Goal: Task Accomplishment & Management: Complete application form

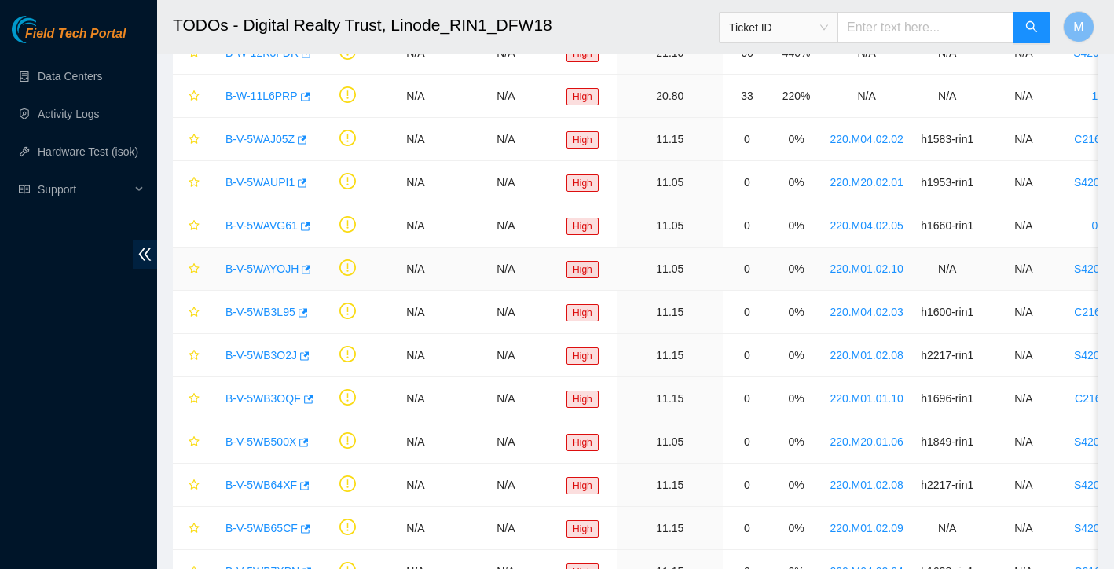
scroll to position [6, 0]
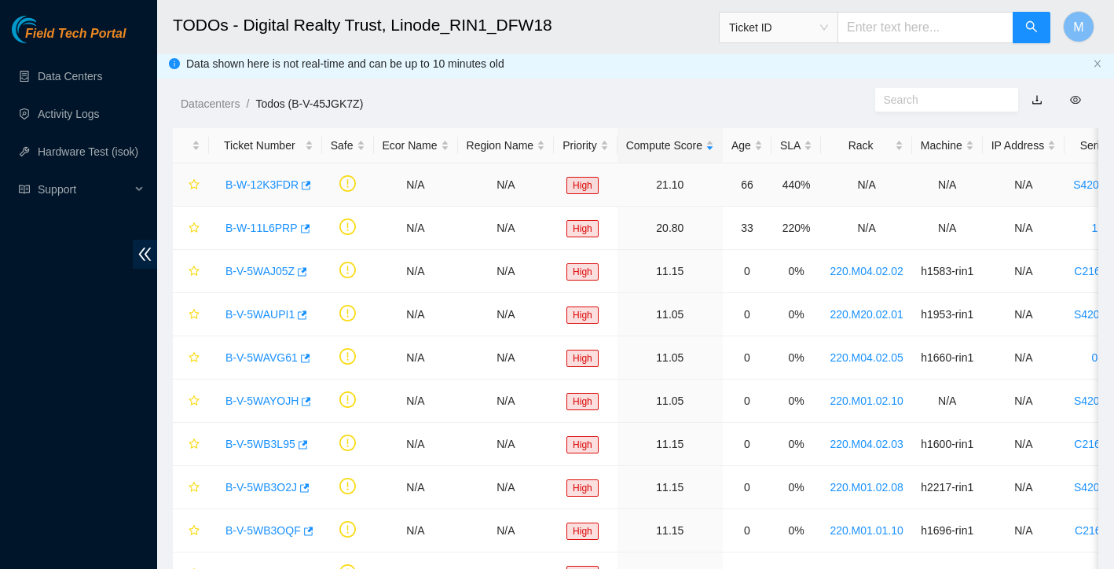
click at [263, 190] on link "B-W-12K3FDR" at bounding box center [262, 184] width 73 height 13
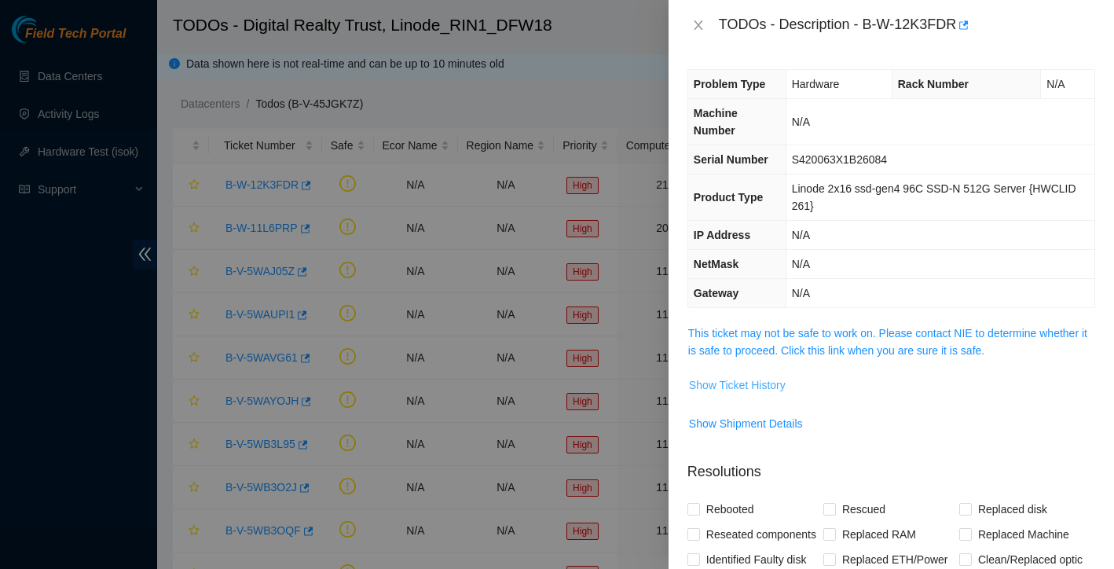
click at [772, 387] on span "Show Ticket History" at bounding box center [737, 384] width 97 height 17
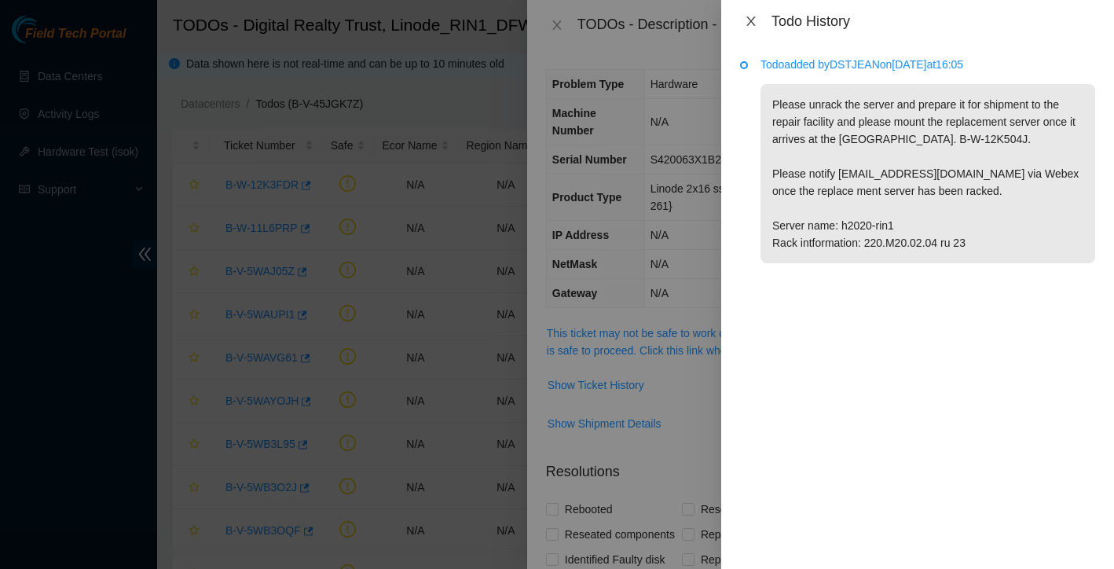
click at [754, 21] on icon "close" at bounding box center [751, 21] width 13 height 13
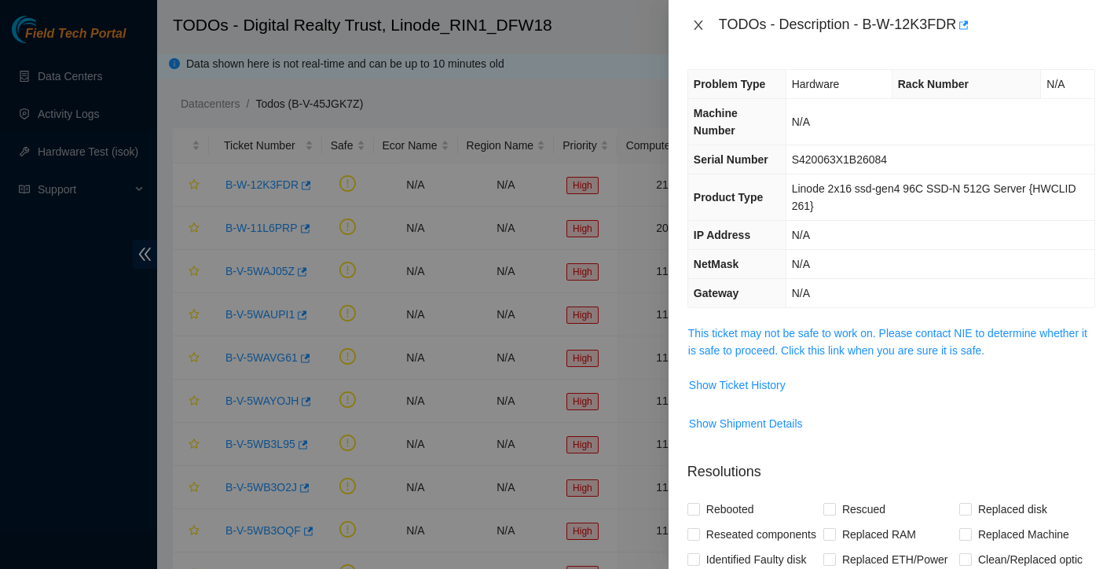
click at [695, 24] on icon "close" at bounding box center [698, 25] width 13 height 13
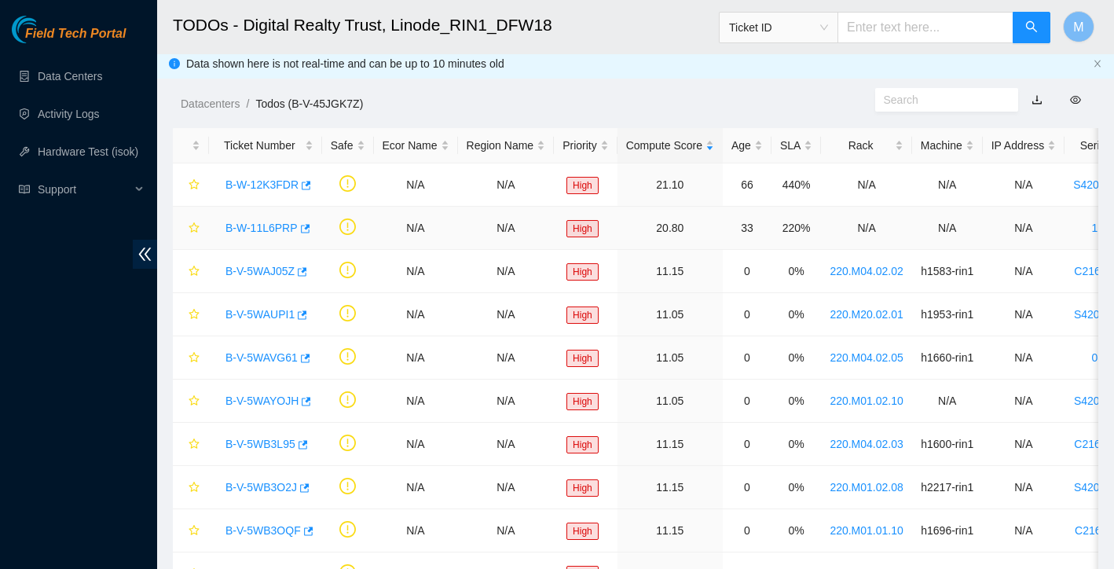
click at [254, 234] on div "B-W-11L6PRP" at bounding box center [266, 227] width 96 height 25
click at [269, 224] on link "B-W-11L6PRP" at bounding box center [262, 228] width 72 height 13
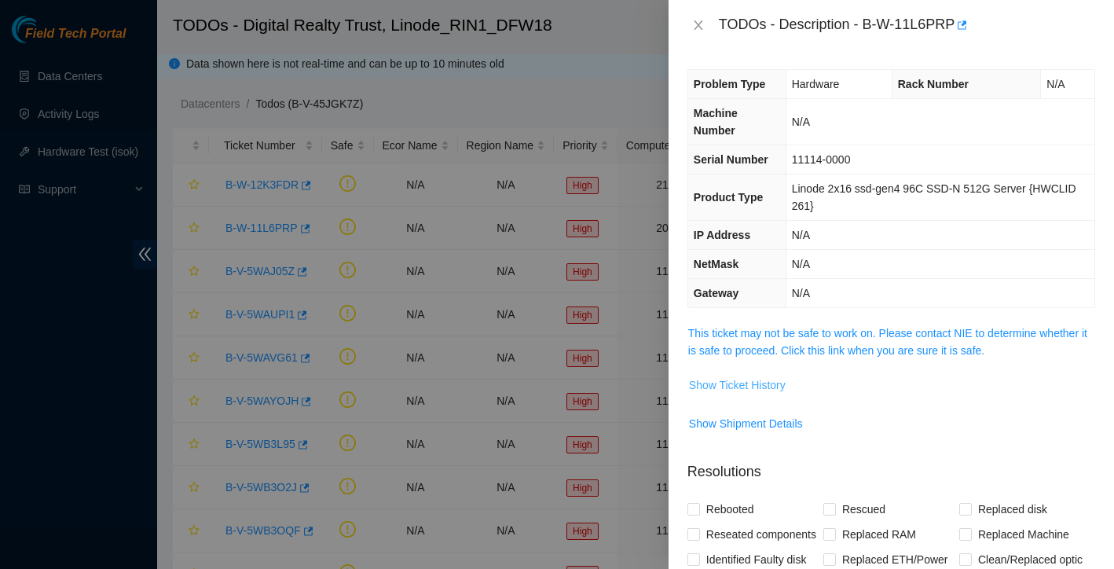
click at [760, 388] on span "Show Ticket History" at bounding box center [737, 384] width 97 height 17
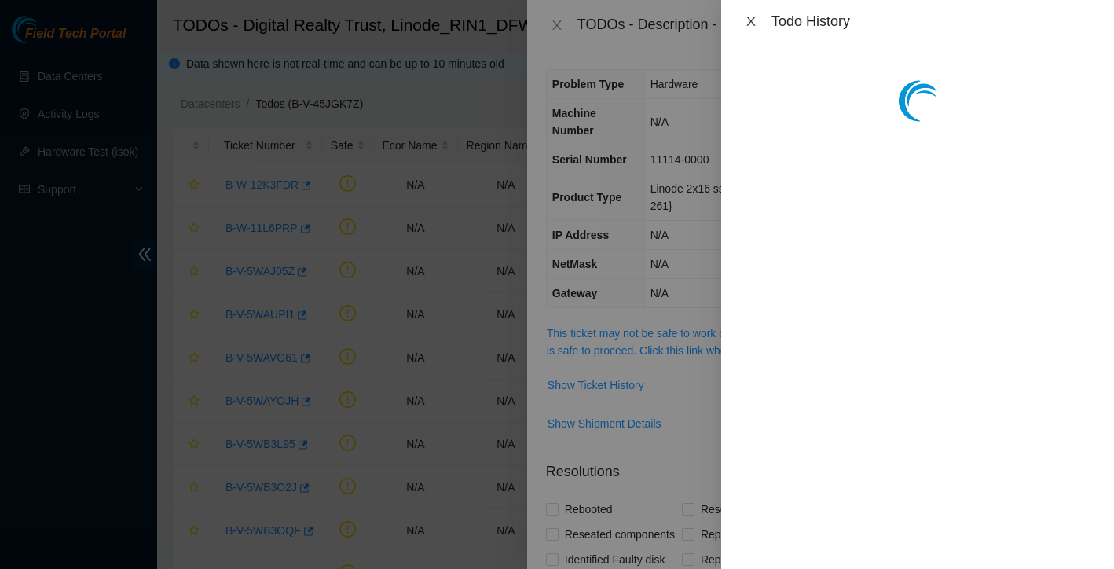
click at [754, 22] on icon "close" at bounding box center [751, 21] width 13 height 13
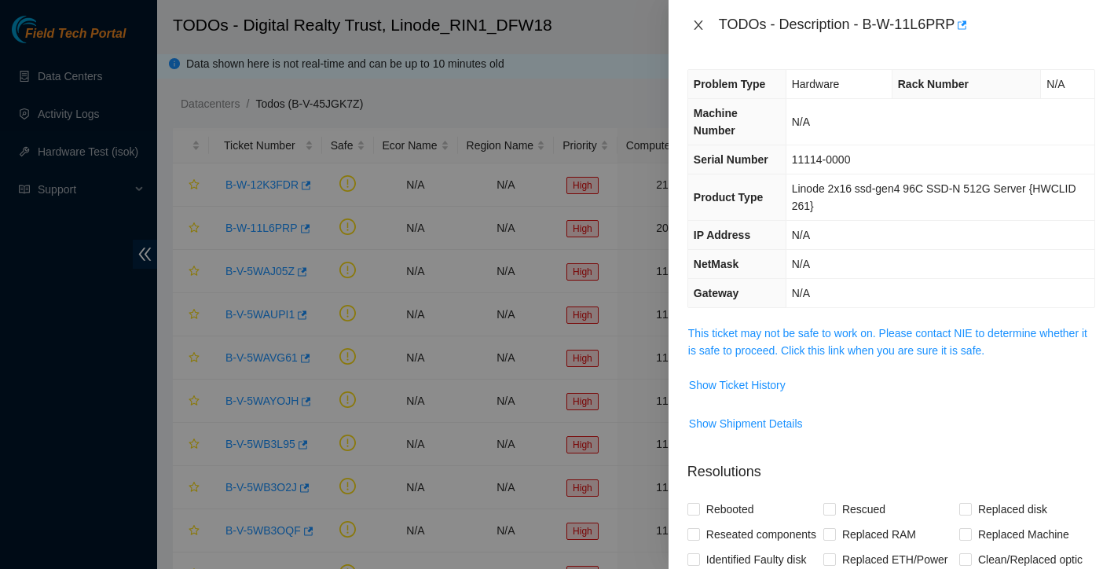
click at [698, 28] on icon "close" at bounding box center [698, 25] width 13 height 13
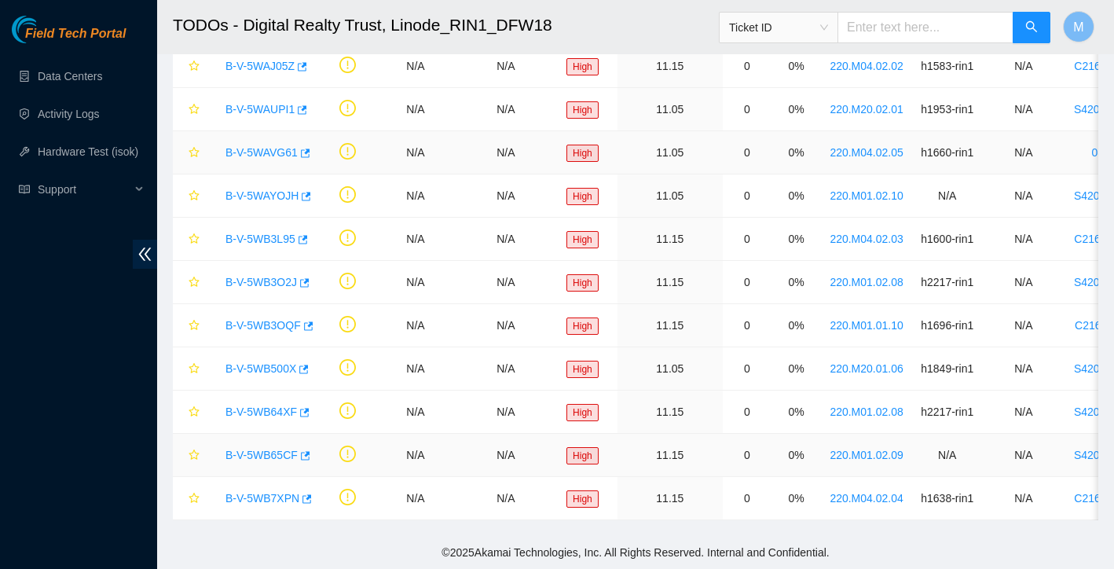
scroll to position [211, 0]
click at [259, 494] on link "B-V-5WB7XPN" at bounding box center [263, 498] width 74 height 13
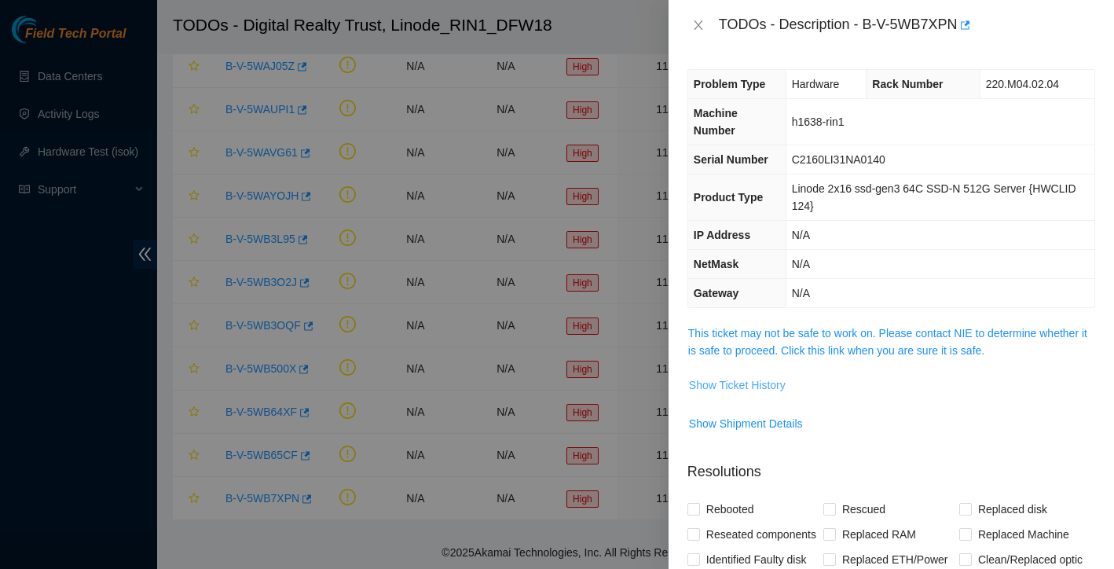
click at [754, 380] on span "Show Ticket History" at bounding box center [737, 384] width 97 height 17
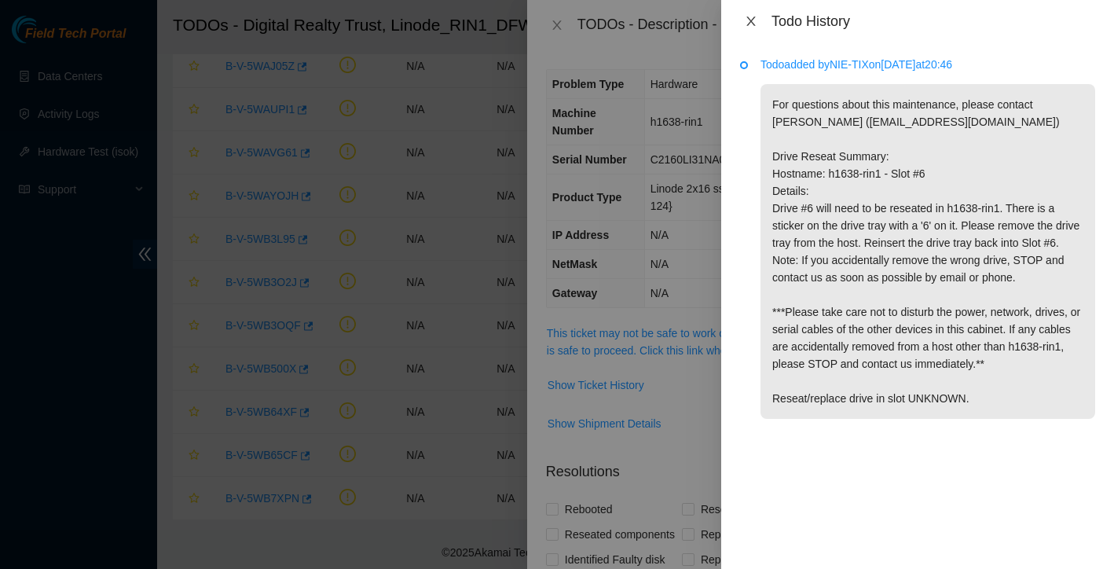
click at [753, 24] on icon "close" at bounding box center [750, 21] width 9 height 9
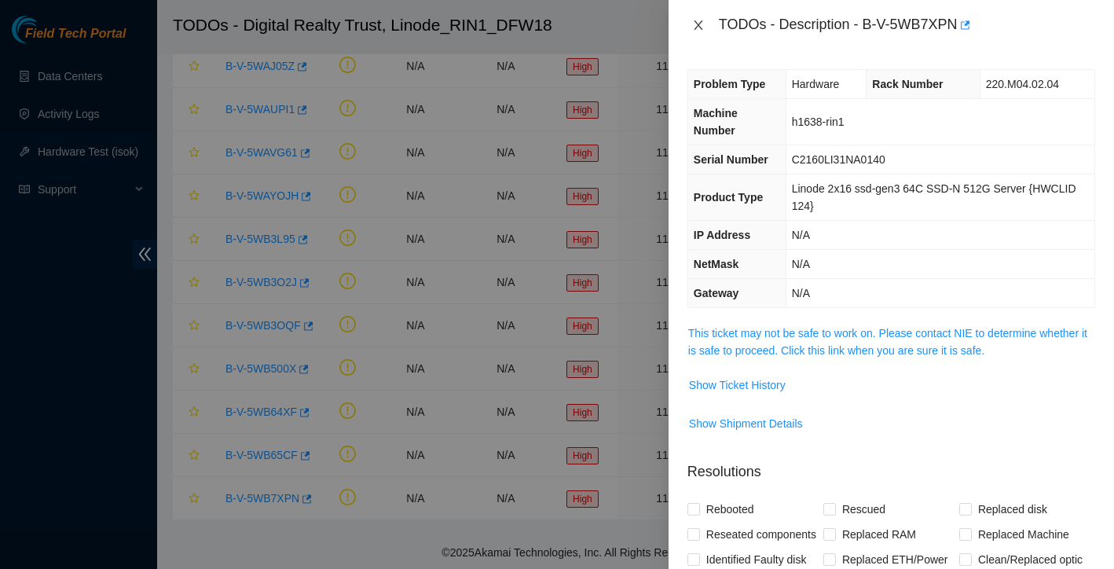
click at [696, 21] on icon "close" at bounding box center [698, 25] width 13 height 13
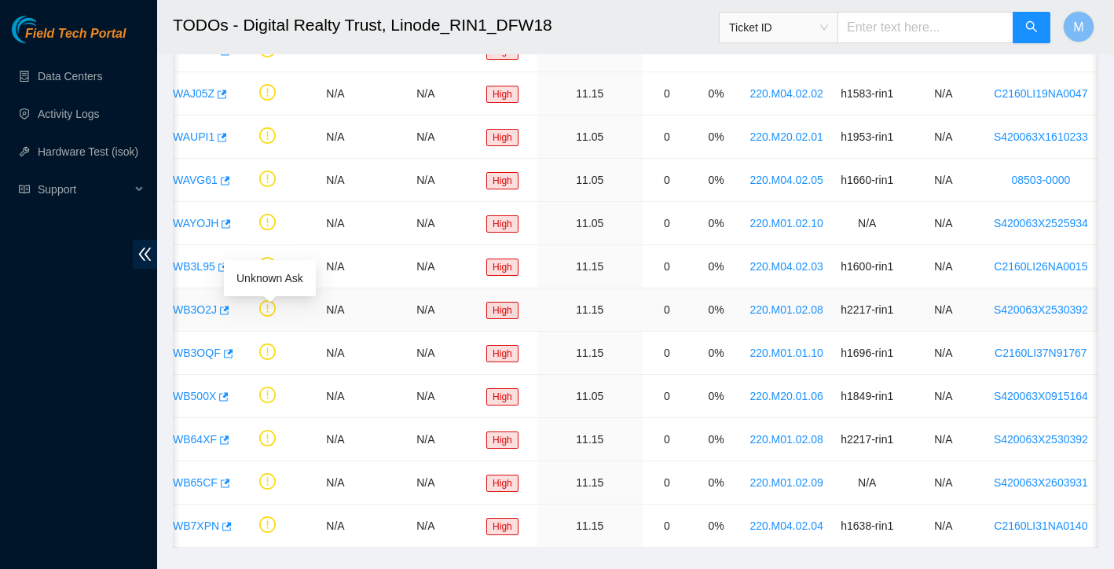
scroll to position [0, 0]
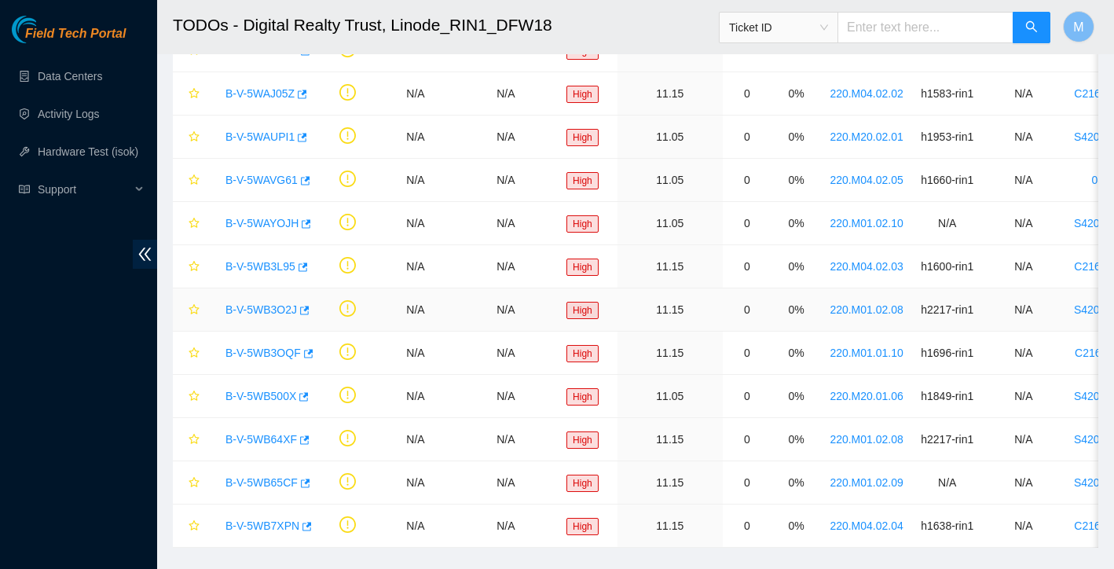
click at [254, 314] on link "B-V-5WB3O2J" at bounding box center [262, 309] width 72 height 13
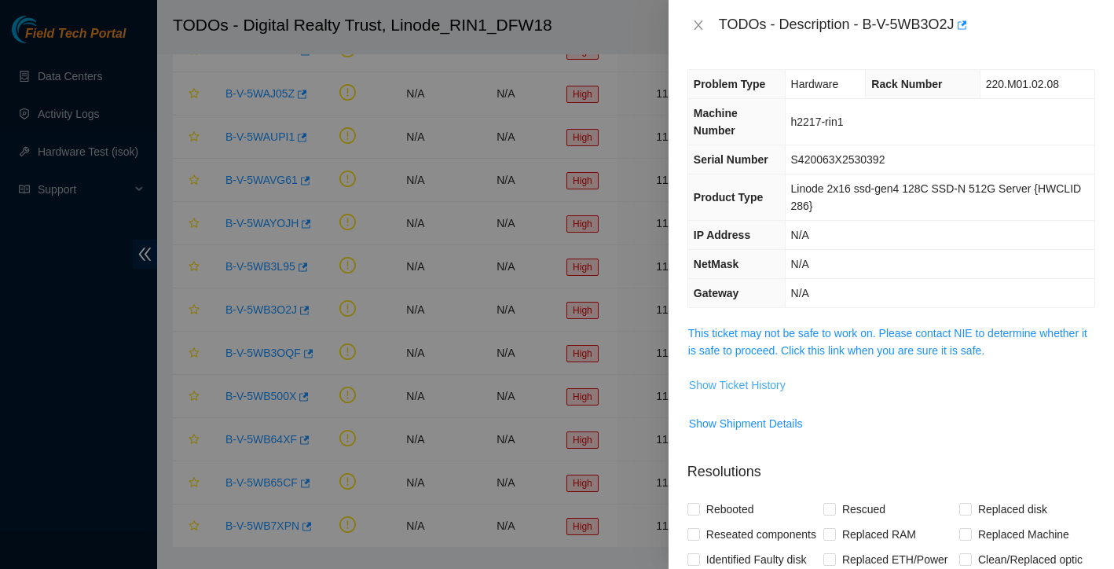
click at [758, 383] on span "Show Ticket History" at bounding box center [737, 384] width 97 height 17
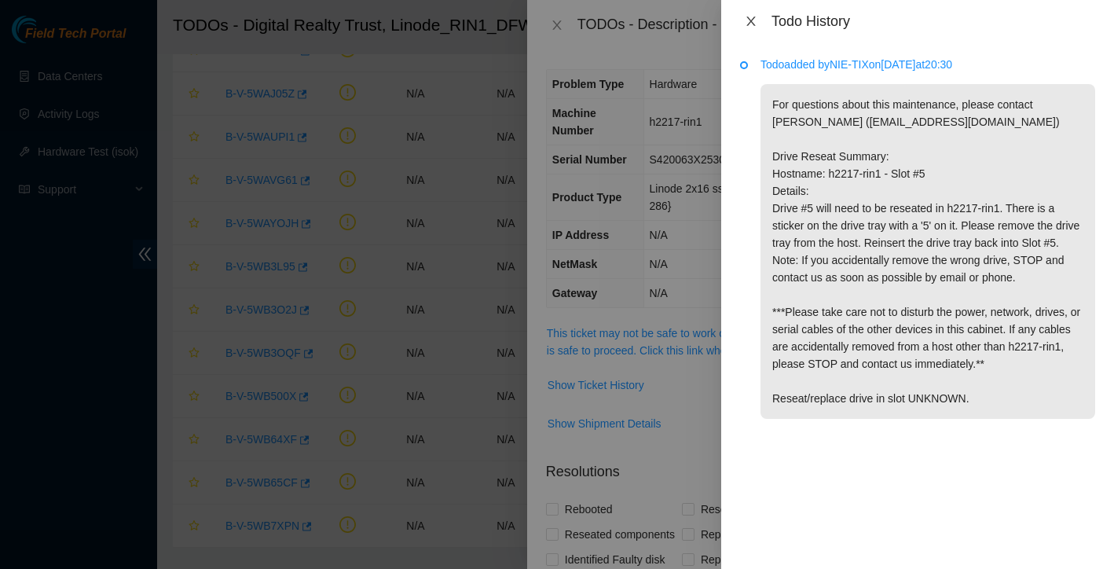
click at [752, 22] on icon "close" at bounding box center [750, 21] width 9 height 9
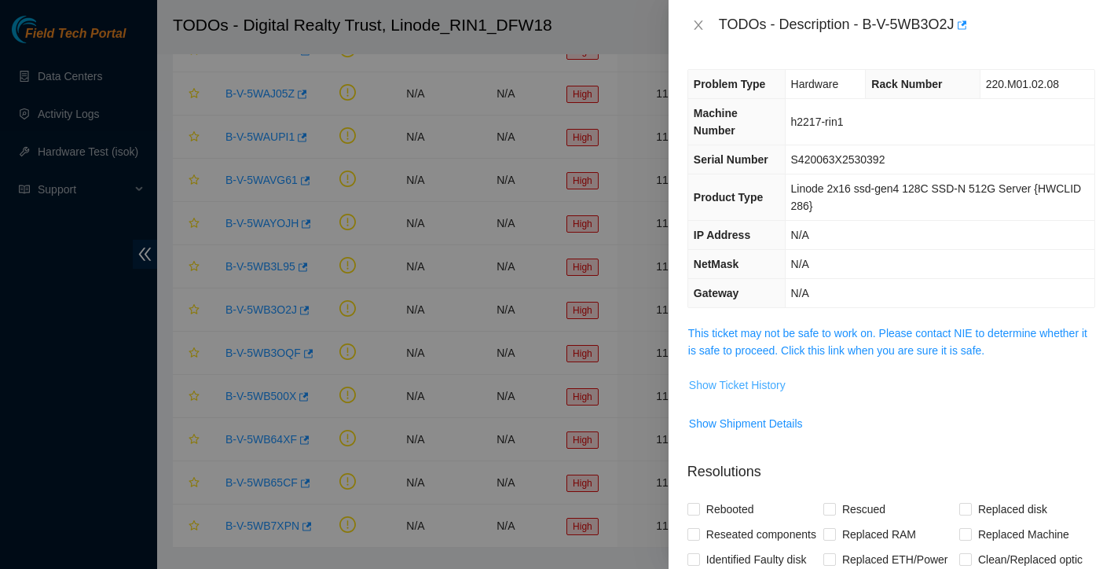
click at [758, 387] on span "Show Ticket History" at bounding box center [737, 384] width 97 height 17
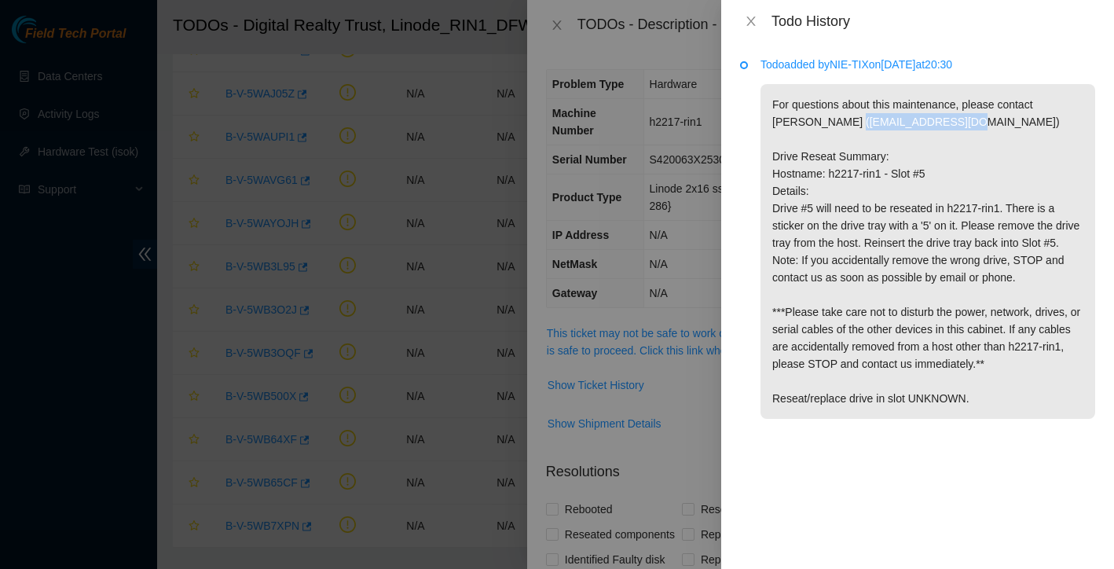
drag, startPoint x: 819, startPoint y: 121, endPoint x: 933, endPoint y: 124, distance: 114.8
click at [933, 124] on p "For questions about this maintenance, please contact Alex Abelson (aabelson@aka…" at bounding box center [928, 251] width 335 height 335
copy p "aabelson@akamai.com"
drag, startPoint x: 1045, startPoint y: 104, endPoint x: 813, endPoint y: 122, distance: 232.5
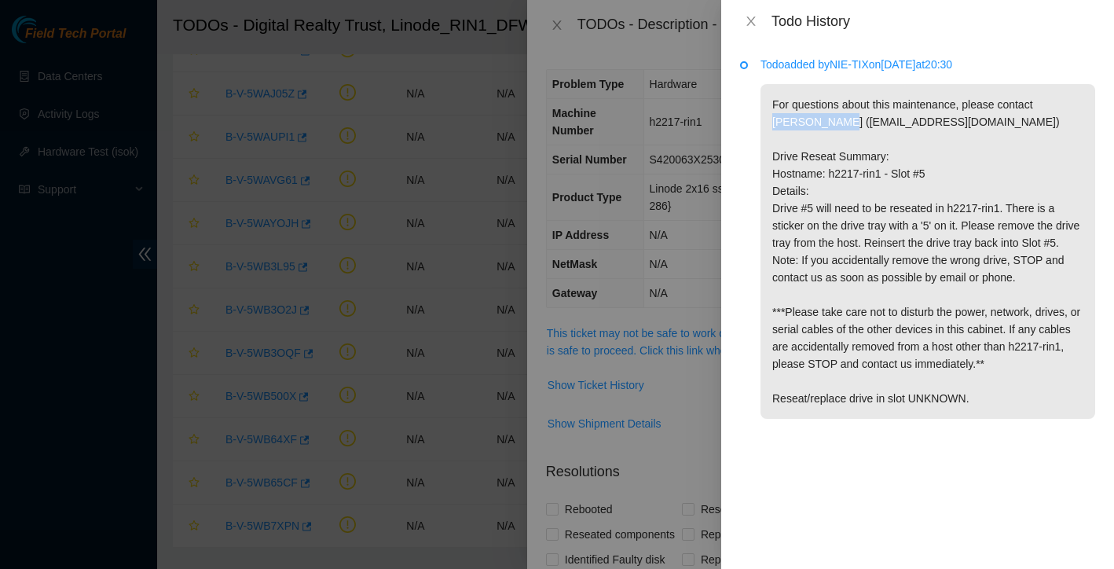
click at [813, 122] on p "For questions about this maintenance, please contact Alex Abelson (aabelson@aka…" at bounding box center [928, 251] width 335 height 335
copy p "Alex Abelson"
drag, startPoint x: 821, startPoint y: 126, endPoint x: 934, endPoint y: 116, distance: 113.6
click at [934, 116] on p "For questions about this maintenance, please contact Alex Abelson (aabelson@aka…" at bounding box center [928, 251] width 335 height 335
copy p "aabelson@akamai.com"
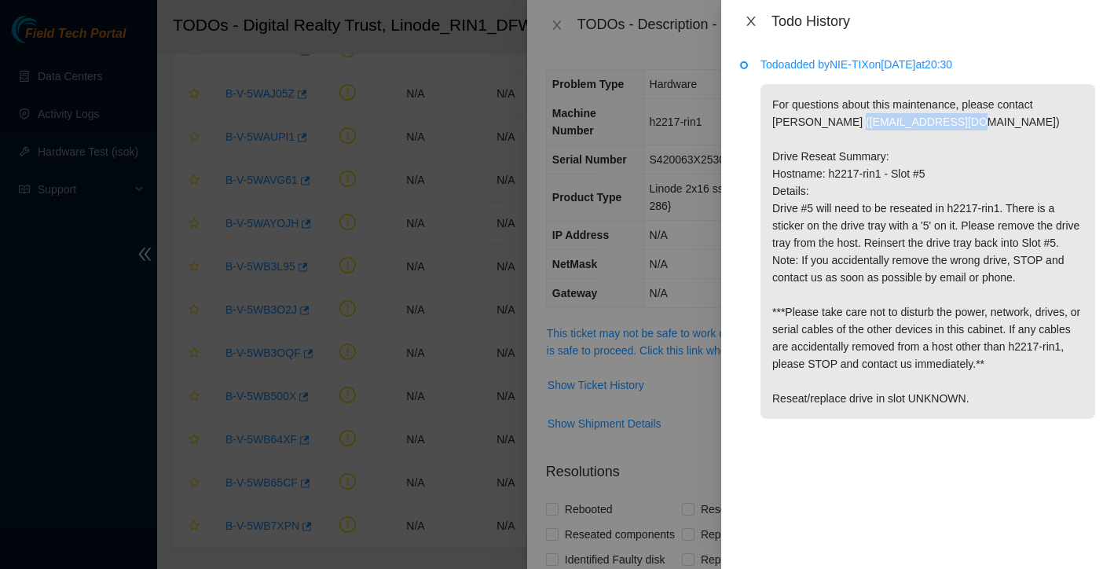
click at [746, 18] on icon "close" at bounding box center [751, 21] width 13 height 13
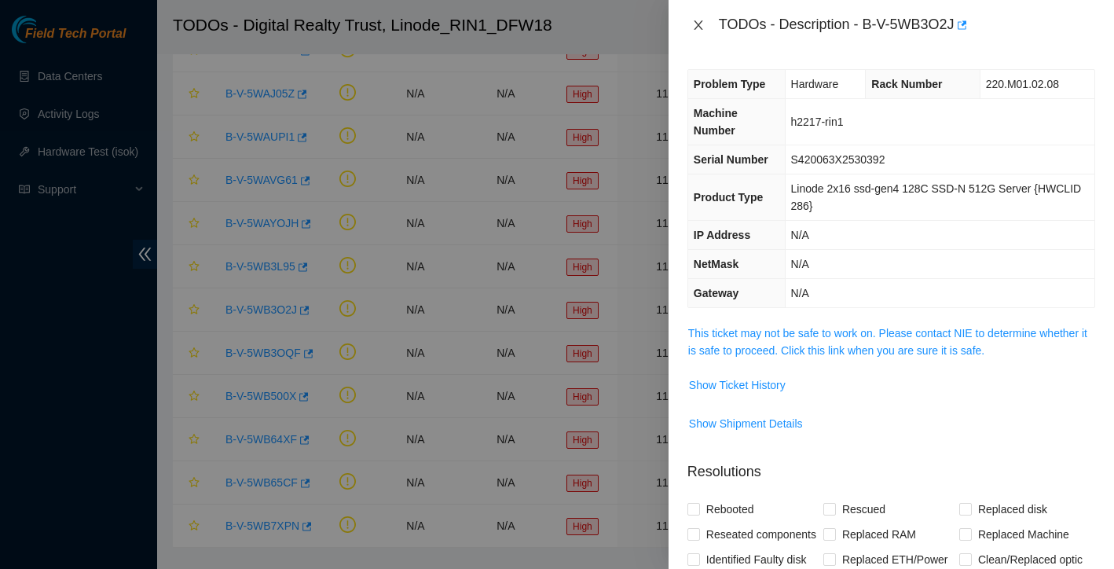
click at [702, 25] on icon "close" at bounding box center [698, 25] width 13 height 13
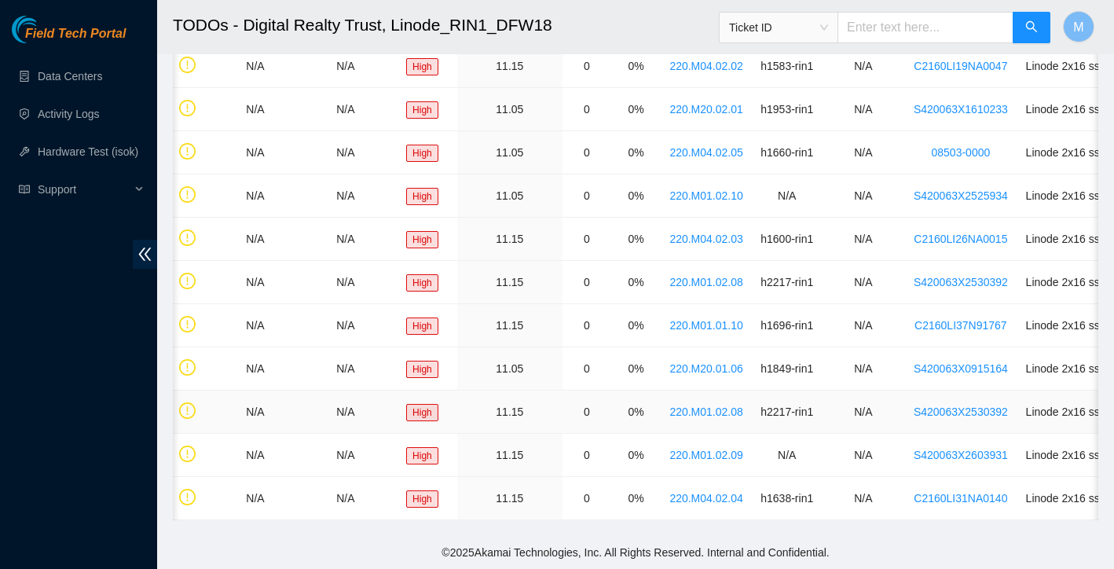
scroll to position [0, 45]
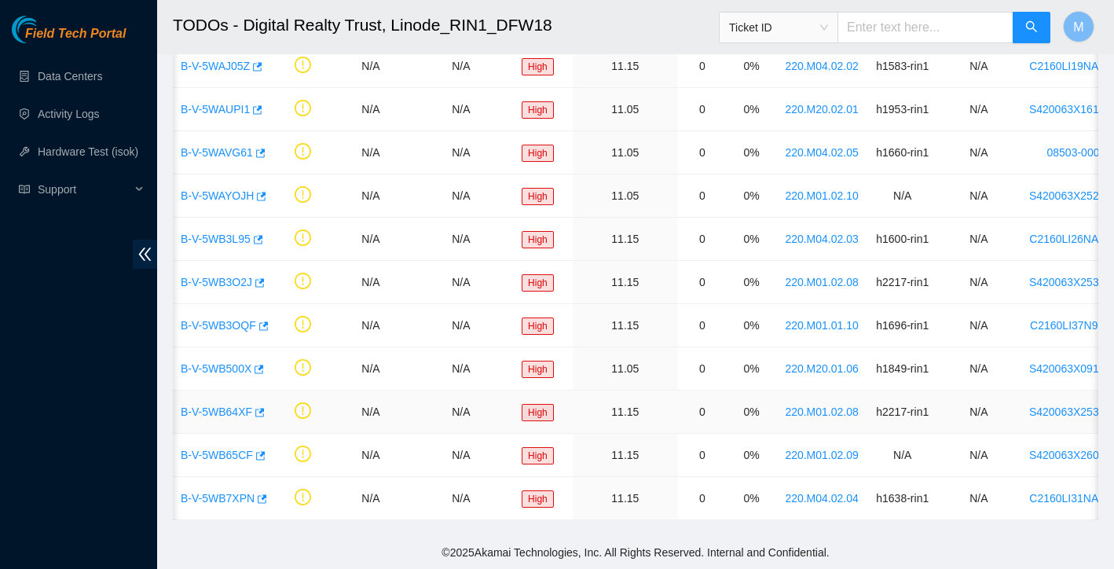
click at [232, 413] on link "B-V-5WB64XF" at bounding box center [217, 411] width 72 height 13
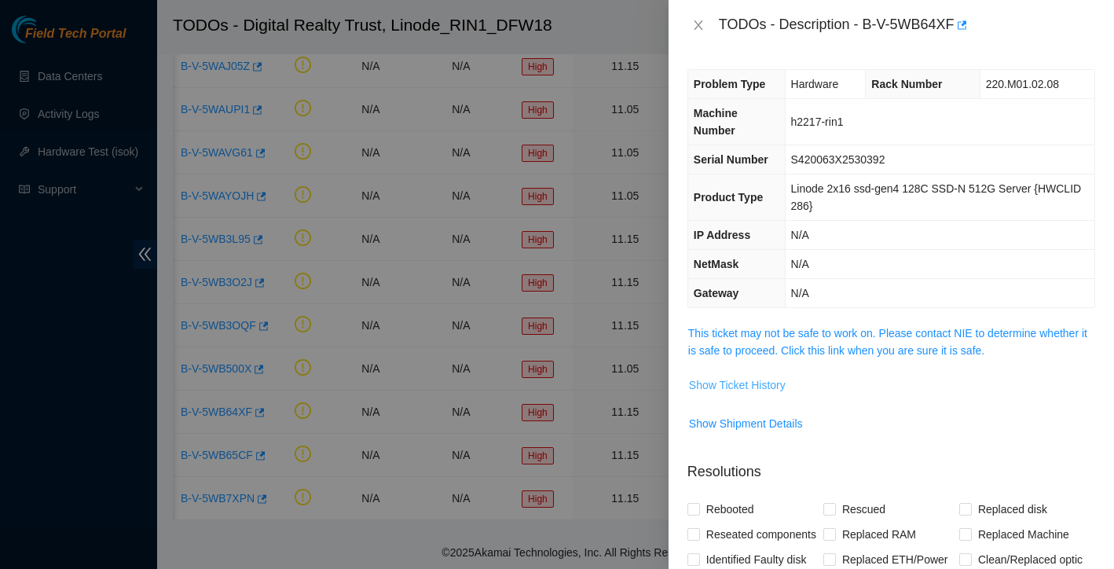
click at [745, 385] on span "Show Ticket History" at bounding box center [737, 384] width 97 height 17
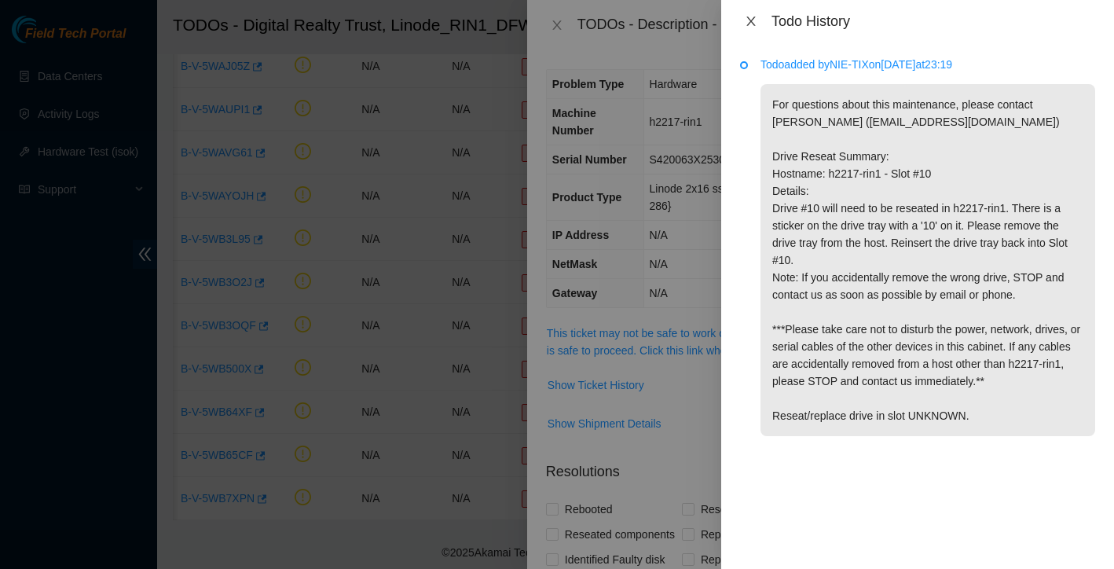
click at [753, 28] on button "Close" at bounding box center [751, 21] width 22 height 15
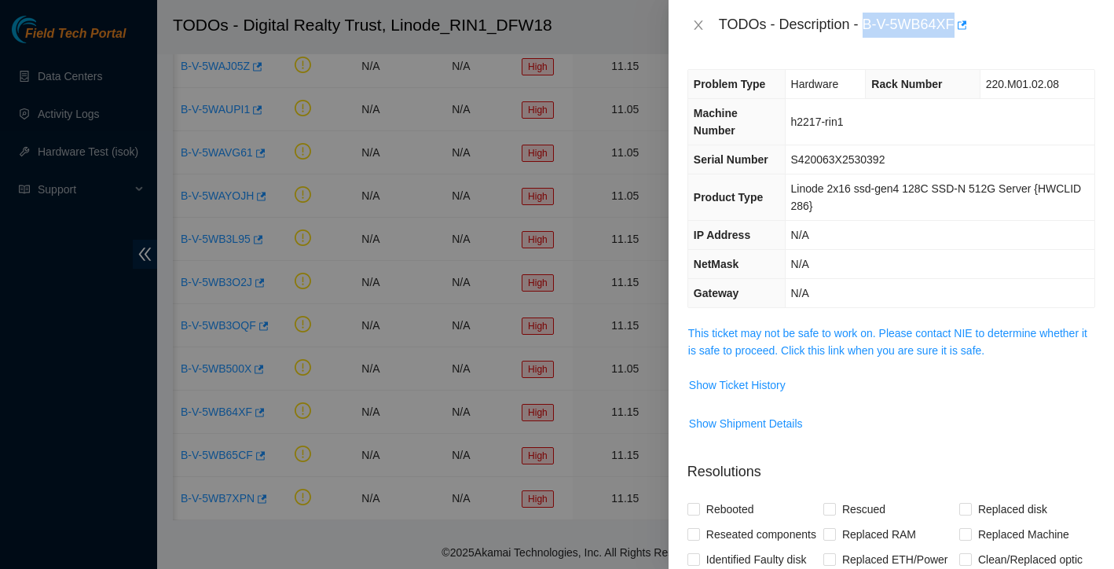
drag, startPoint x: 867, startPoint y: 24, endPoint x: 959, endPoint y: 22, distance: 92.7
click at [959, 22] on div "TODOs - Description - B-V-5WB64XF" at bounding box center [907, 25] width 376 height 25
copy div "B-V-5WB64XF"
click at [772, 380] on span "Show Ticket History" at bounding box center [737, 384] width 97 height 17
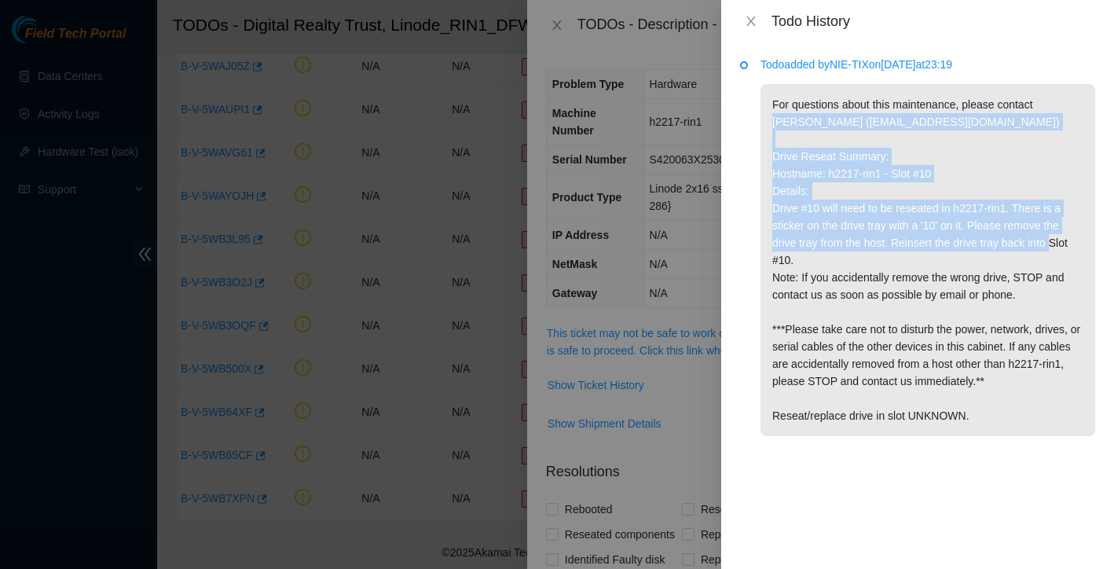
drag, startPoint x: 1046, startPoint y: 102, endPoint x: 1073, endPoint y: 259, distance: 159.5
click at [1073, 259] on p "For questions about this maintenance, please contact Alex Abelson (aabelson@aka…" at bounding box center [928, 260] width 335 height 352
copy p "Alex Abelson (aabelson@akamai.com) Drive Reseat Summary: Hostname: h2217-rin1 -…"
click at [750, 19] on icon "close" at bounding box center [750, 21] width 9 height 9
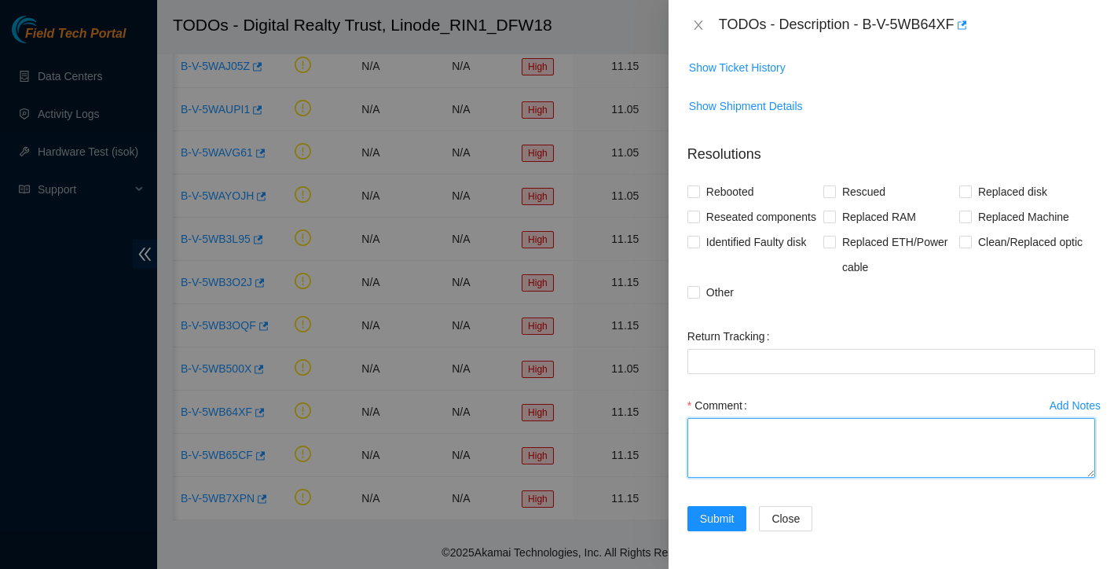
scroll to position [343, 0]
click at [761, 451] on textarea "Comment" at bounding box center [892, 448] width 408 height 60
paste textarea "Alex Abelson (aabelson@akamai.com) Drive Reseat Summary: Hostname: h2217-rin1 -…"
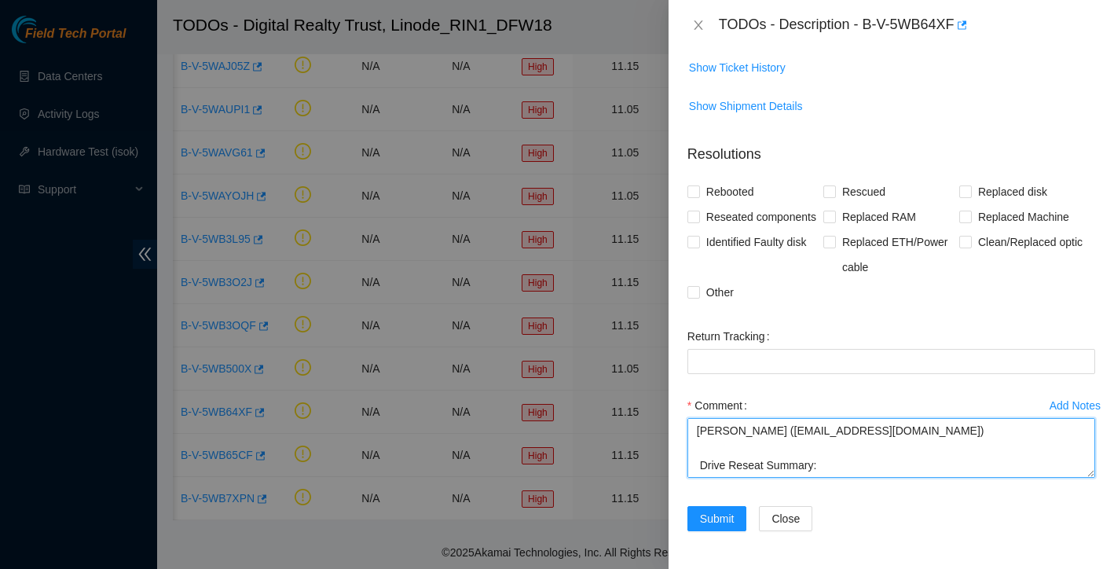
click at [699, 434] on textarea "Alex Abelson (aabelson@akamai.com) Drive Reseat Summary: Hostname: h2217-rin1 -…" at bounding box center [892, 448] width 408 height 60
drag, startPoint x: 930, startPoint y: 432, endPoint x: 1059, endPoint y: 433, distance: 128.9
click at [1059, 433] on textarea "reseated this drive worked with Alex Abelson (aabelson@akamai.com) Drive Reseat…" at bounding box center [892, 448] width 408 height 60
type textarea "reseated this drive worked with Alex Abelson Drive Reseat Summary: Hostname: h2…"
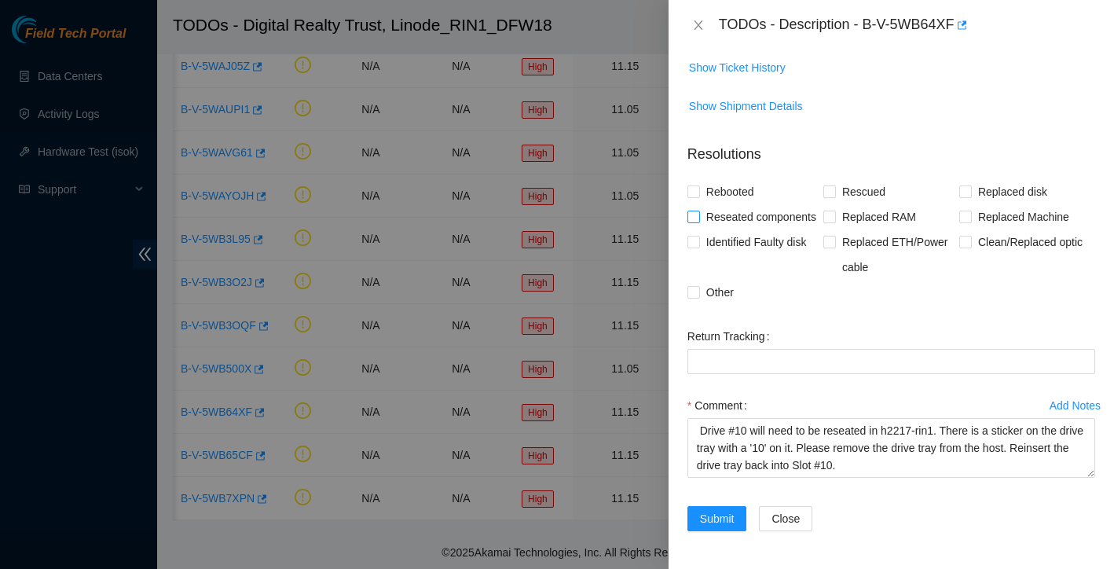
click at [698, 211] on input "Reseated components" at bounding box center [693, 216] width 11 height 11
checkbox input "true"
click at [724, 515] on span "Submit" at bounding box center [717, 518] width 35 height 17
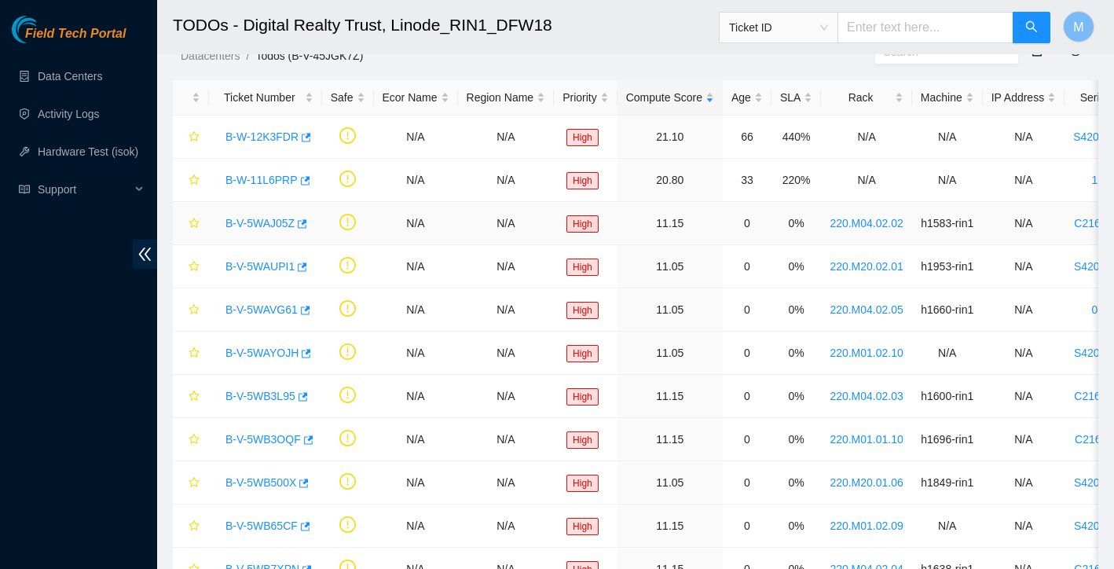
scroll to position [68, 0]
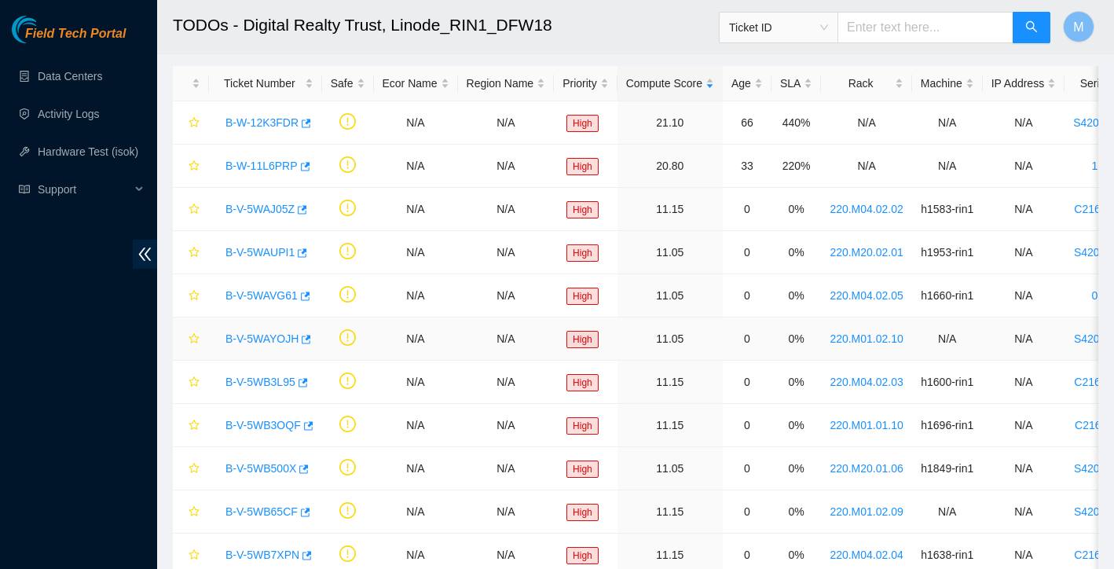
click at [270, 341] on link "B-V-5WAYOJH" at bounding box center [262, 338] width 73 height 13
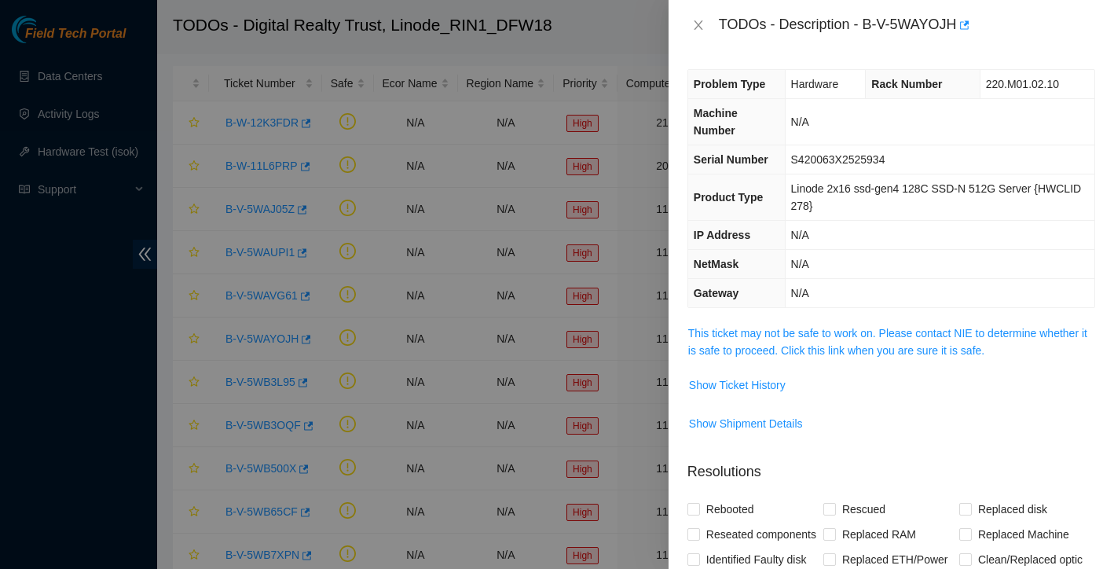
scroll to position [0, 0]
click at [754, 384] on span "Show Ticket History" at bounding box center [737, 384] width 97 height 17
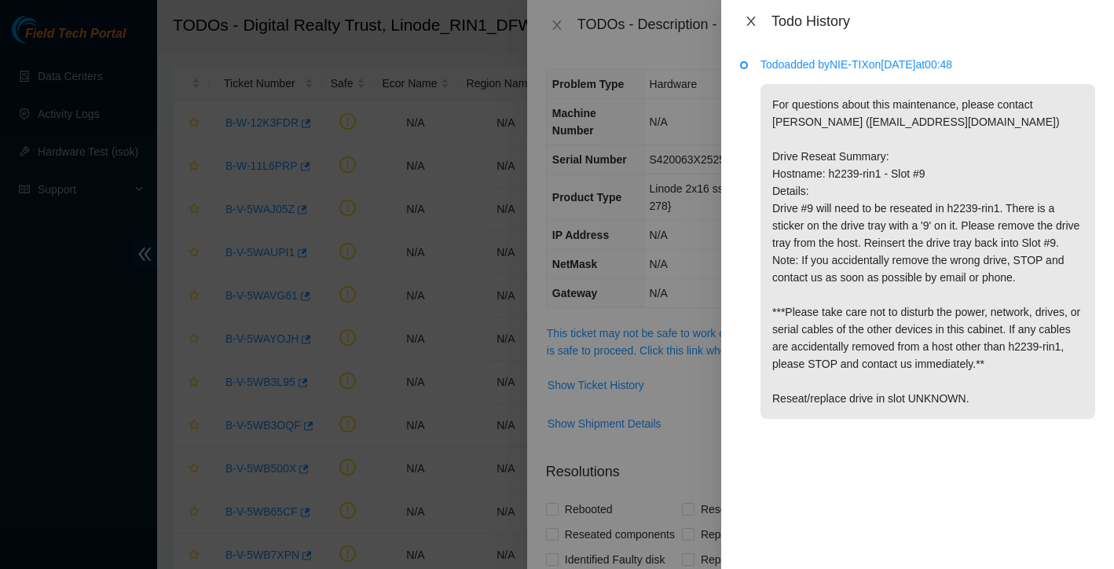
click at [750, 17] on icon "close" at bounding box center [751, 21] width 13 height 13
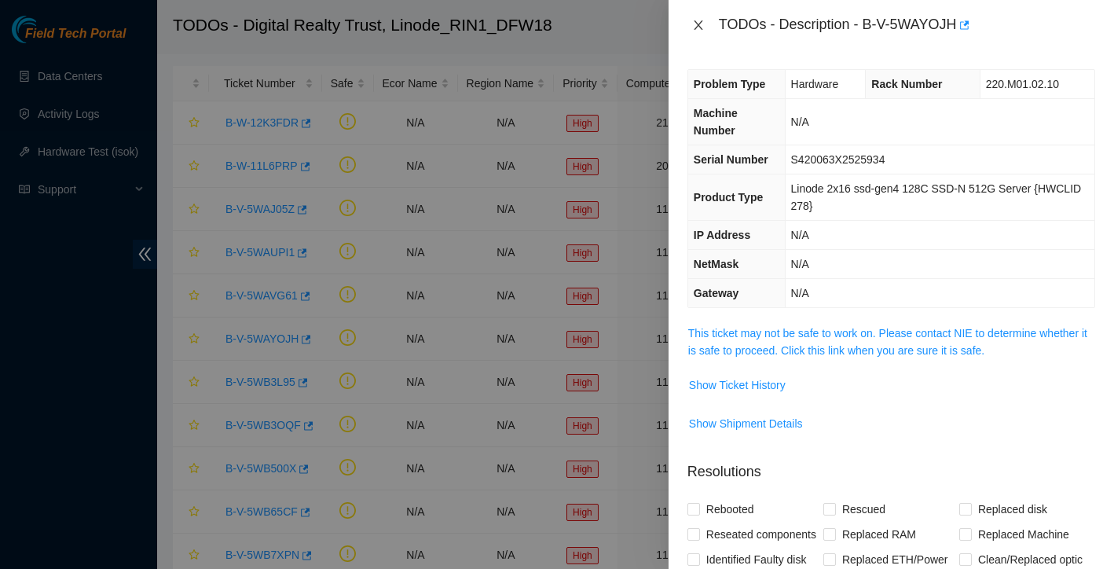
click at [698, 27] on icon "close" at bounding box center [698, 25] width 13 height 13
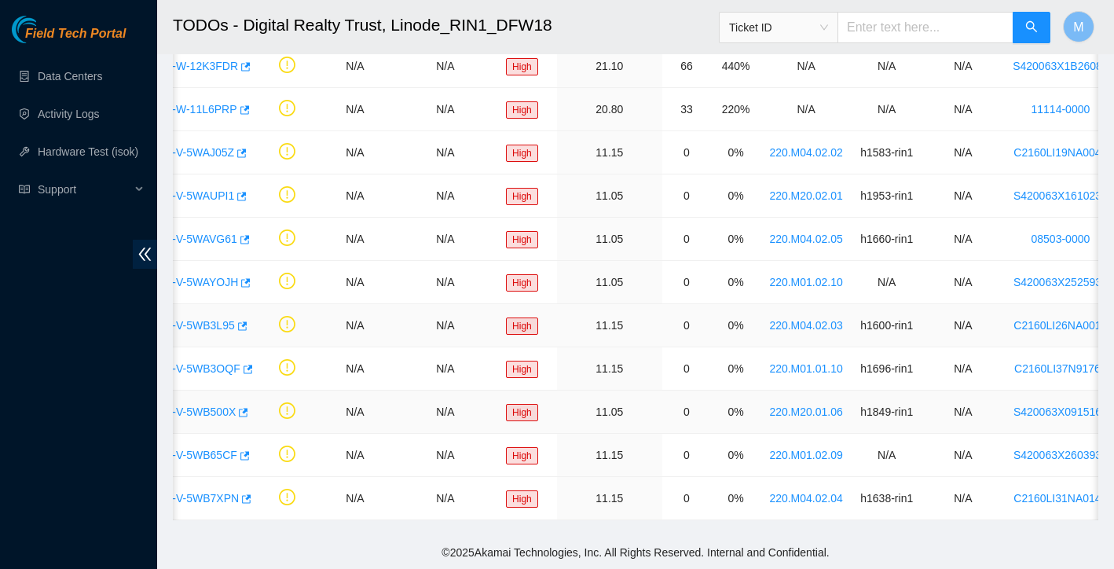
scroll to position [124, 0]
click at [218, 453] on div "Open Ticket Details" at bounding box center [247, 463] width 108 height 27
click at [191, 454] on link "B-V-5WB65CF" at bounding box center [201, 455] width 72 height 13
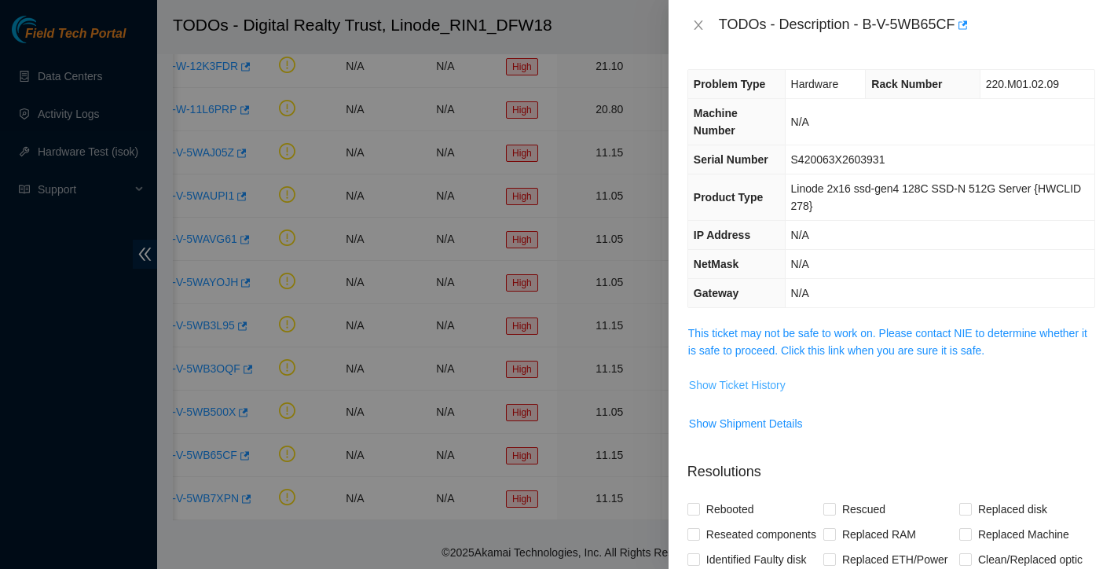
click at [759, 383] on span "Show Ticket History" at bounding box center [737, 384] width 97 height 17
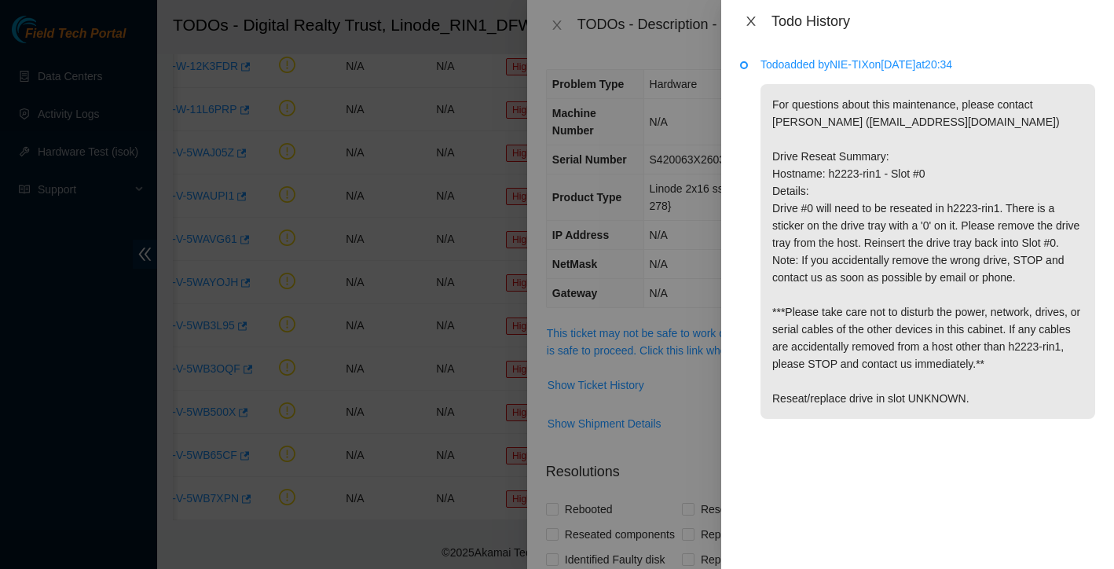
click at [751, 21] on icon "close" at bounding box center [750, 21] width 9 height 9
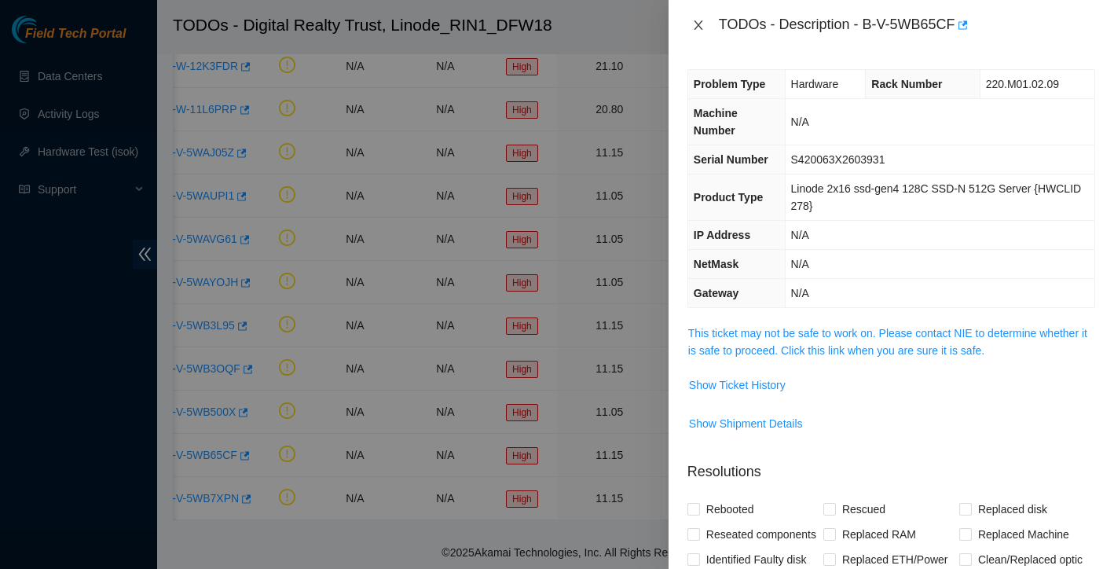
click at [700, 23] on icon "close" at bounding box center [698, 24] width 9 height 9
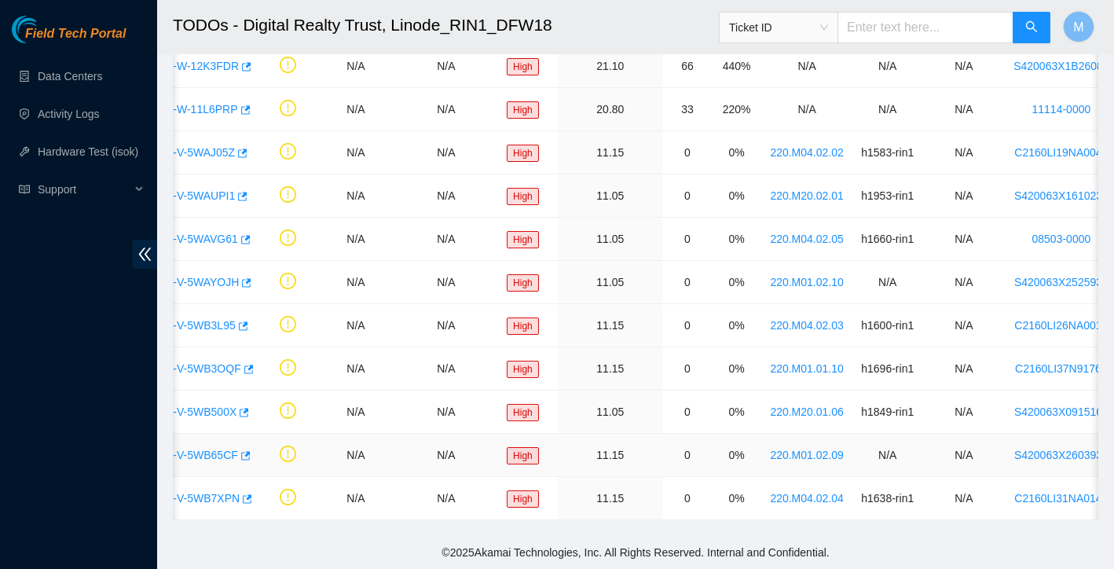
click at [212, 452] on link "B-V-5WB65CF" at bounding box center [202, 455] width 72 height 13
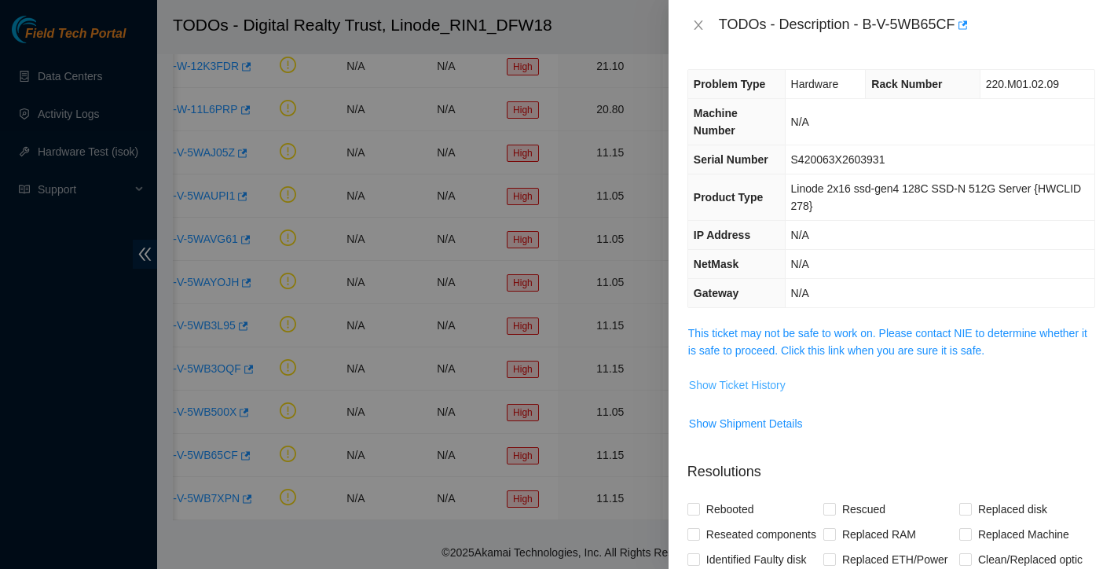
click at [757, 385] on span "Show Ticket History" at bounding box center [737, 384] width 97 height 17
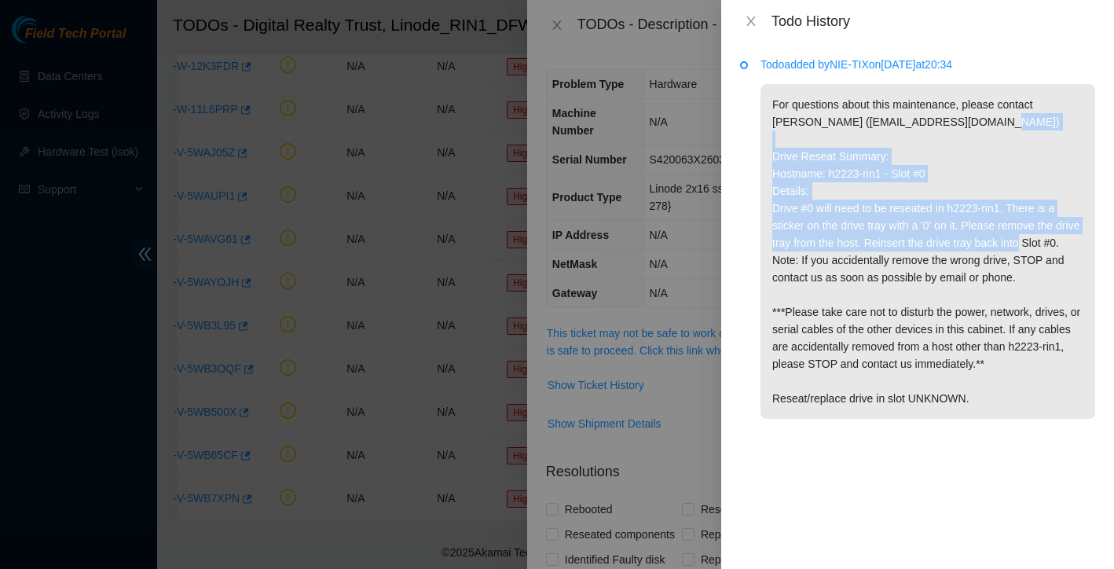
drag, startPoint x: 776, startPoint y: 156, endPoint x: 1005, endPoint y: 255, distance: 249.6
click at [1005, 255] on p "For questions about this maintenance, please contact Alex Abelson (aabelson@aka…" at bounding box center [928, 251] width 335 height 335
copy p "Drive Reseat Summary: Hostname: h2223-rin1 - Slot #0 Details: Drive #0 will nee…"
click at [751, 20] on icon "close" at bounding box center [750, 21] width 9 height 9
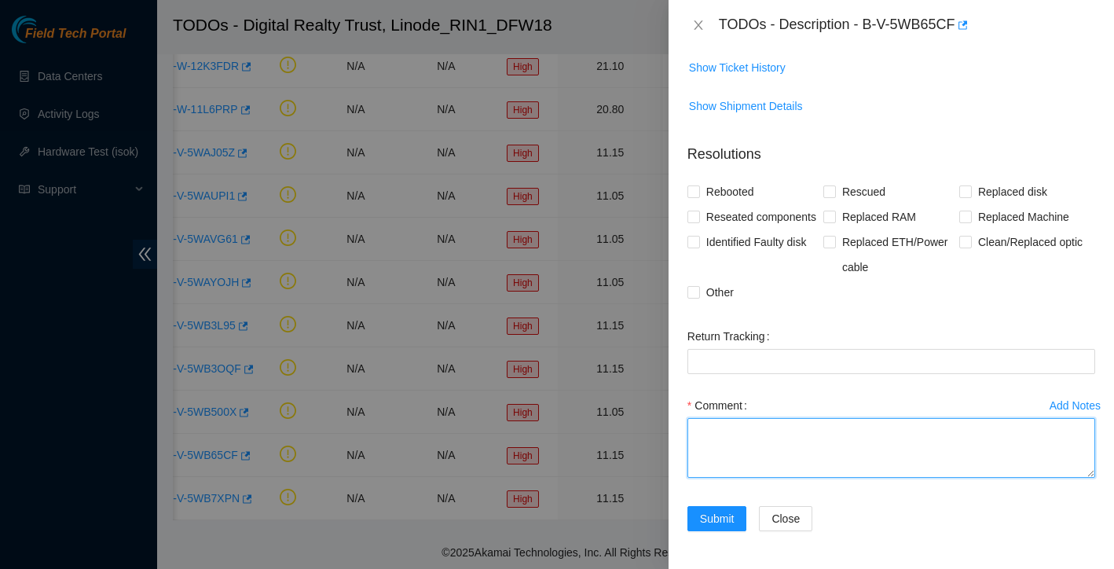
scroll to position [343, 0]
click at [728, 451] on textarea "Comment" at bounding box center [892, 448] width 408 height 60
click at [717, 442] on textarea "spoke with Alex Abelson approved to work ticket reset this drive" at bounding box center [892, 448] width 408 height 60
click at [790, 438] on textarea "spoke with Alex Abelson approved to work ticket reseat this drive" at bounding box center [892, 448] width 408 height 60
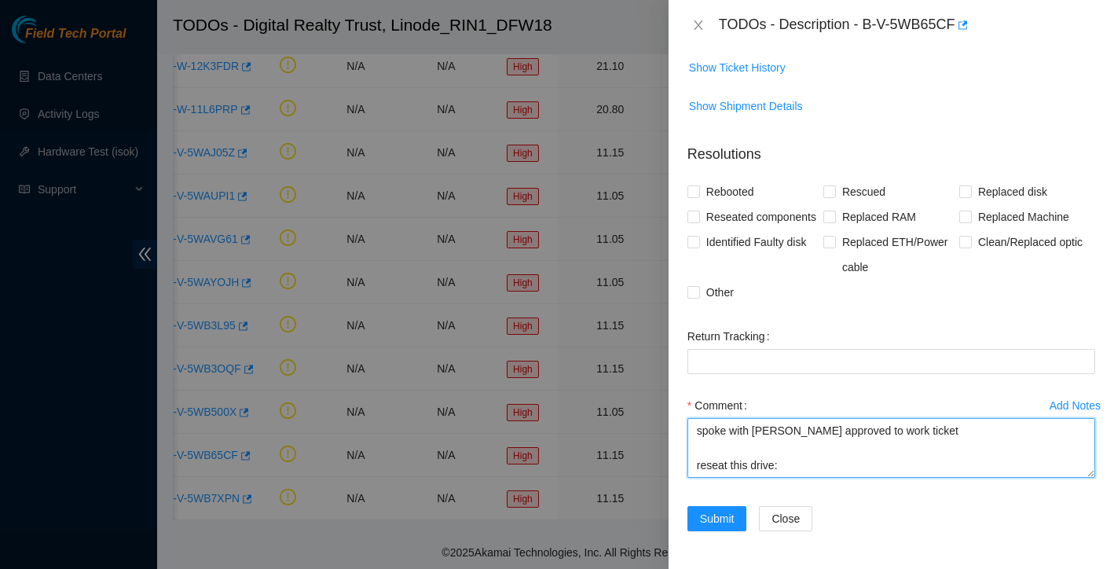
paste textarea "Drive Reseat Summary: Hostname: h2223-rin1 - Slot #0 Details: Drive #0 will nee…"
type textarea "spoke with Alex Abelson approved to work ticket reseat this drive: Drive Reseat…"
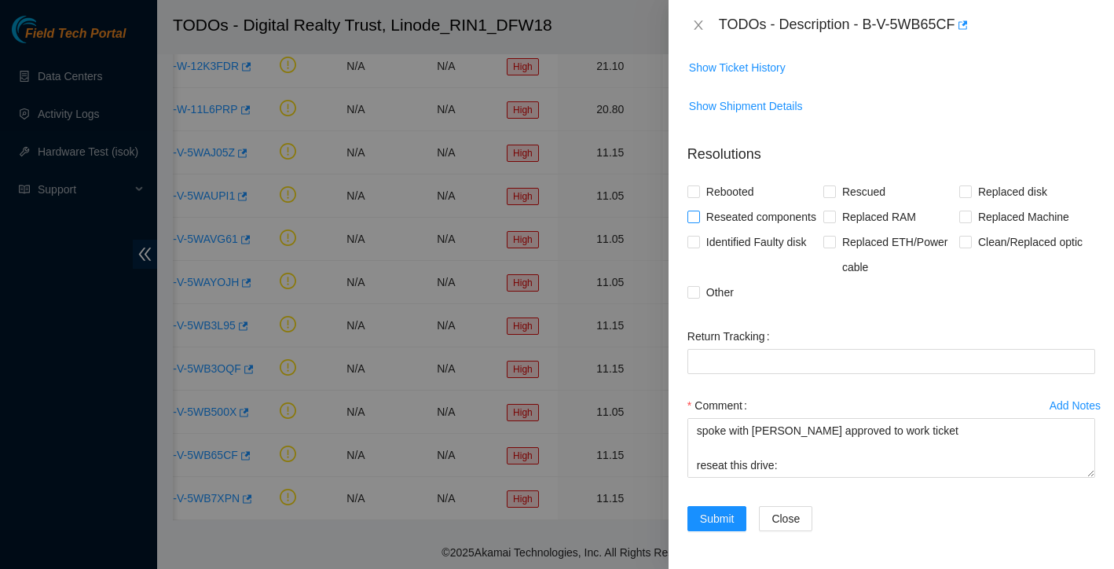
click at [699, 211] on span at bounding box center [694, 217] width 13 height 13
click at [699, 211] on input "Reseated components" at bounding box center [693, 216] width 11 height 11
checkbox input "true"
click at [723, 521] on span "Submit" at bounding box center [717, 518] width 35 height 17
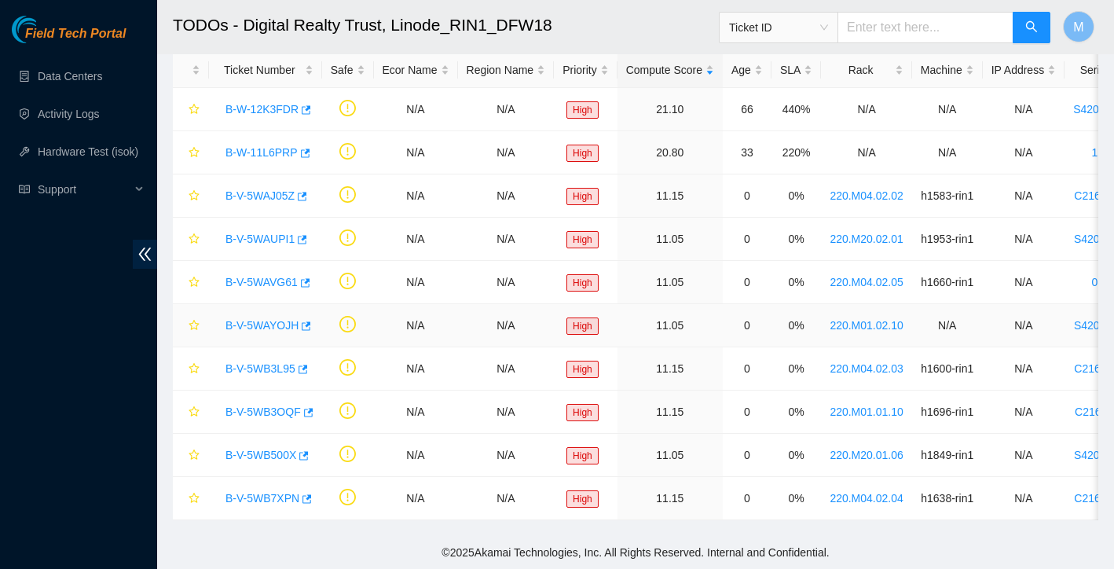
click at [267, 325] on link "B-V-5WAYOJH" at bounding box center [262, 325] width 73 height 13
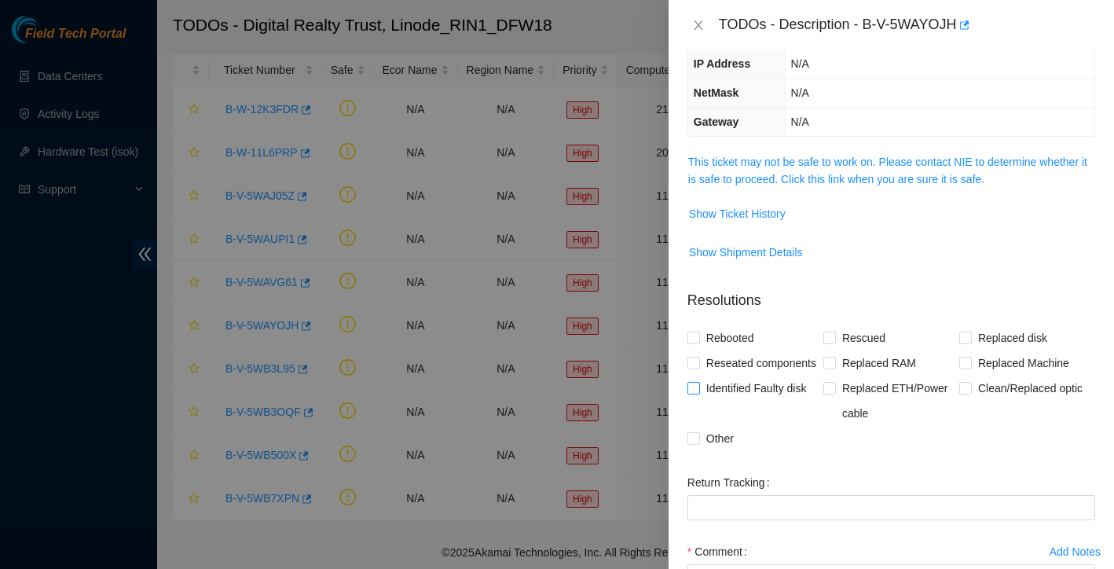
scroll to position [40, 0]
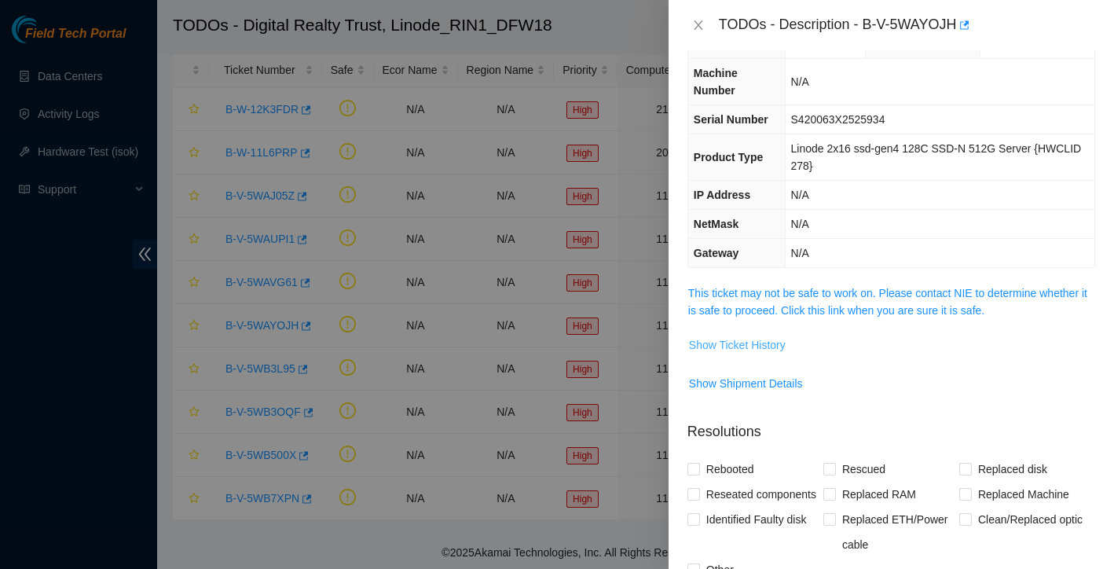
click at [763, 338] on span "Show Ticket History" at bounding box center [737, 344] width 97 height 17
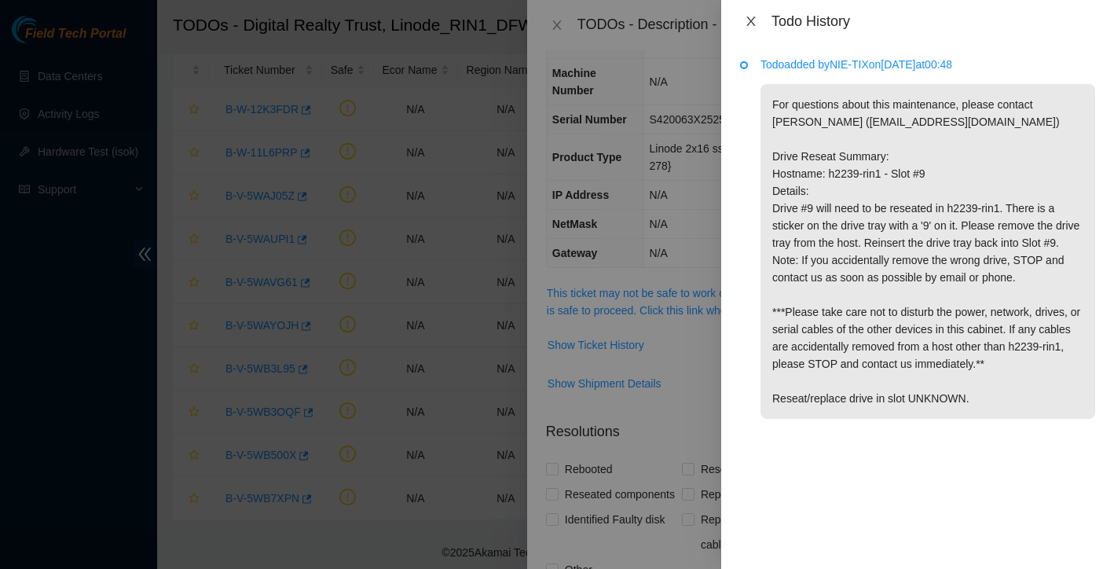
click at [750, 22] on icon "close" at bounding box center [750, 21] width 9 height 9
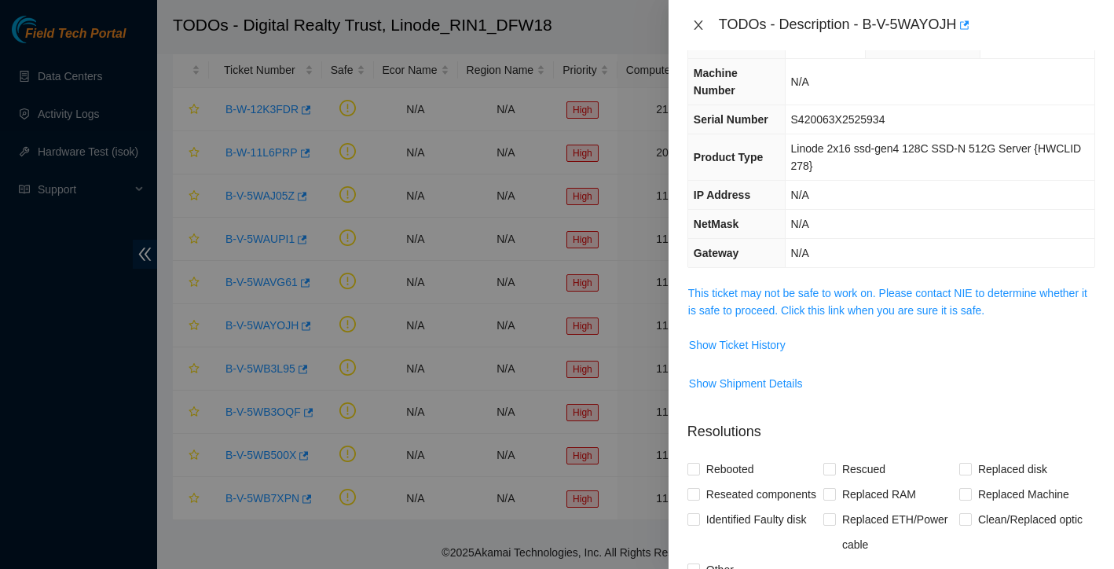
click at [700, 27] on icon "close" at bounding box center [698, 24] width 9 height 9
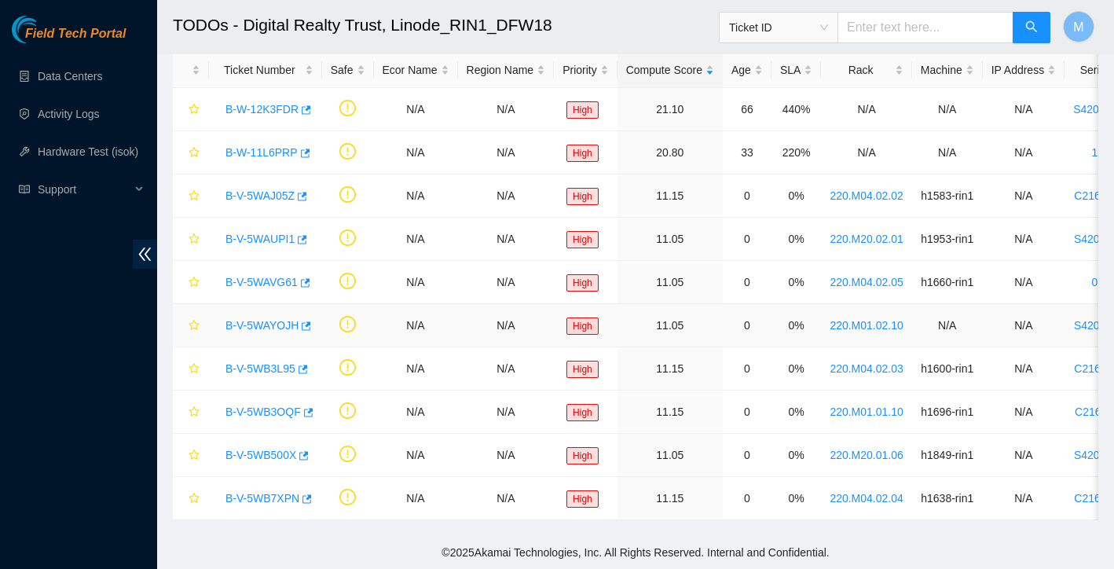
scroll to position [73, 0]
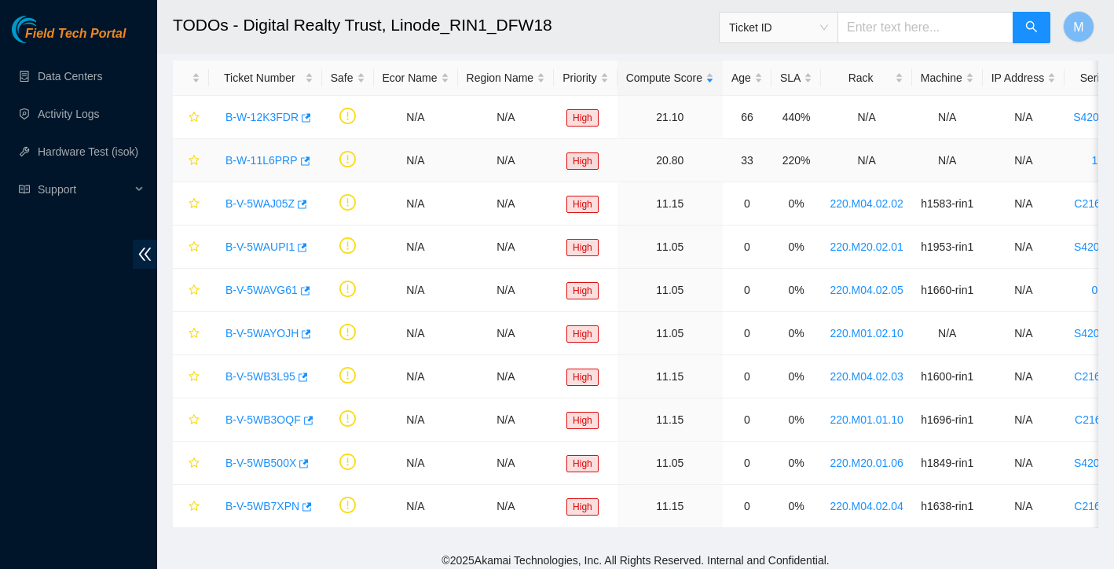
click at [248, 158] on link "B-W-11L6PRP" at bounding box center [262, 160] width 72 height 13
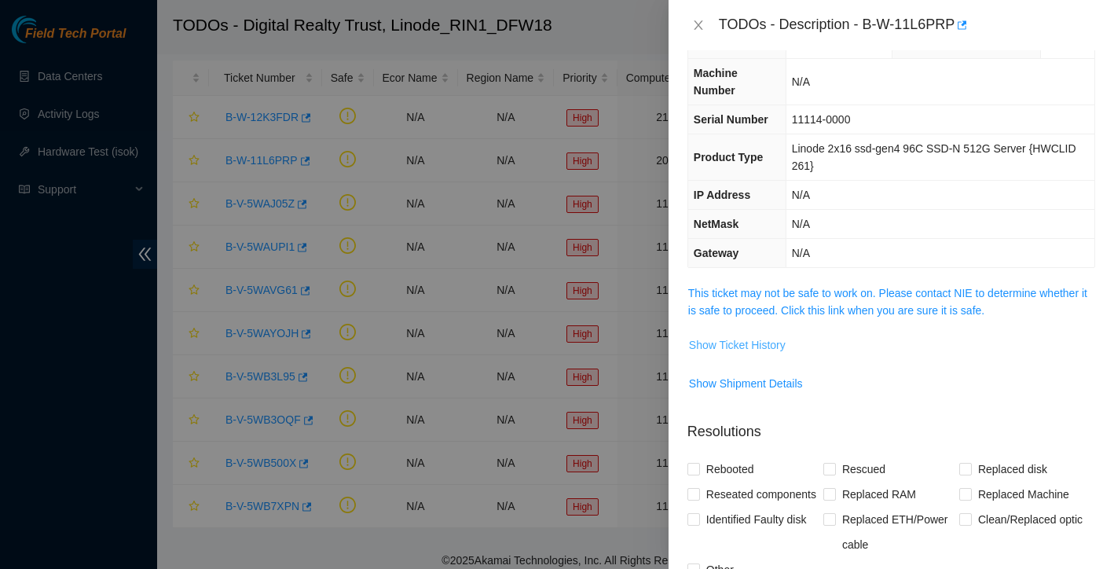
click at [769, 344] on span "Show Ticket History" at bounding box center [737, 344] width 97 height 17
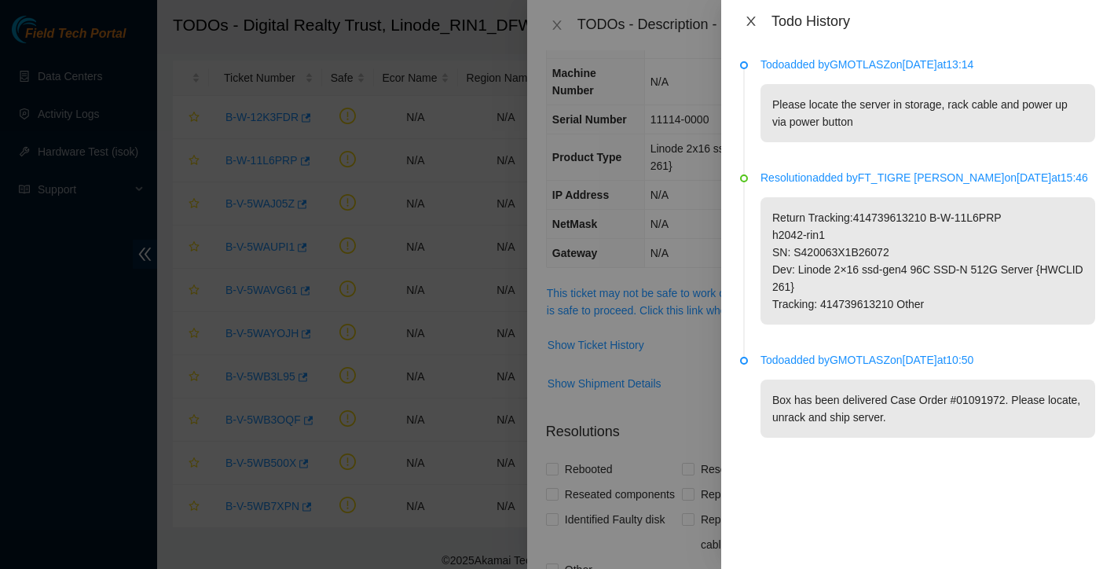
click at [751, 22] on icon "close" at bounding box center [751, 21] width 13 height 13
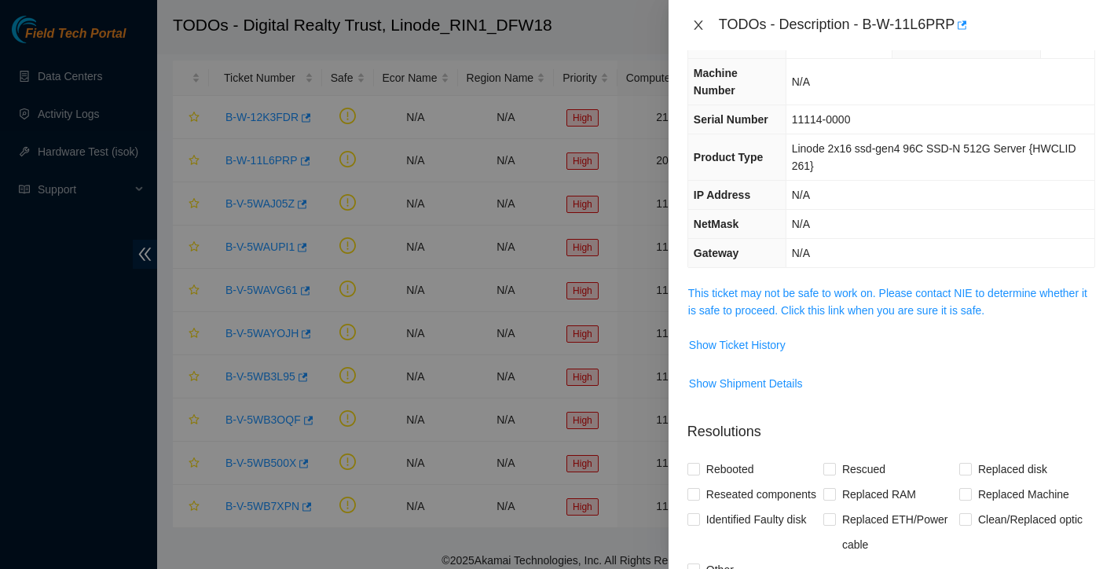
click at [698, 26] on icon "close" at bounding box center [698, 25] width 13 height 13
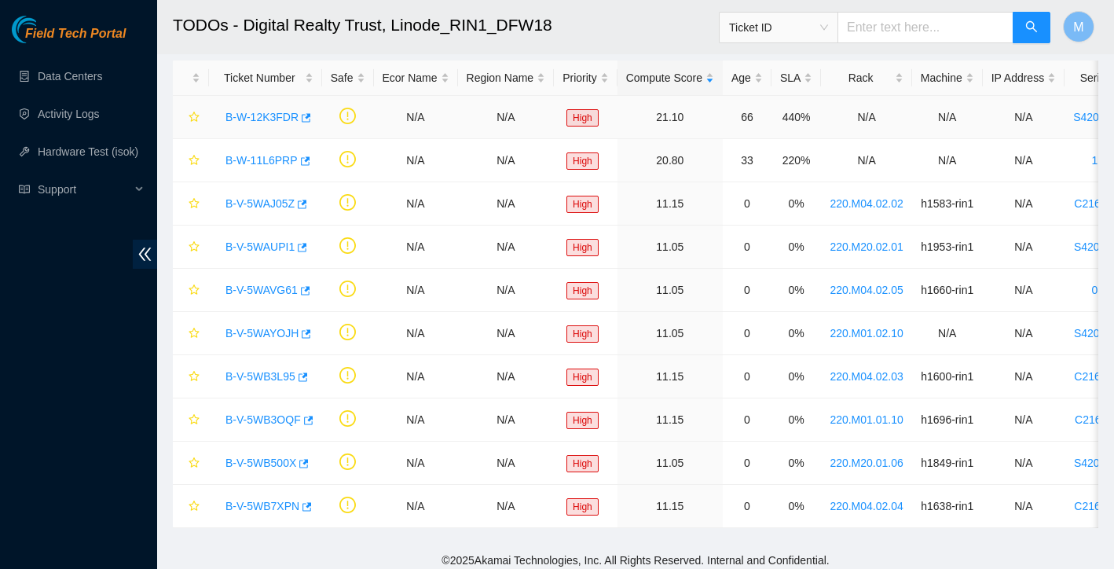
click at [261, 119] on link "B-W-12K3FDR" at bounding box center [262, 117] width 73 height 13
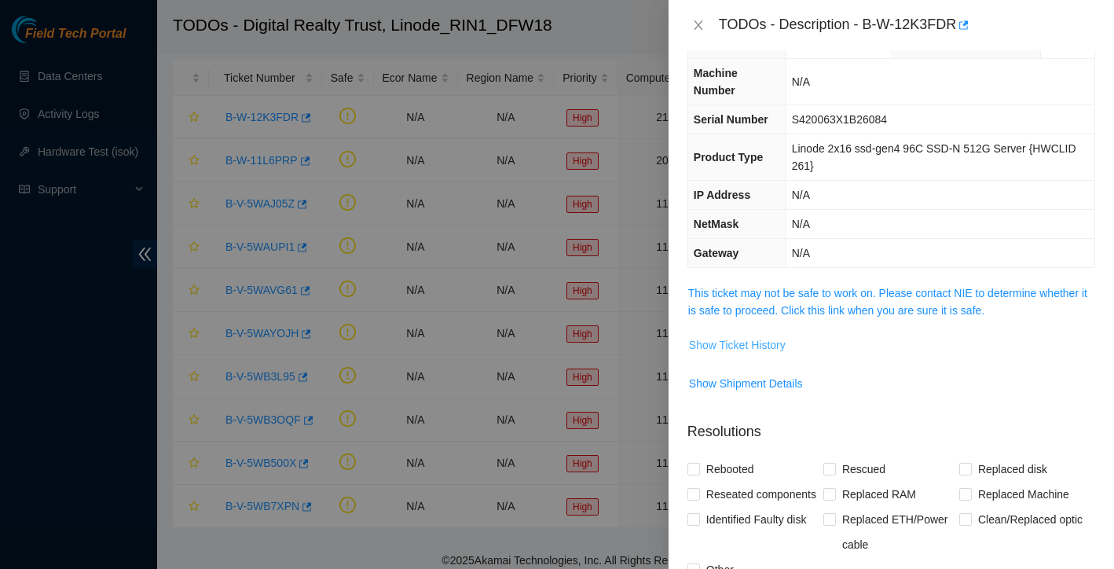
click at [768, 347] on span "Show Ticket History" at bounding box center [737, 344] width 97 height 17
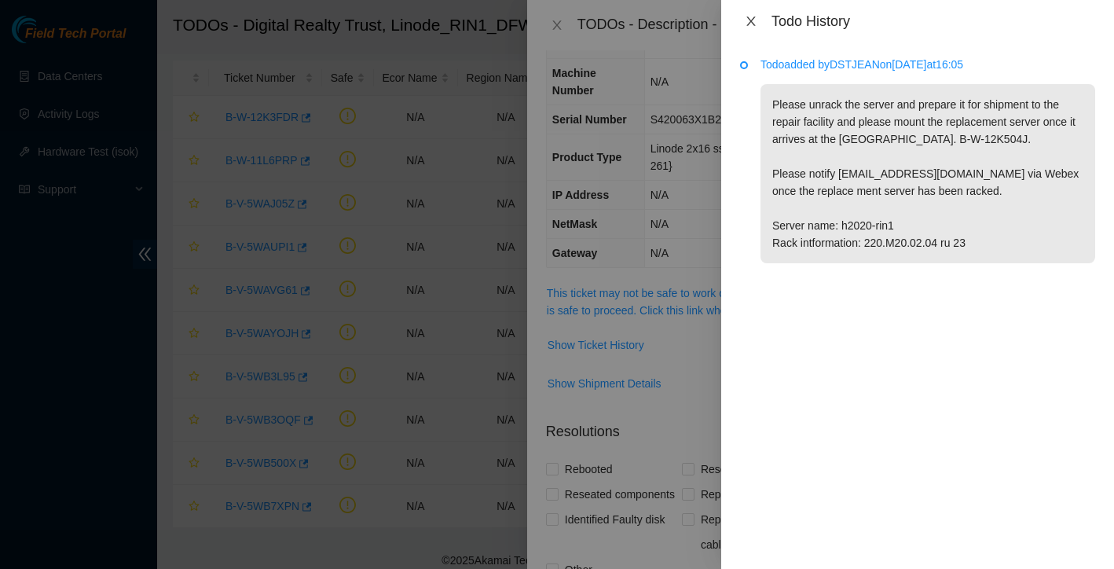
click at [747, 23] on icon "close" at bounding box center [751, 21] width 13 height 13
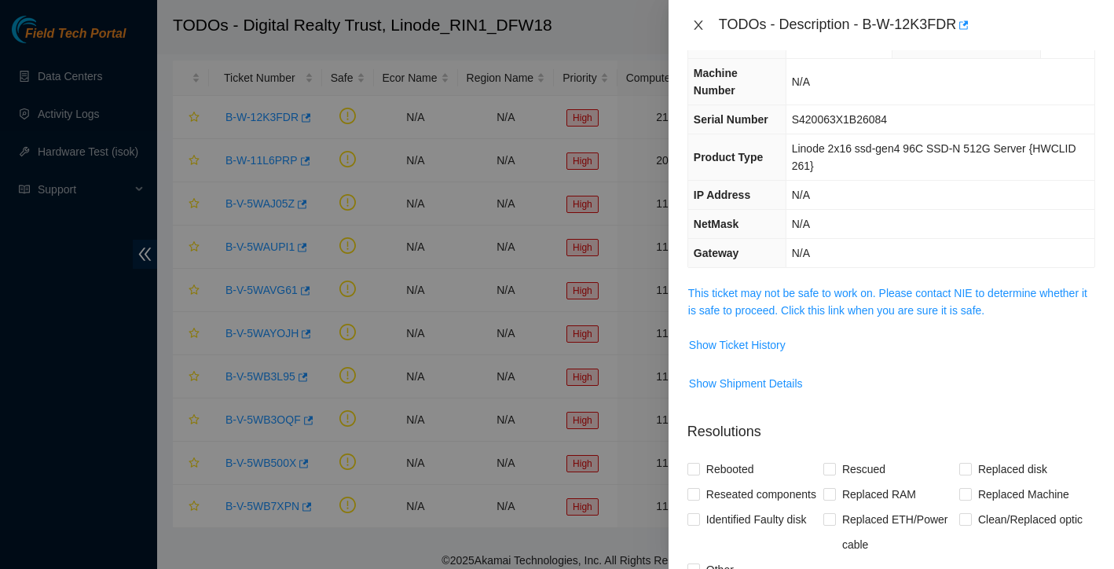
click at [691, 30] on button "Close" at bounding box center [699, 25] width 22 height 15
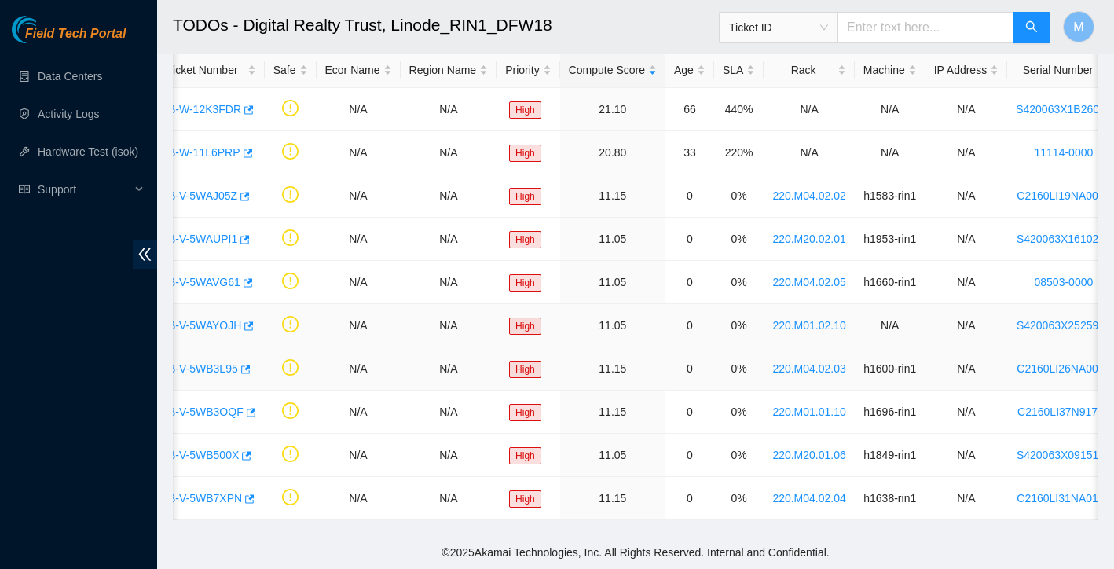
scroll to position [81, 0]
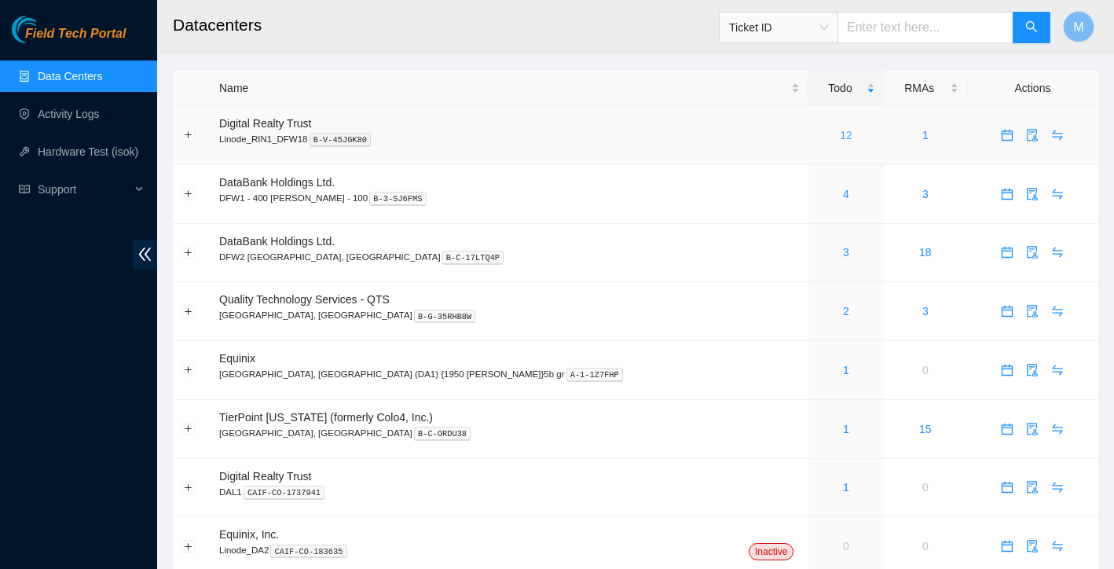
click at [840, 135] on link "12" at bounding box center [846, 135] width 13 height 13
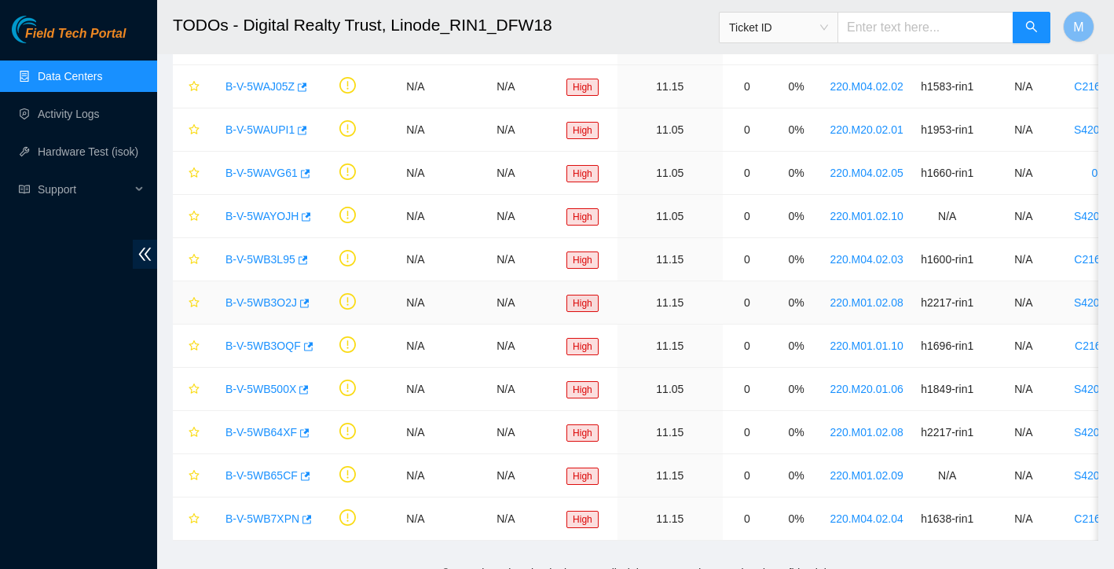
scroll to position [200, 0]
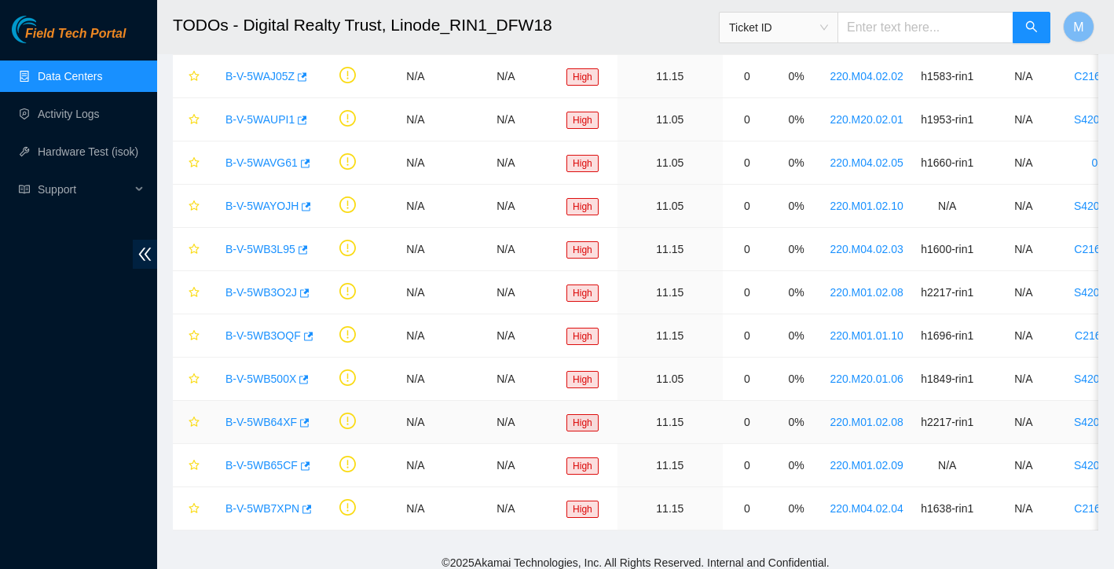
click at [278, 422] on link "B-V-5WB64XF" at bounding box center [262, 422] width 72 height 13
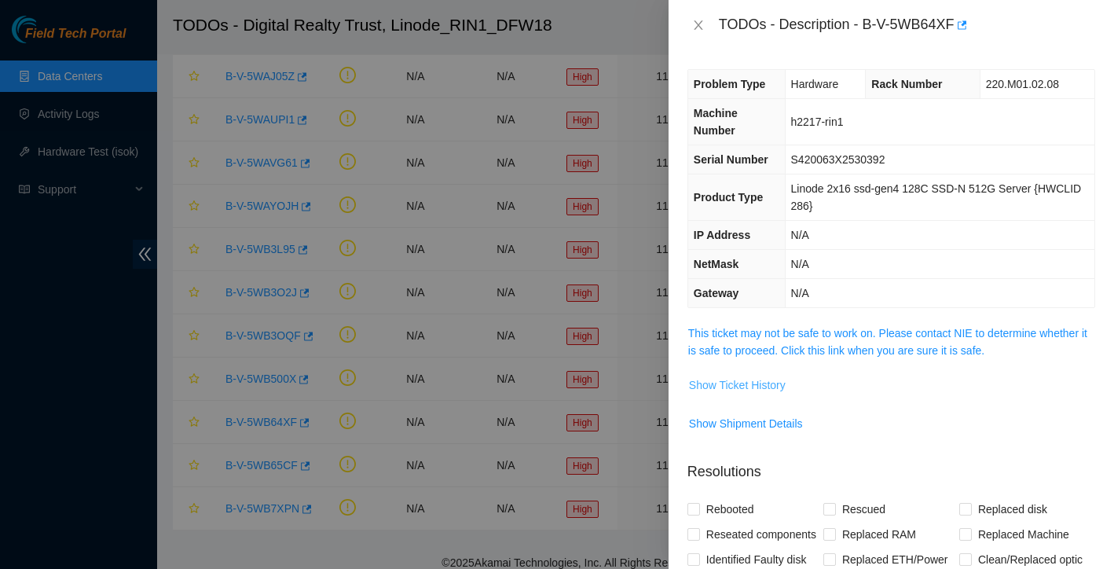
click at [772, 380] on span "Show Ticket History" at bounding box center [737, 384] width 97 height 17
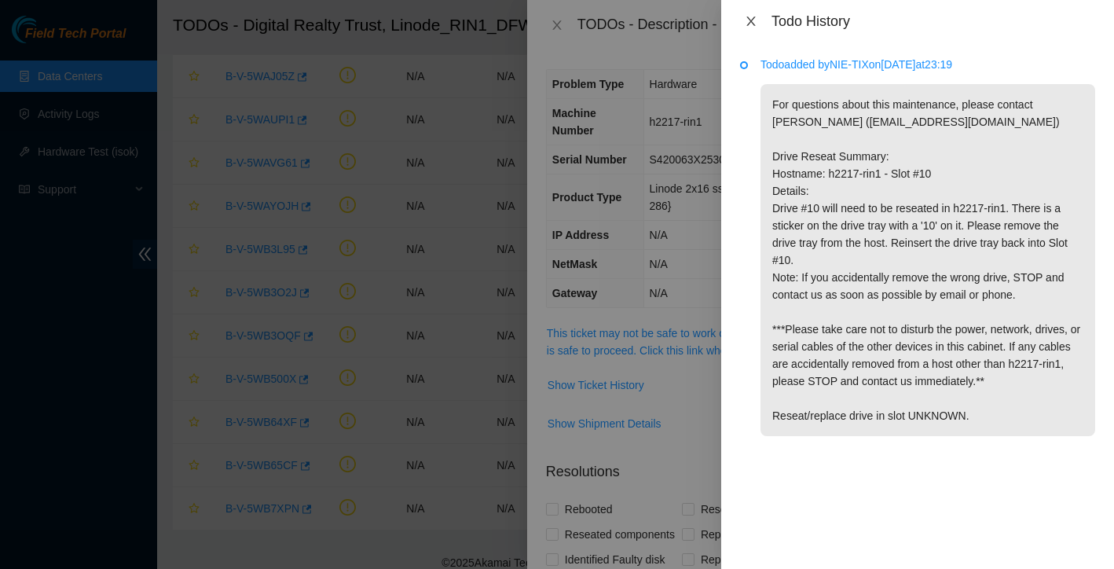
click at [750, 24] on icon "close" at bounding box center [751, 21] width 13 height 13
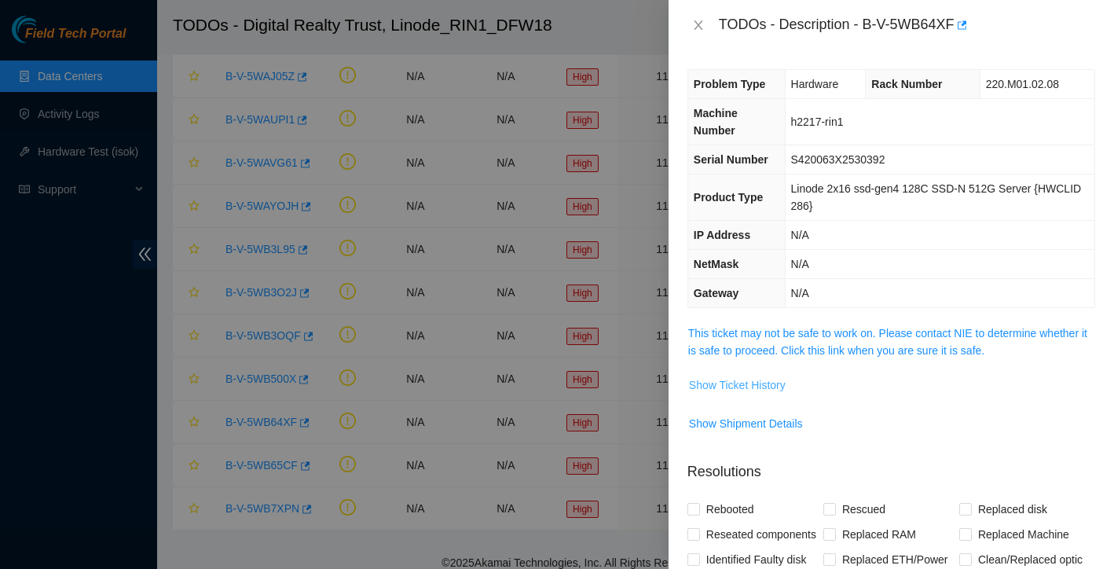
click at [759, 386] on span "Show Ticket History" at bounding box center [737, 384] width 97 height 17
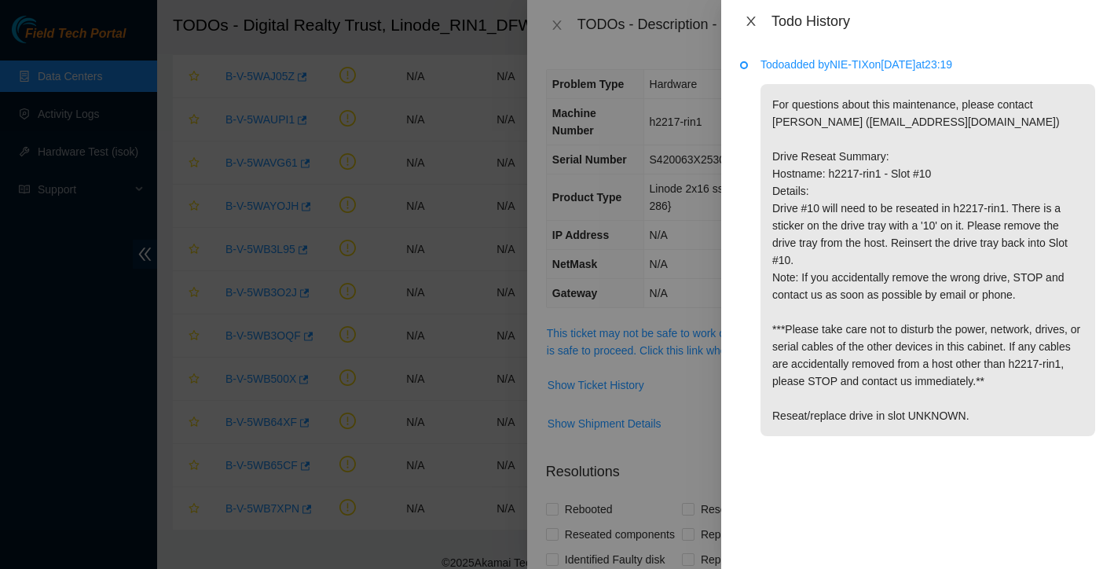
click at [753, 27] on icon "close" at bounding box center [751, 21] width 13 height 13
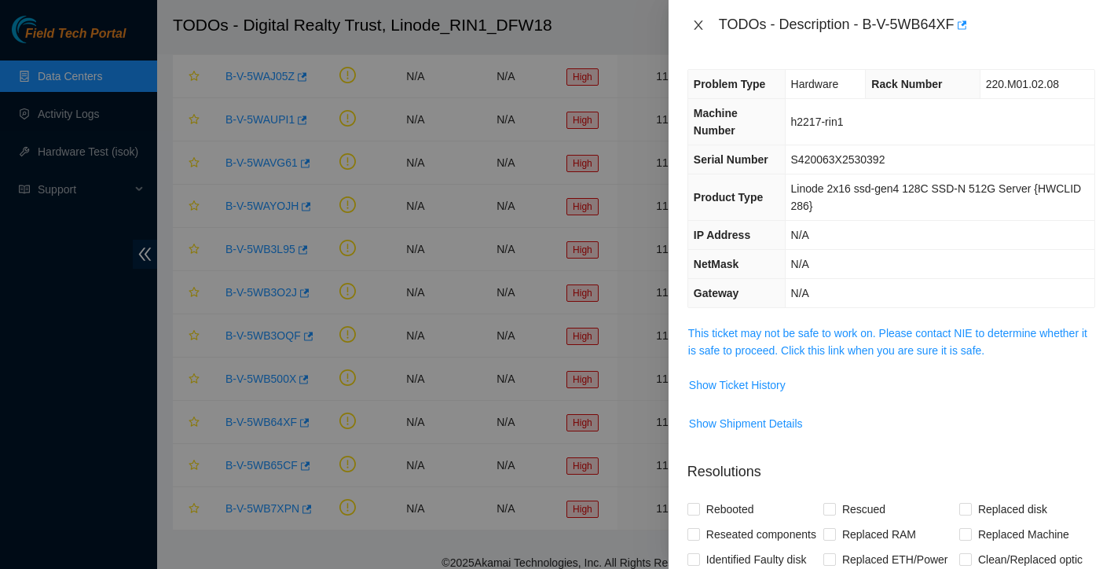
click at [700, 26] on icon "close" at bounding box center [698, 25] width 13 height 13
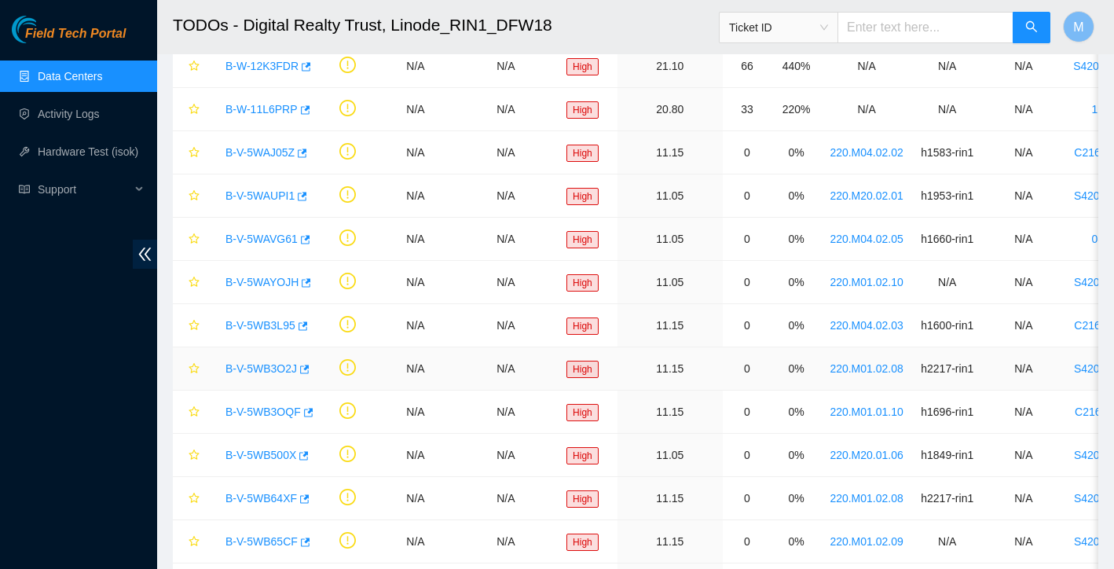
click at [285, 372] on link "B-V-5WB3O2J" at bounding box center [262, 368] width 72 height 13
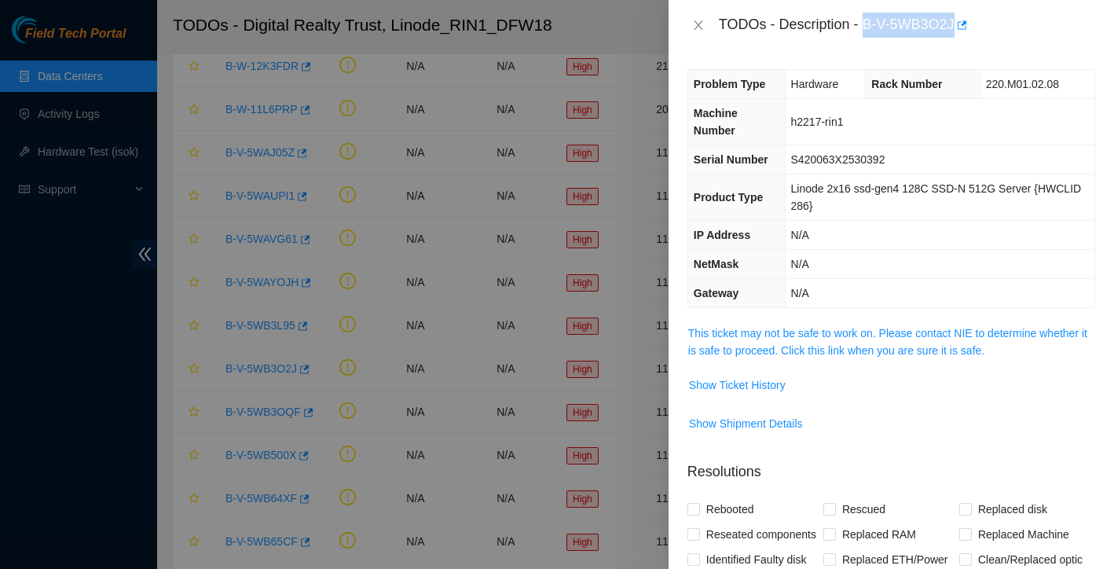
drag, startPoint x: 865, startPoint y: 28, endPoint x: 961, endPoint y: 17, distance: 96.4
click at [961, 17] on div "TODOs - Description - B-V-5WB3O2J" at bounding box center [907, 25] width 376 height 25
copy div "B-V-5WB3O2J"
click at [773, 381] on span "Show Ticket History" at bounding box center [737, 384] width 97 height 17
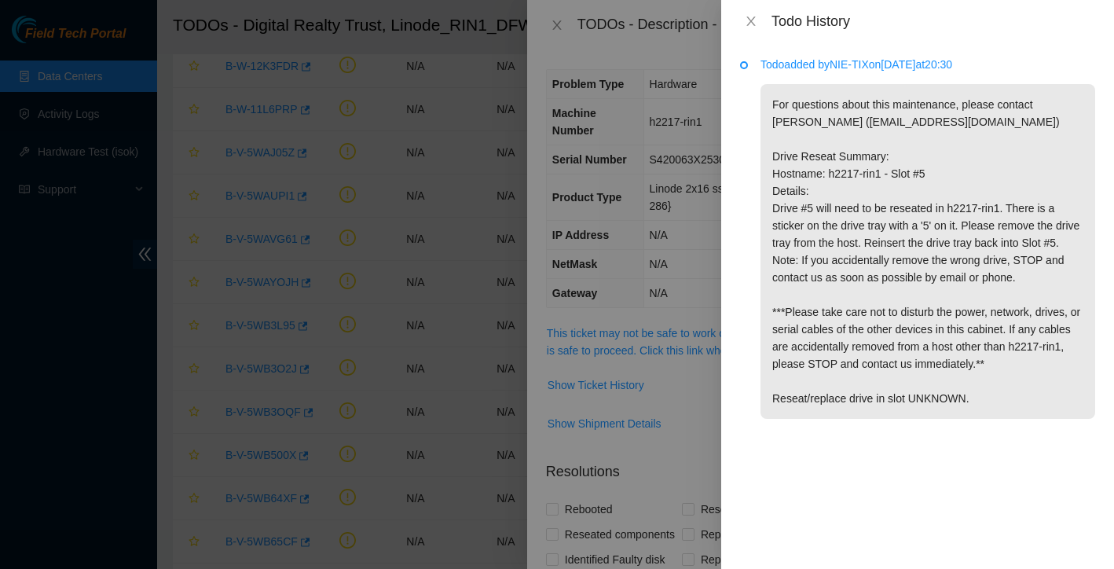
click at [106, 408] on div at bounding box center [557, 284] width 1114 height 569
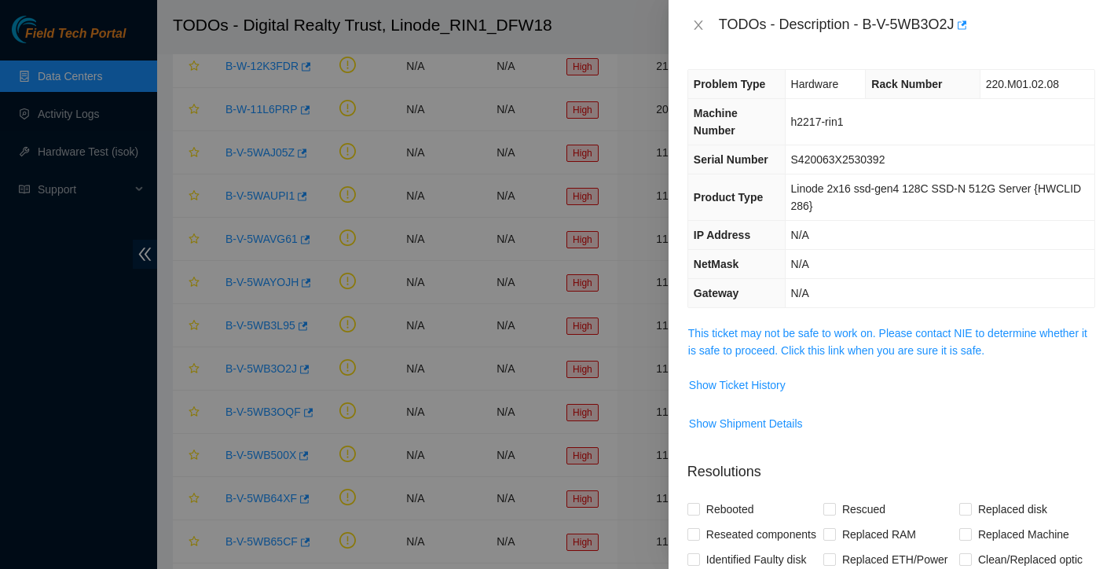
scroll to position [26, 0]
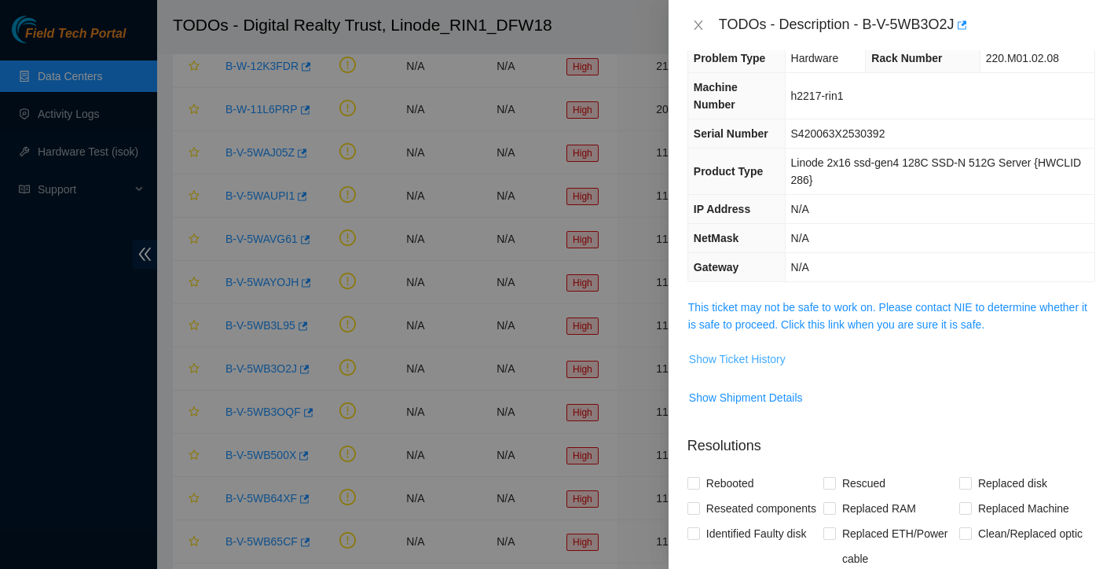
click at [779, 361] on span "Show Ticket History" at bounding box center [737, 358] width 97 height 17
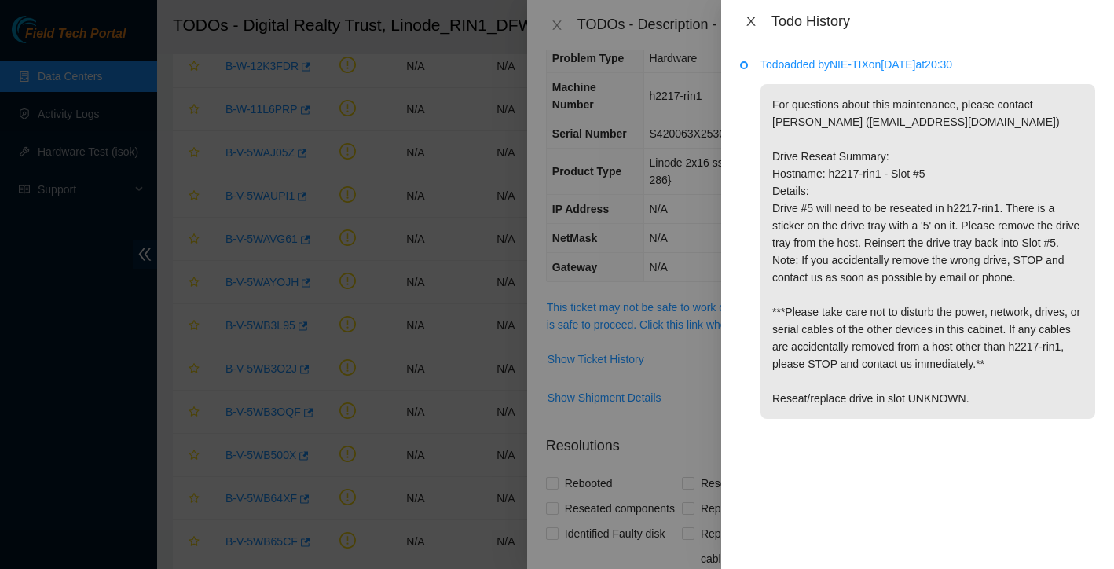
click at [753, 17] on icon "close" at bounding box center [751, 21] width 13 height 13
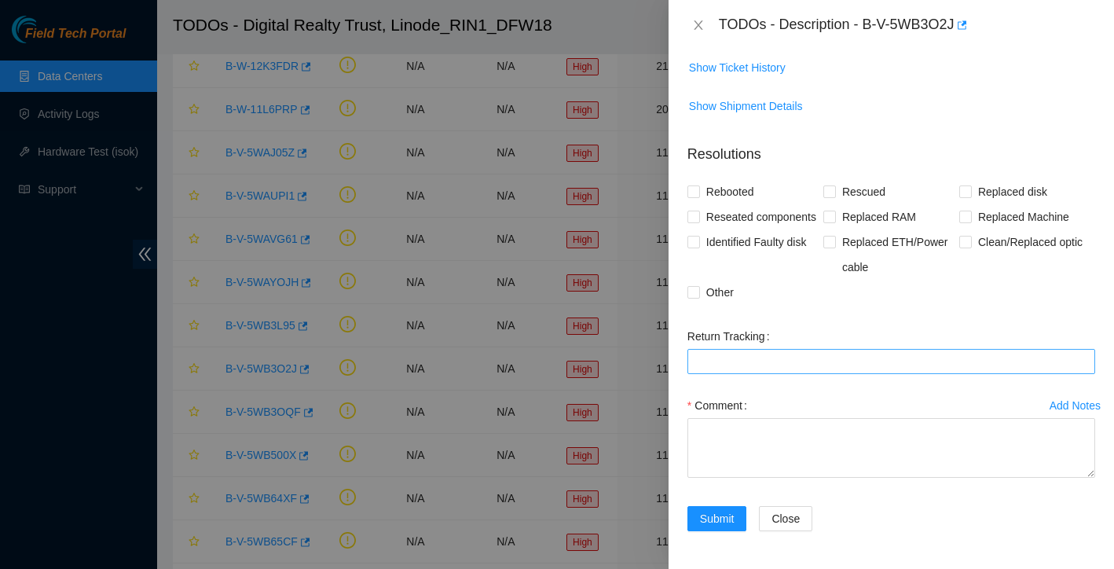
scroll to position [15, 0]
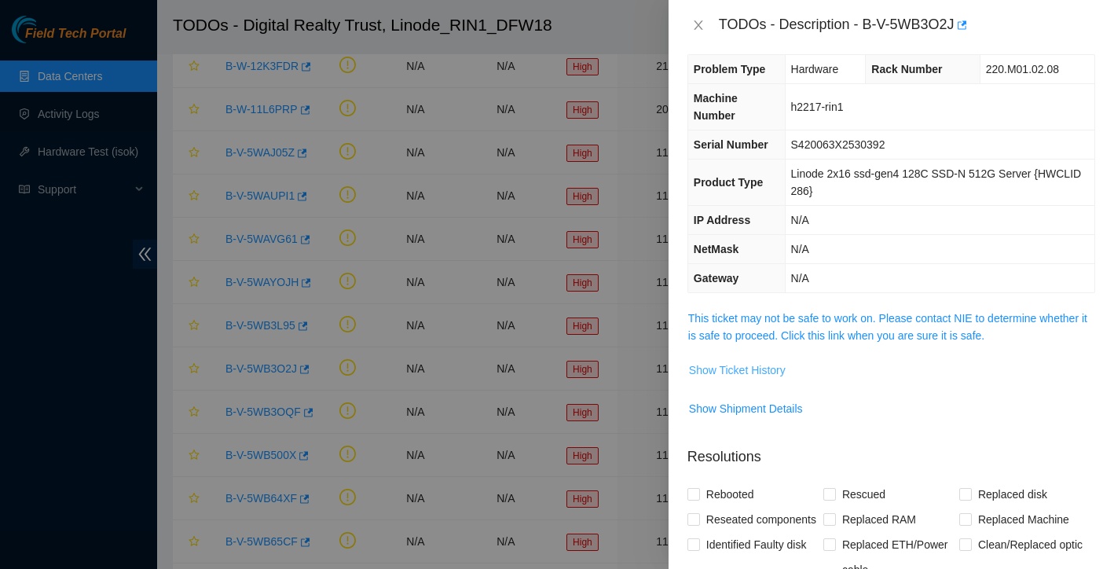
click at [755, 373] on span "Show Ticket History" at bounding box center [737, 369] width 97 height 17
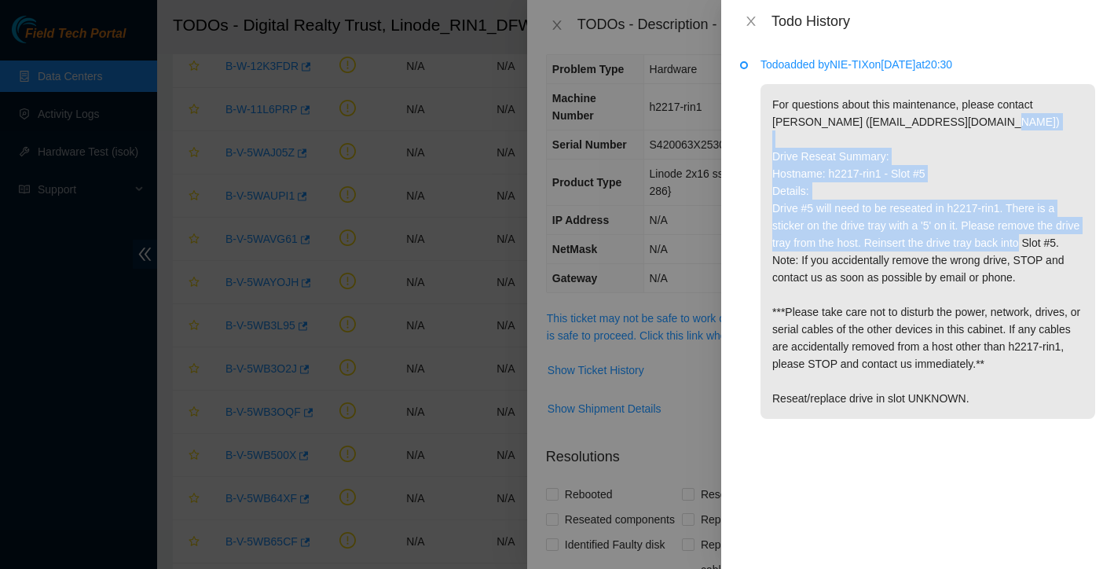
drag, startPoint x: 772, startPoint y: 155, endPoint x: 1064, endPoint y: 253, distance: 307.6
click at [1064, 253] on p "For questions about this maintenance, please contact Alex Abelson (aabelson@aka…" at bounding box center [928, 251] width 335 height 335
copy p "Drive Reseat Summary: Hostname: h2217-rin1 - Slot #5 Details: Drive #5 will nee…"
click at [751, 20] on icon "close" at bounding box center [750, 21] width 9 height 9
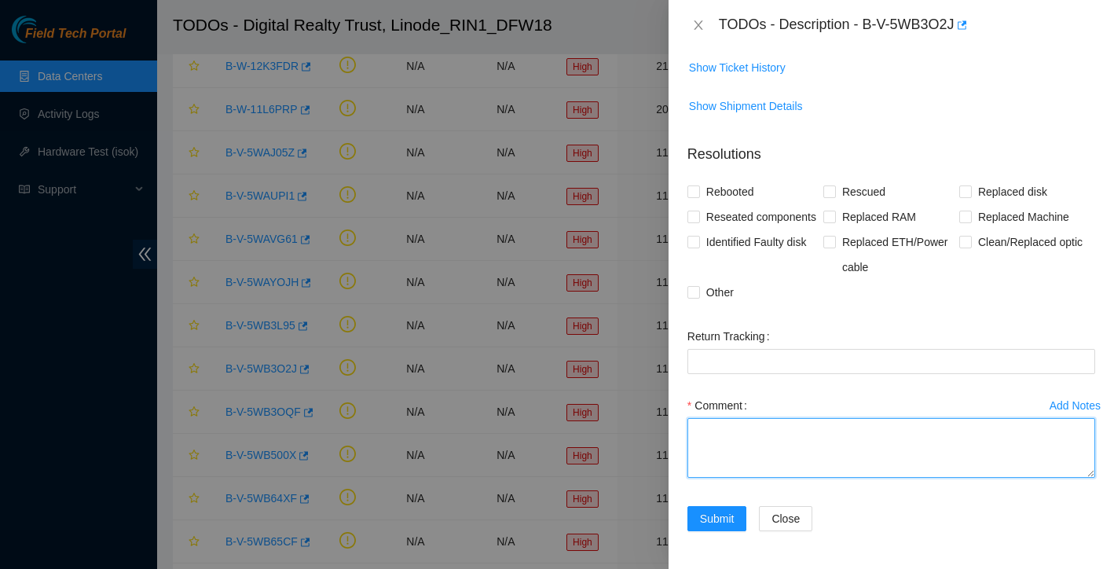
click at [779, 428] on textarea "Comment" at bounding box center [892, 448] width 408 height 60
paste textarea "Drive Reseat Summary: Hostname: h2217-rin1 - Slot #5 Details: Drive #5 will nee…"
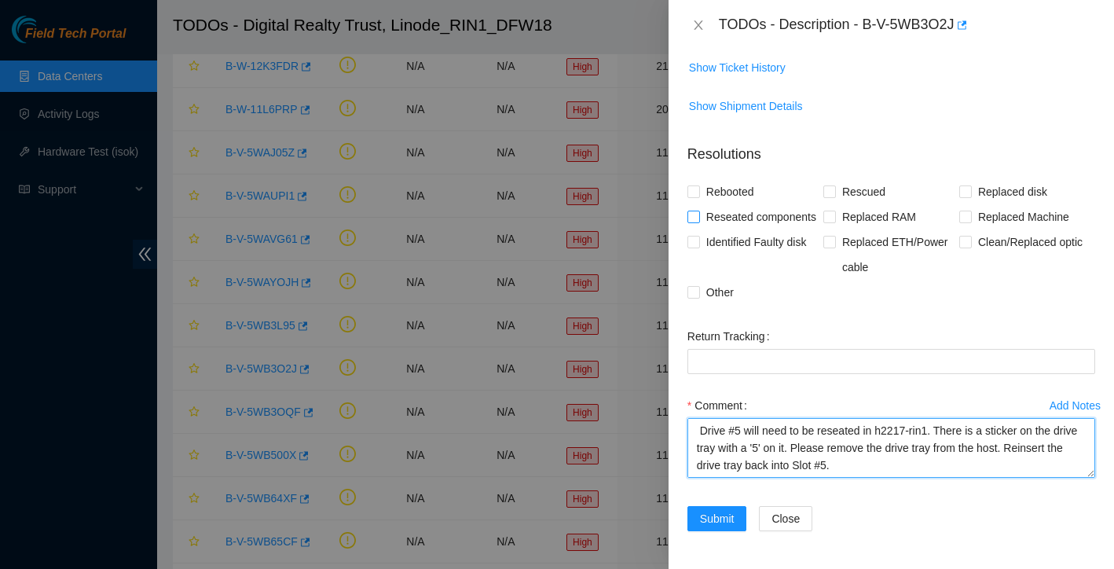
type textarea "reseated this drive, worked with Alex Abelson Drive Reseat Summary: Hostname: h…"
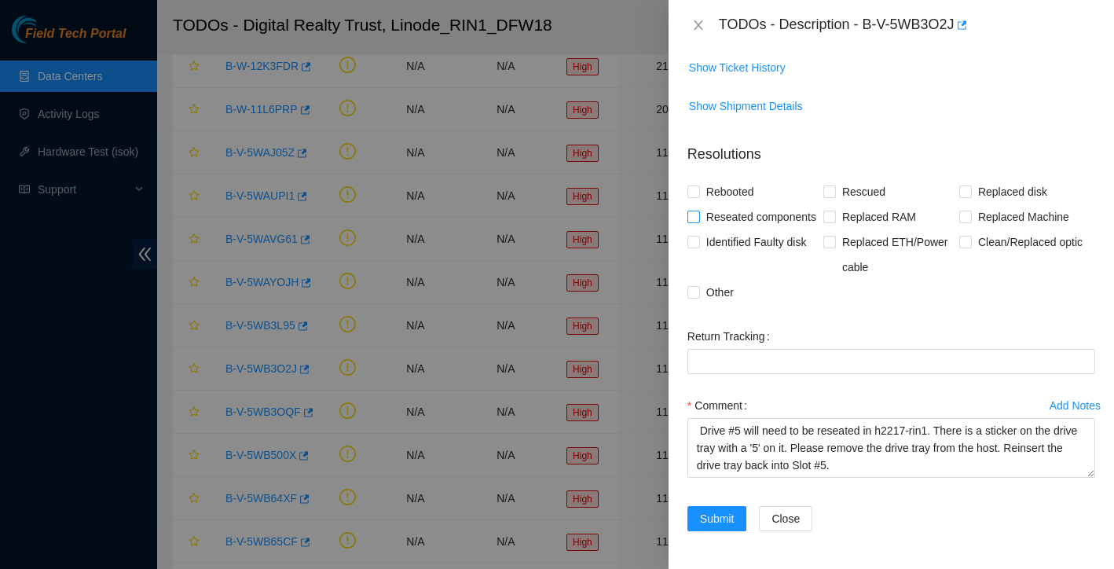
click at [695, 211] on input "Reseated components" at bounding box center [693, 216] width 11 height 11
checkbox input "true"
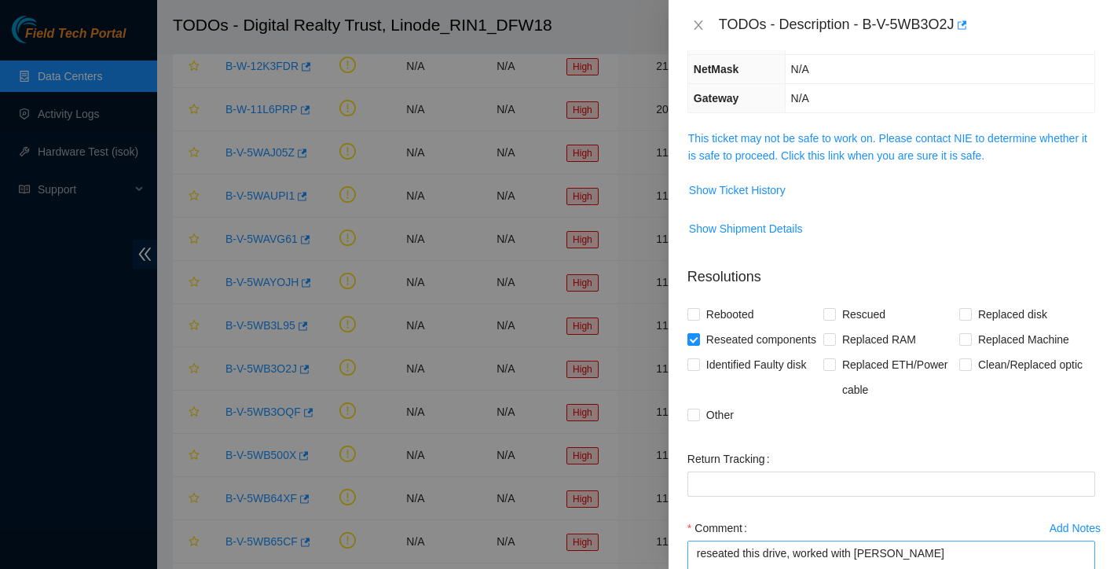
scroll to position [162, 0]
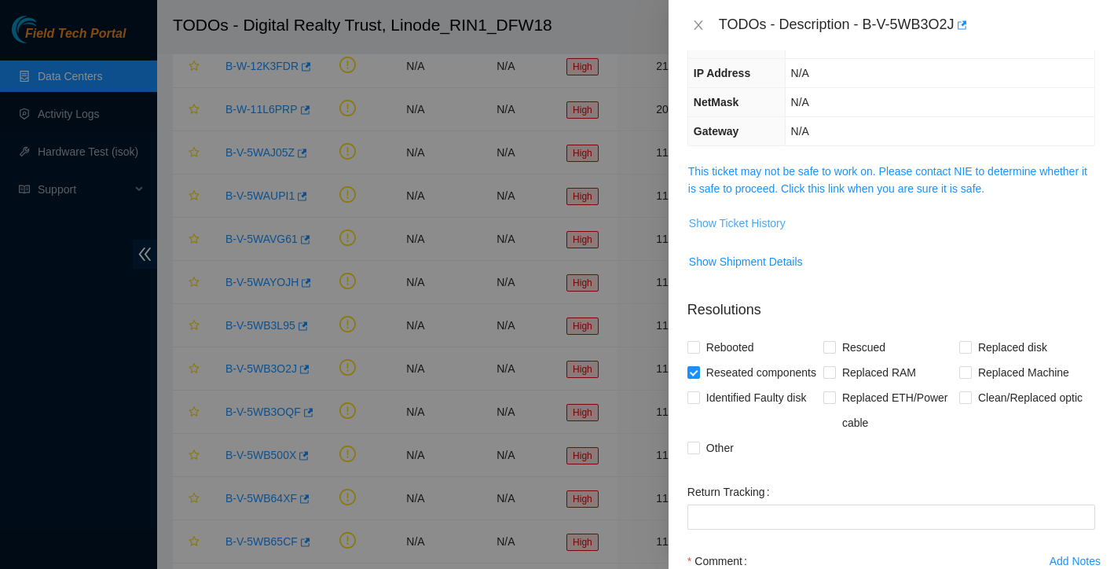
click at [776, 224] on span "Show Ticket History" at bounding box center [737, 223] width 97 height 17
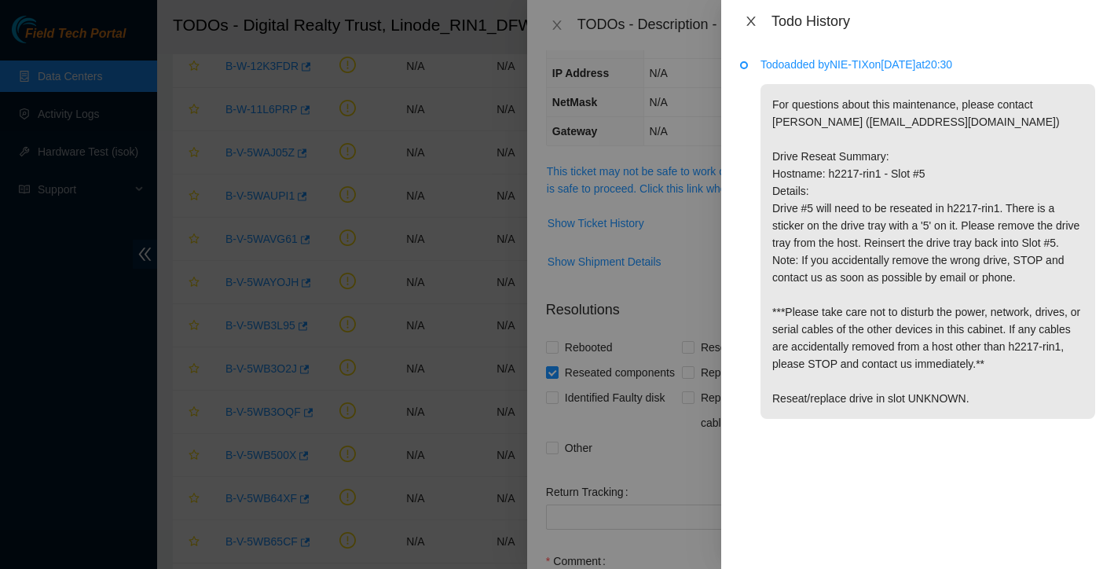
click at [749, 21] on icon "close" at bounding box center [751, 21] width 13 height 13
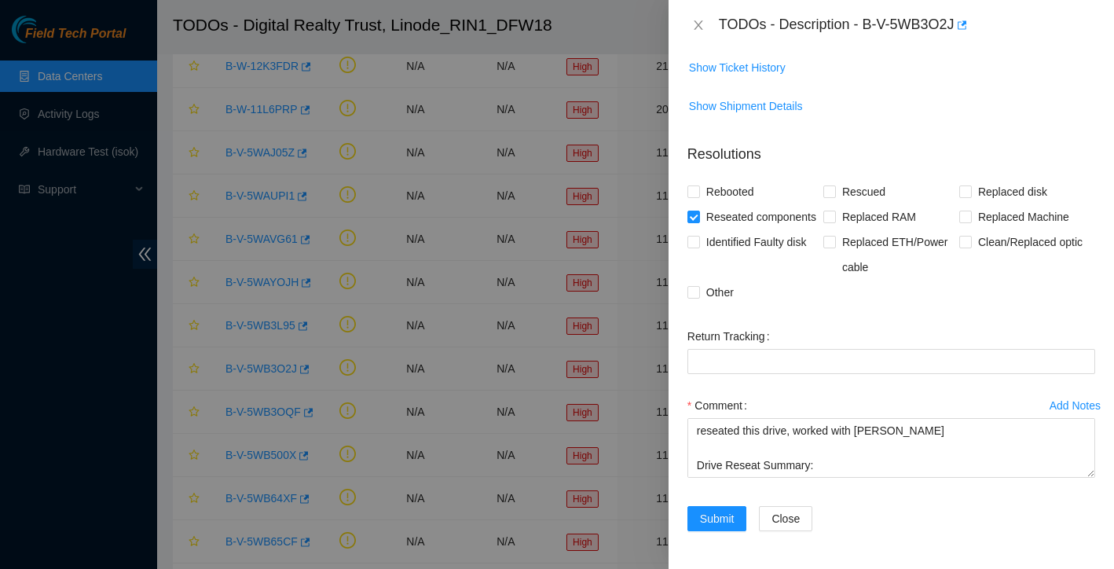
scroll to position [343, 0]
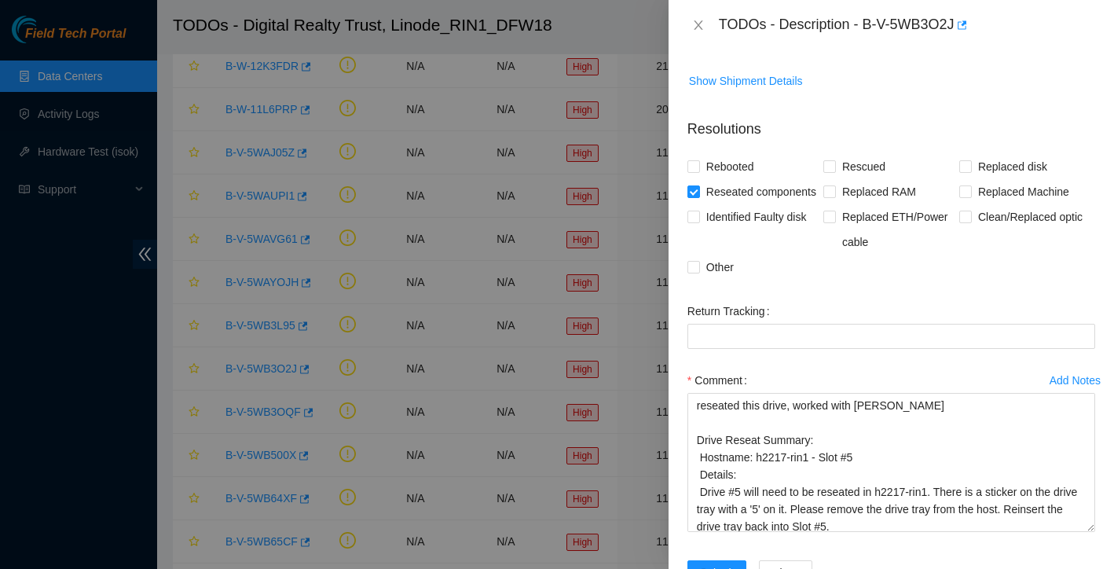
click at [1106, 559] on div "Problem Type Hardware Rack Number 220.M01.02.08 Machine Number h2217-rin1 Seria…" at bounding box center [892, 309] width 446 height 519
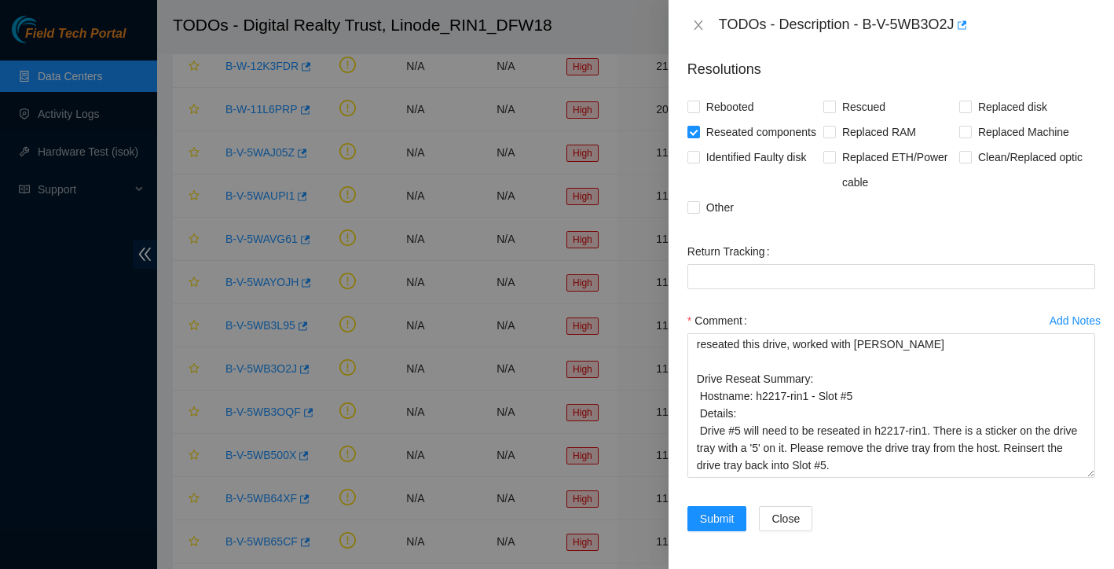
scroll to position [427, 0]
click at [717, 520] on span "Submit" at bounding box center [717, 518] width 35 height 17
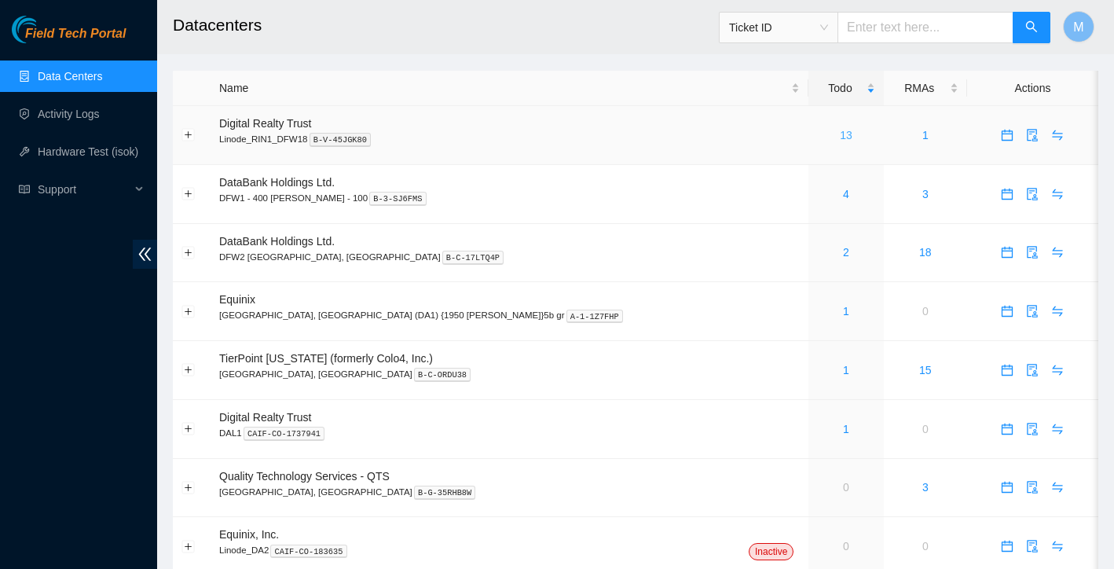
click at [840, 137] on link "13" at bounding box center [846, 135] width 13 height 13
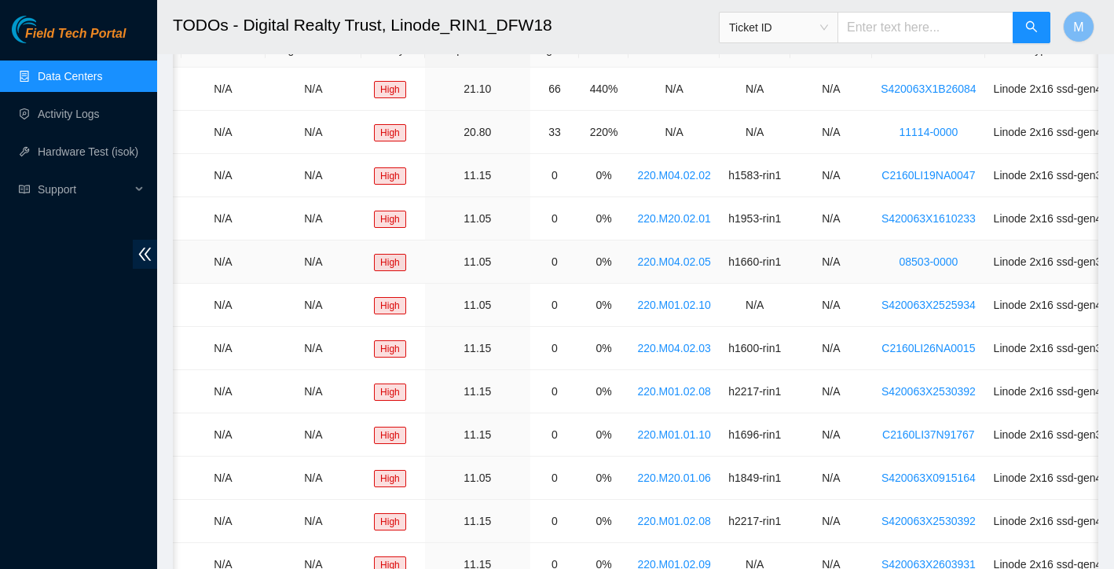
scroll to position [102, 0]
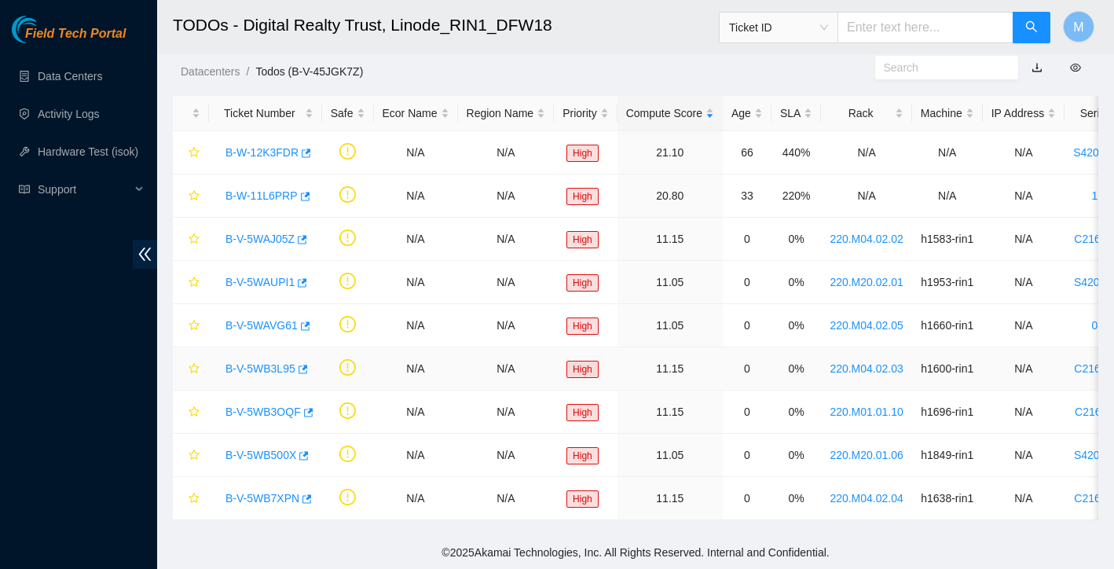
scroll to position [38, 0]
click at [258, 235] on link "B-V-5WAJ05Z" at bounding box center [260, 239] width 69 height 13
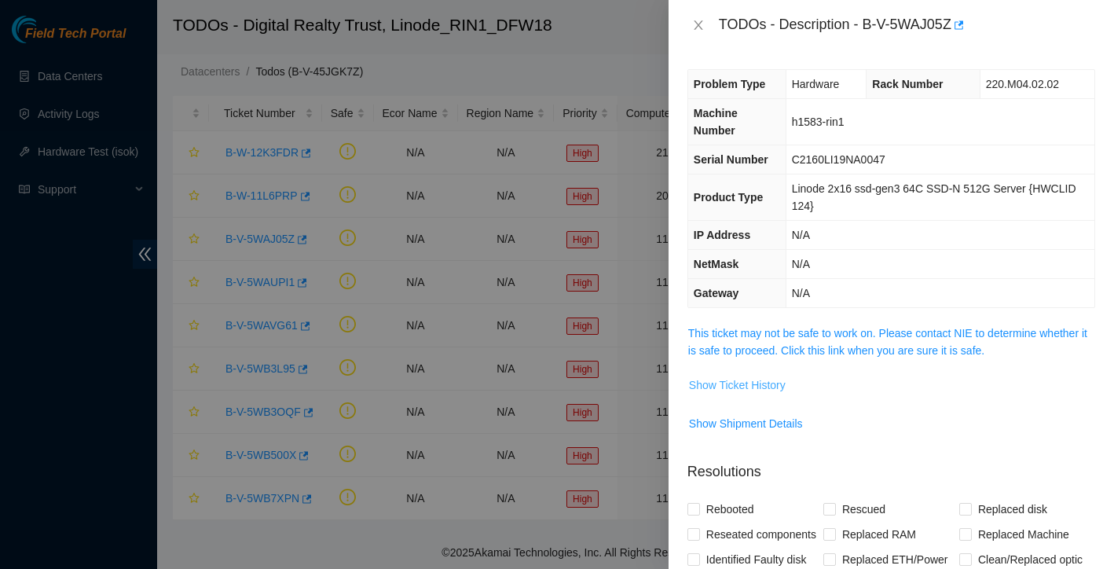
click at [765, 390] on span "Show Ticket History" at bounding box center [737, 384] width 97 height 17
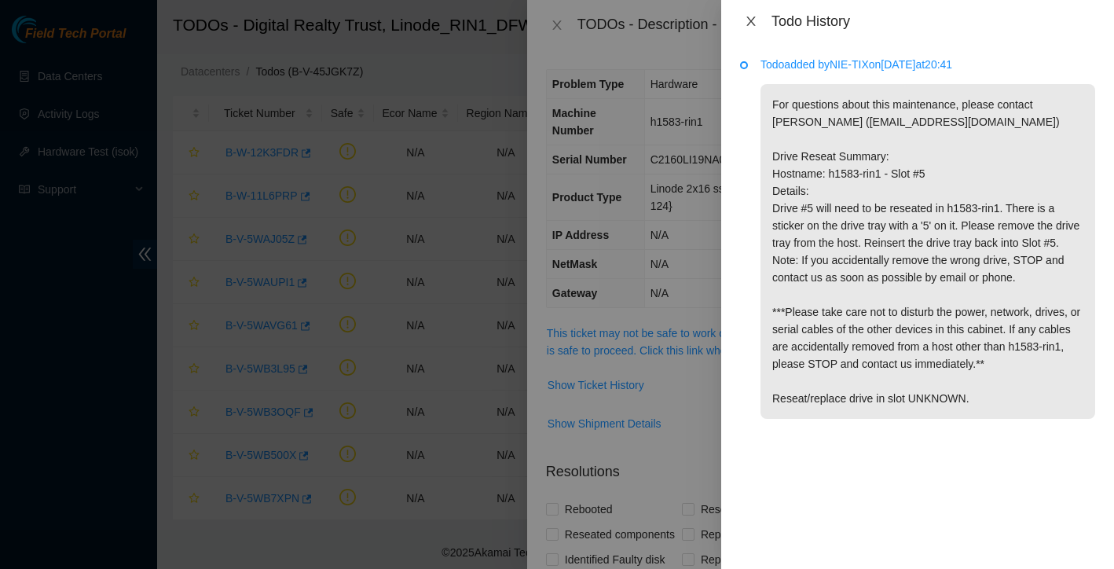
click at [747, 17] on icon "close" at bounding box center [750, 21] width 9 height 9
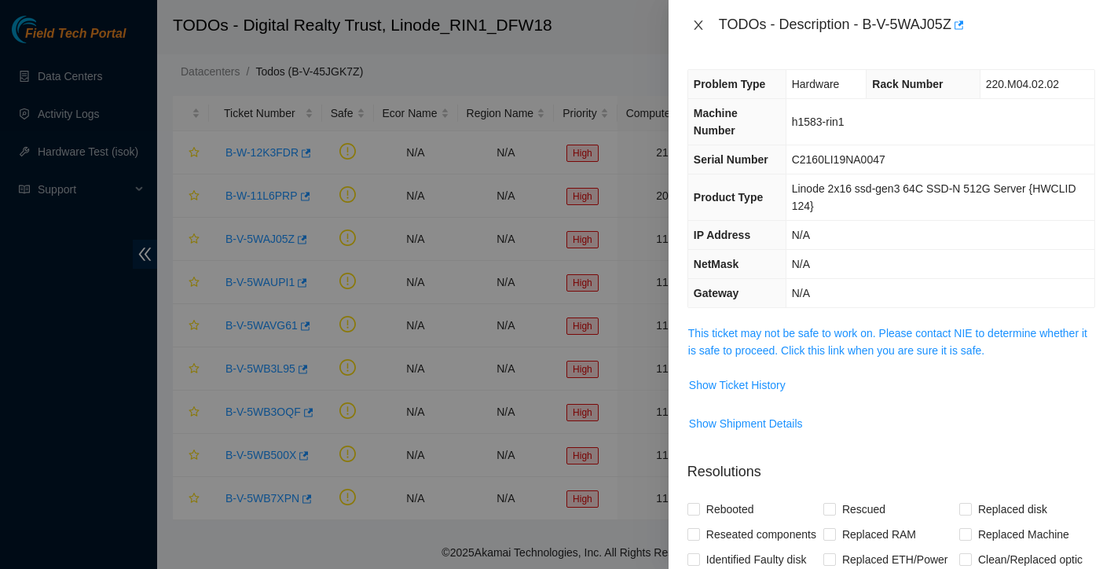
click at [699, 28] on icon "close" at bounding box center [698, 25] width 13 height 13
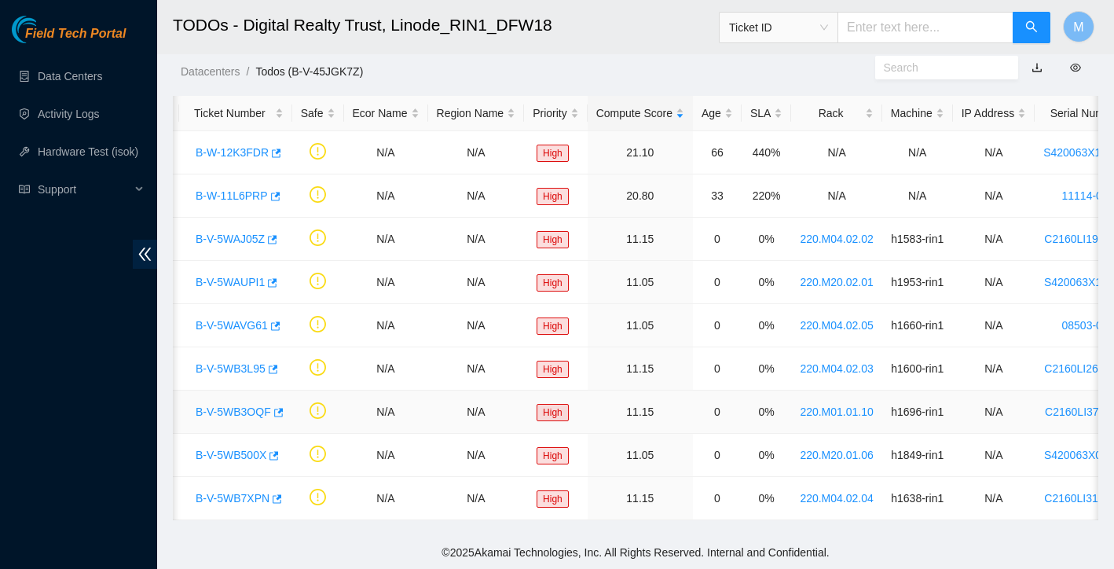
click at [241, 412] on link "B-V-5WB3OQF" at bounding box center [233, 411] width 75 height 13
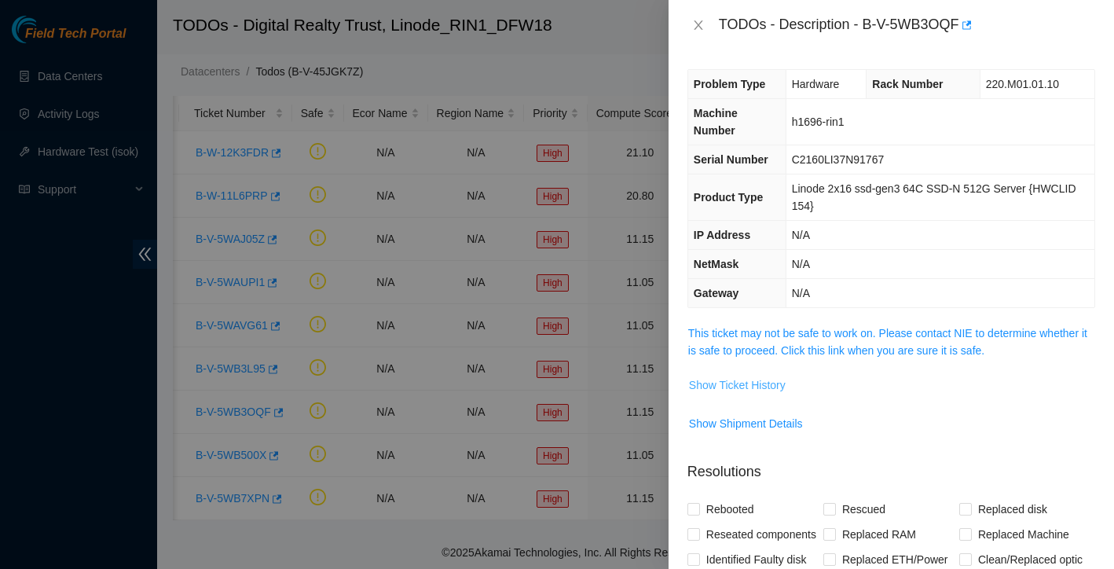
click at [746, 387] on span "Show Ticket History" at bounding box center [737, 384] width 97 height 17
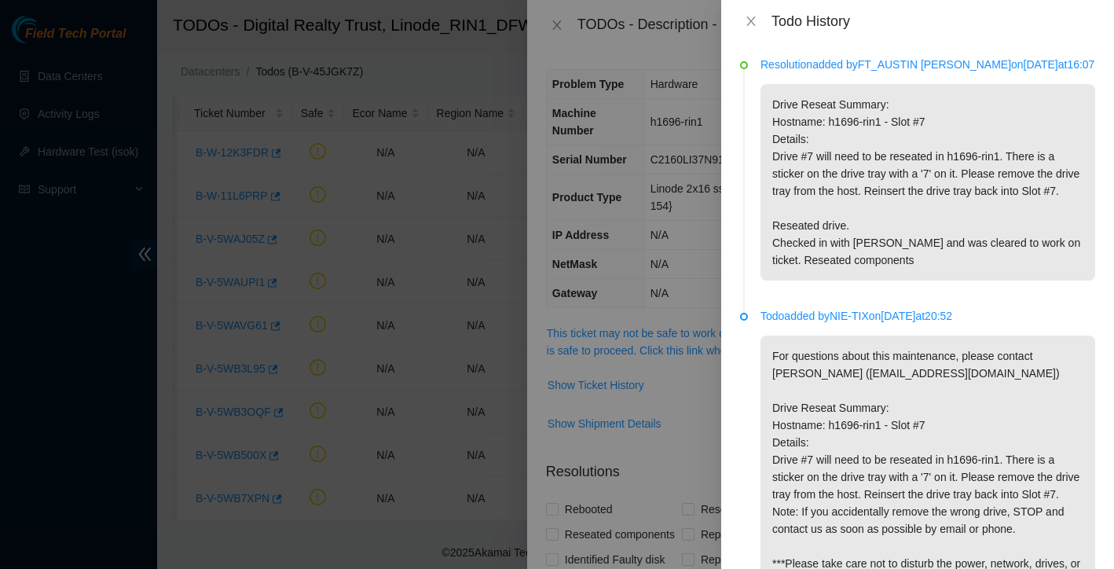
scroll to position [0, 0]
click at [755, 22] on icon "close" at bounding box center [751, 21] width 13 height 13
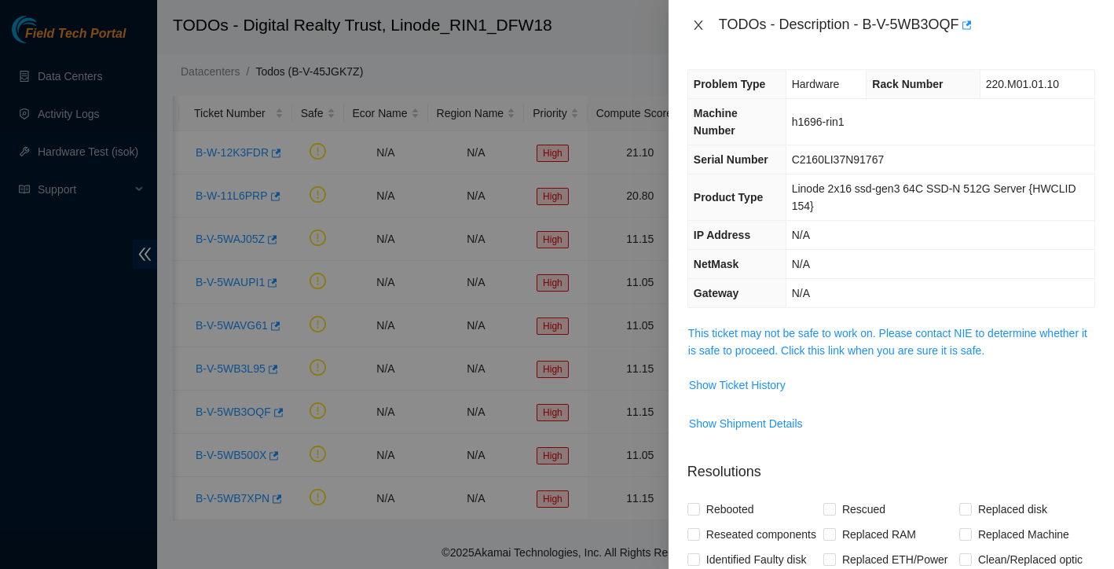
click at [697, 22] on icon "close" at bounding box center [698, 25] width 13 height 13
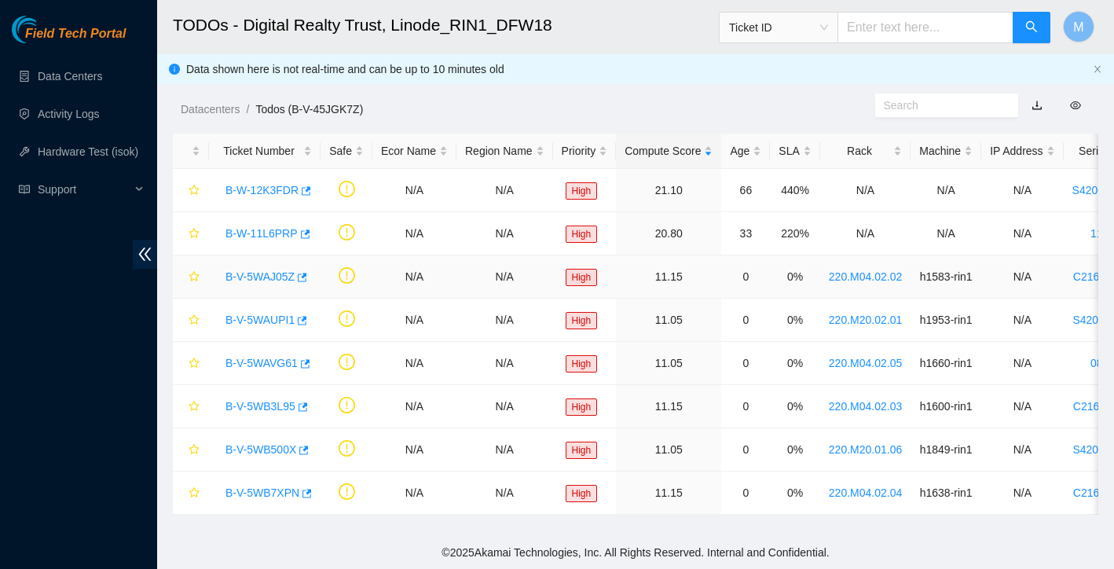
click at [256, 279] on link "B-V-5WAJ05Z" at bounding box center [260, 276] width 69 height 13
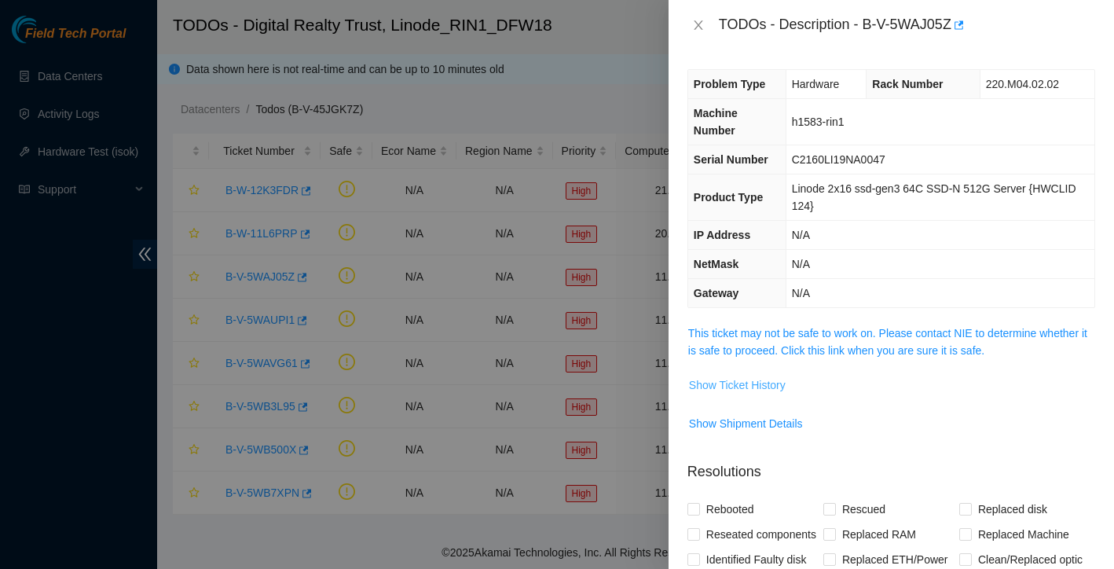
click at [761, 387] on span "Show Ticket History" at bounding box center [737, 384] width 97 height 17
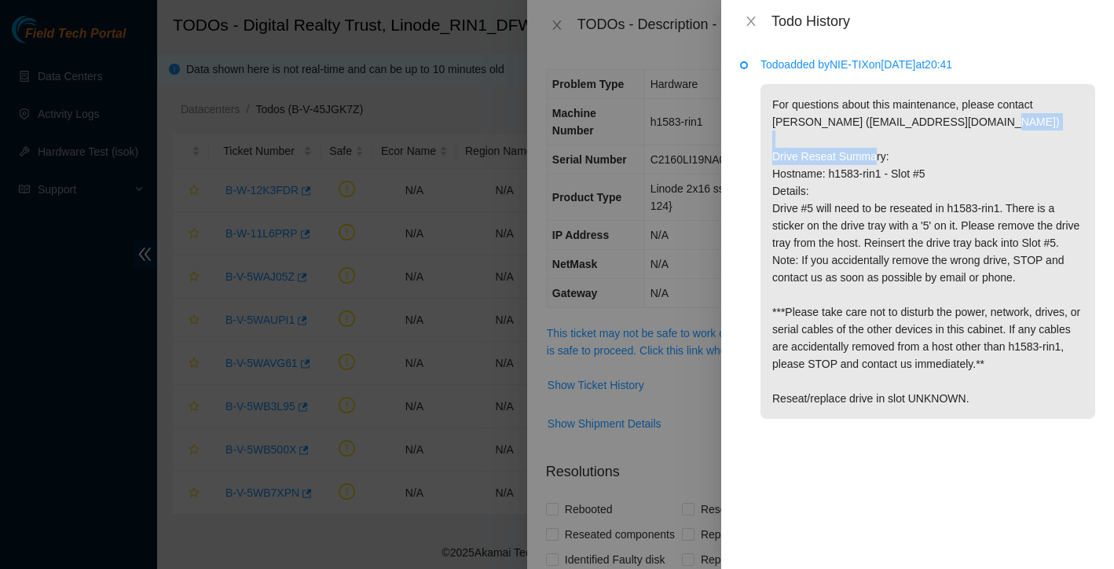
drag, startPoint x: 774, startPoint y: 151, endPoint x: 805, endPoint y: 166, distance: 34.1
click at [776, 155] on p "For questions about this maintenance, please contact [PERSON_NAME] ([EMAIL_ADDR…" at bounding box center [928, 251] width 335 height 335
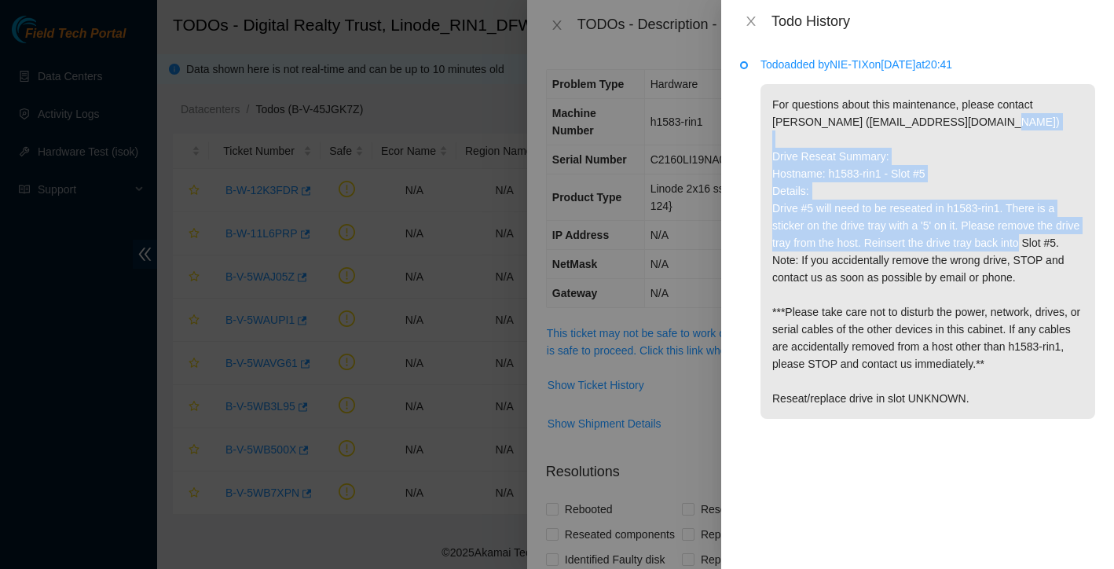
drag, startPoint x: 774, startPoint y: 154, endPoint x: 1087, endPoint y: 257, distance: 329.2
click at [1087, 257] on p "For questions about this maintenance, please contact [PERSON_NAME] ([EMAIL_ADDR…" at bounding box center [928, 251] width 335 height 335
click at [750, 17] on icon "close" at bounding box center [751, 21] width 13 height 13
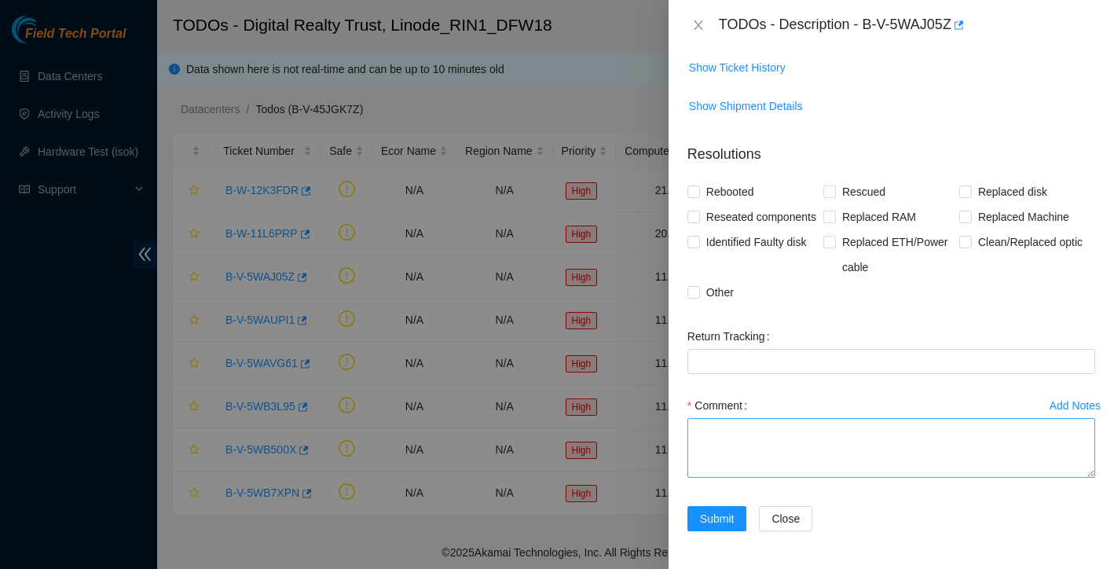
scroll to position [343, 0]
click at [767, 431] on textarea "Comment" at bounding box center [892, 448] width 408 height 60
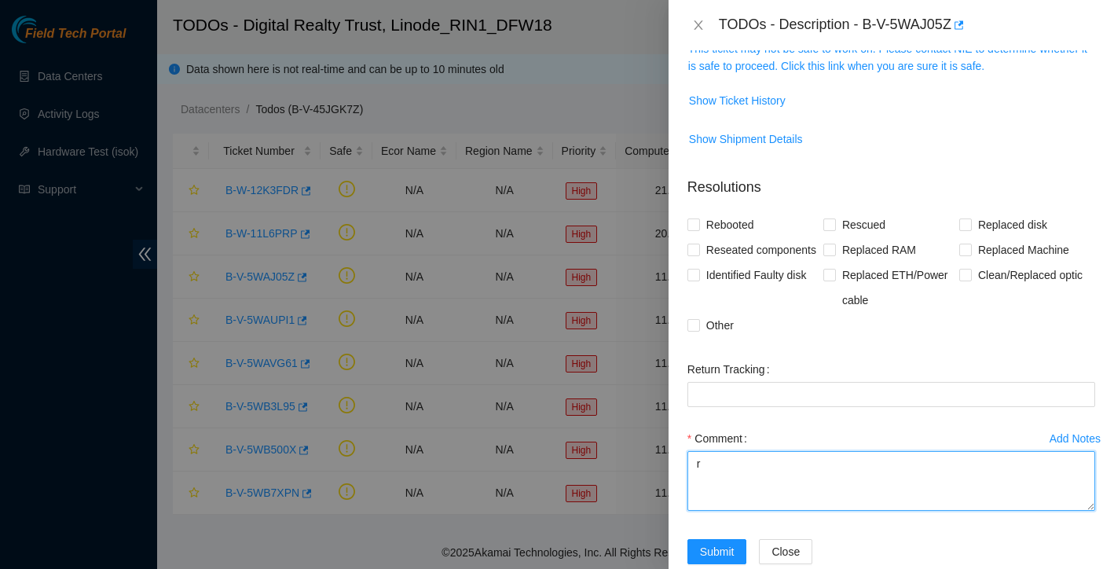
scroll to position [186, 0]
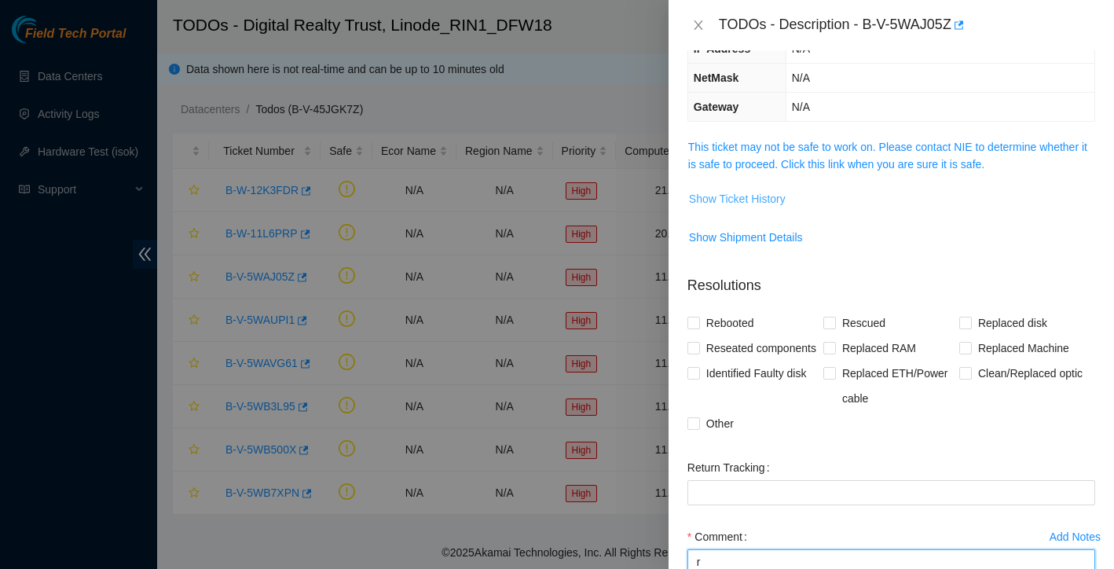
type textarea "r"
click at [748, 200] on span "Show Ticket History" at bounding box center [737, 198] width 97 height 17
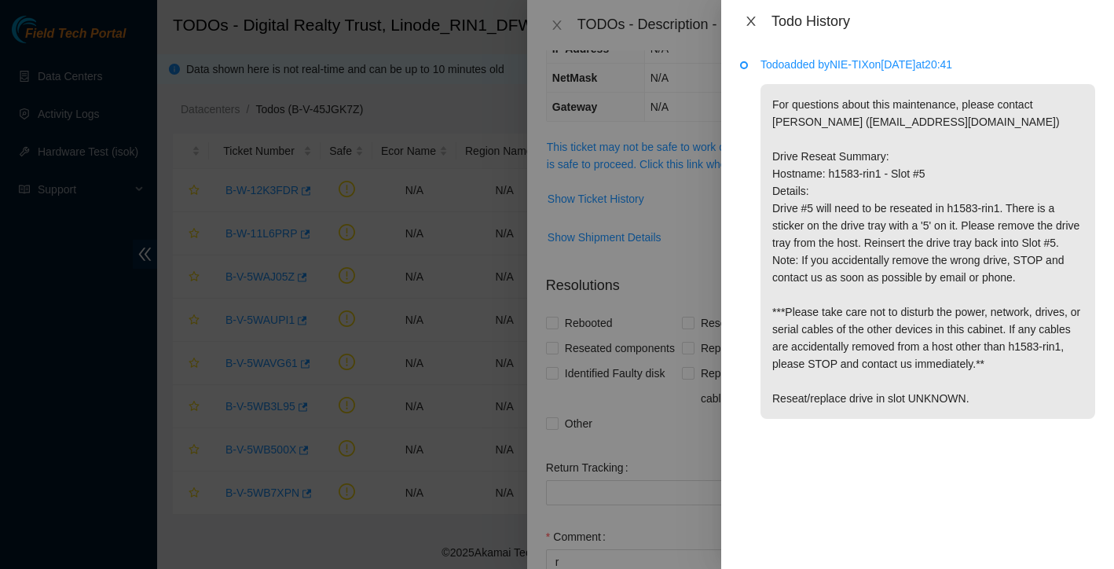
click at [753, 20] on icon "close" at bounding box center [750, 21] width 9 height 9
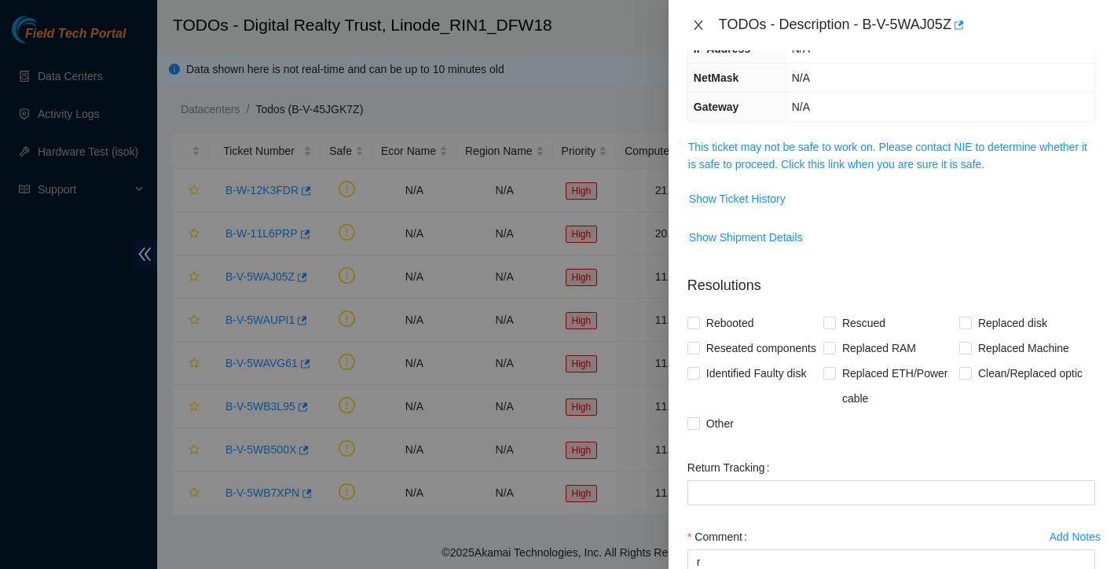
click at [698, 27] on icon "close" at bounding box center [698, 25] width 13 height 13
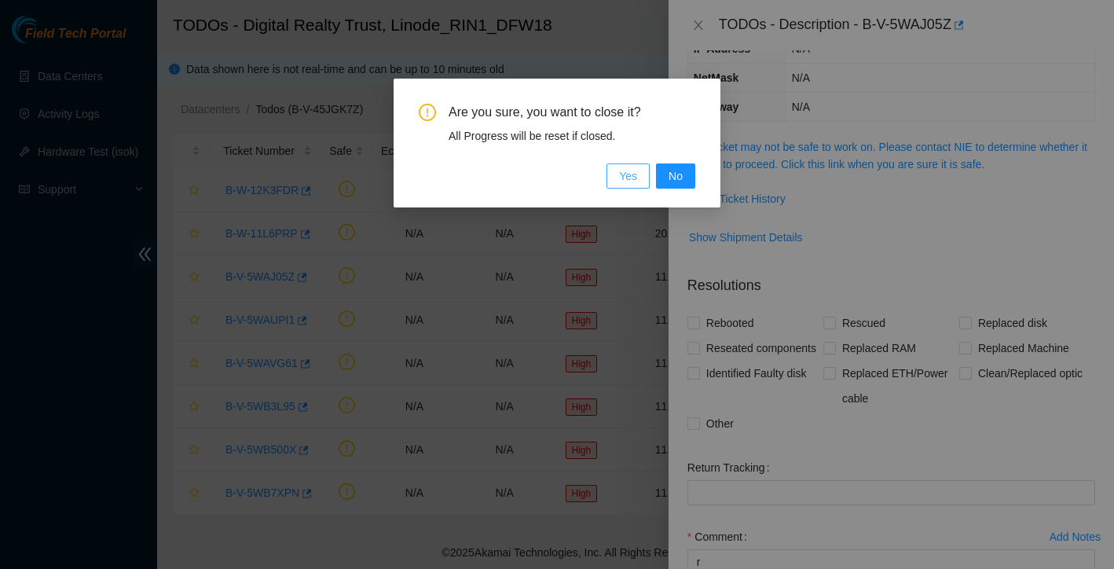
click at [633, 183] on span "Yes" at bounding box center [628, 175] width 18 height 17
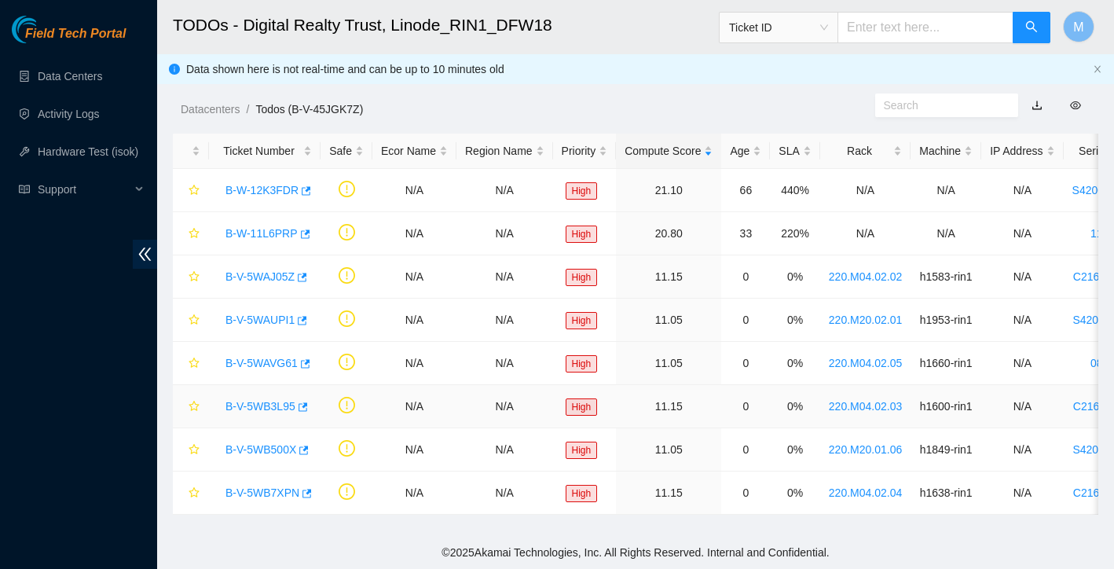
click at [258, 411] on link "B-V-5WB3L95" at bounding box center [261, 406] width 70 height 13
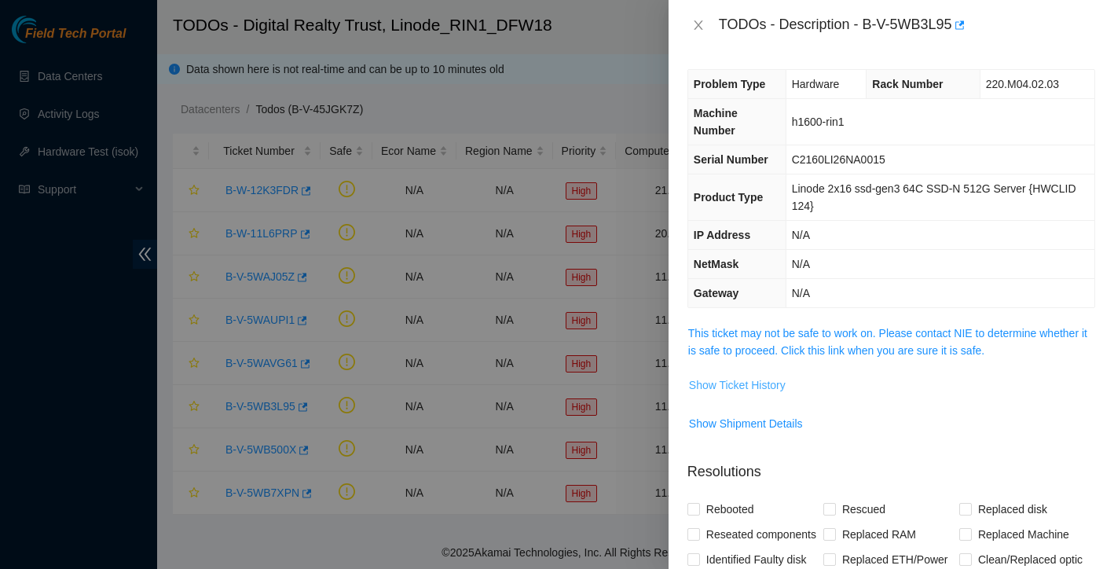
click at [747, 385] on span "Show Ticket History" at bounding box center [737, 384] width 97 height 17
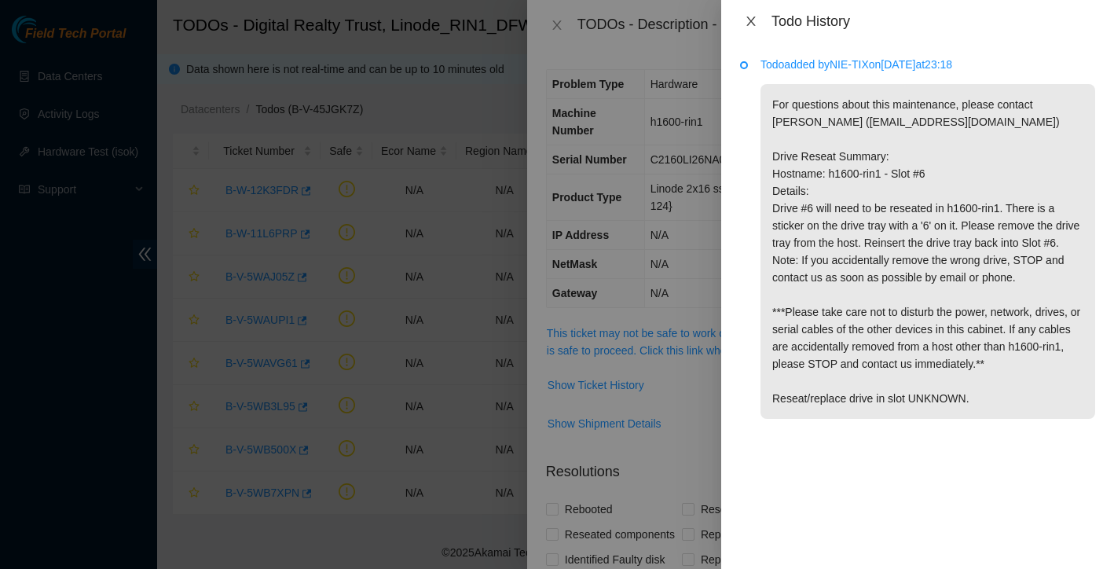
click at [751, 17] on icon "close" at bounding box center [751, 21] width 13 height 13
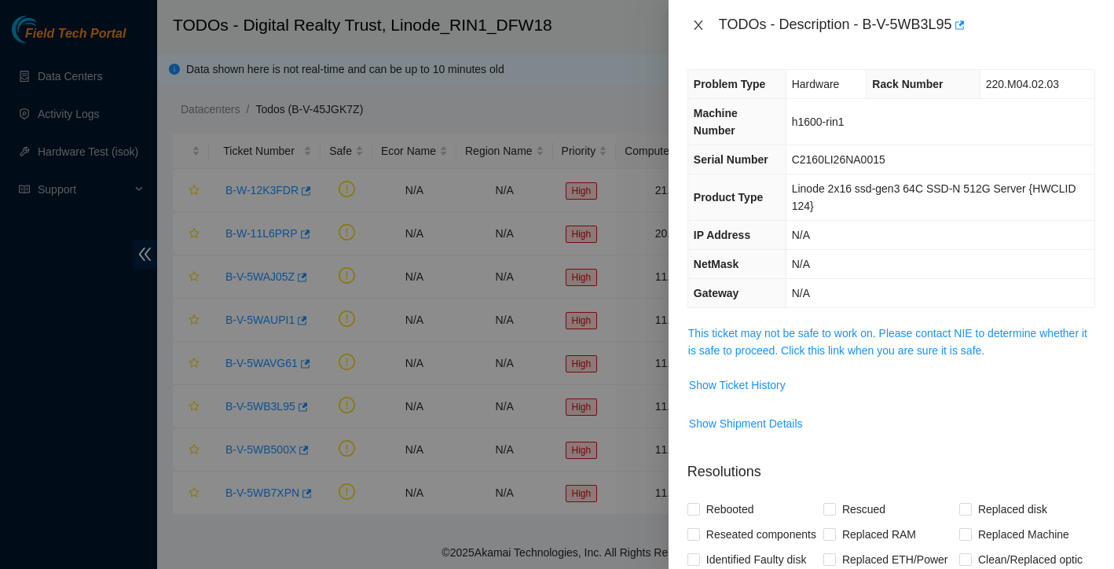
click at [699, 25] on icon "close" at bounding box center [698, 24] width 9 height 9
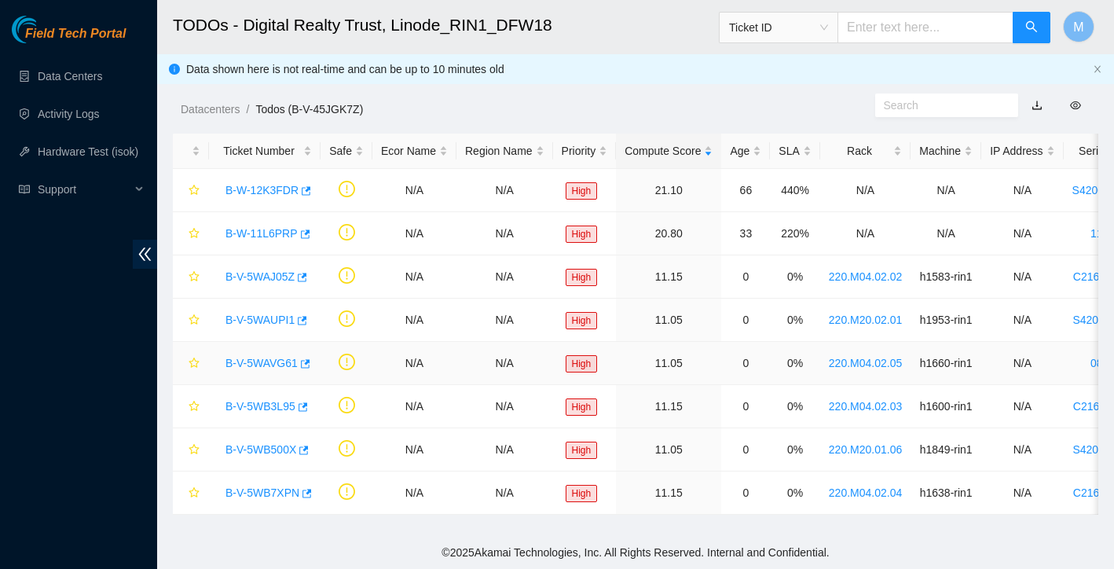
click at [266, 365] on link "B-V-5WAVG61" at bounding box center [262, 363] width 72 height 13
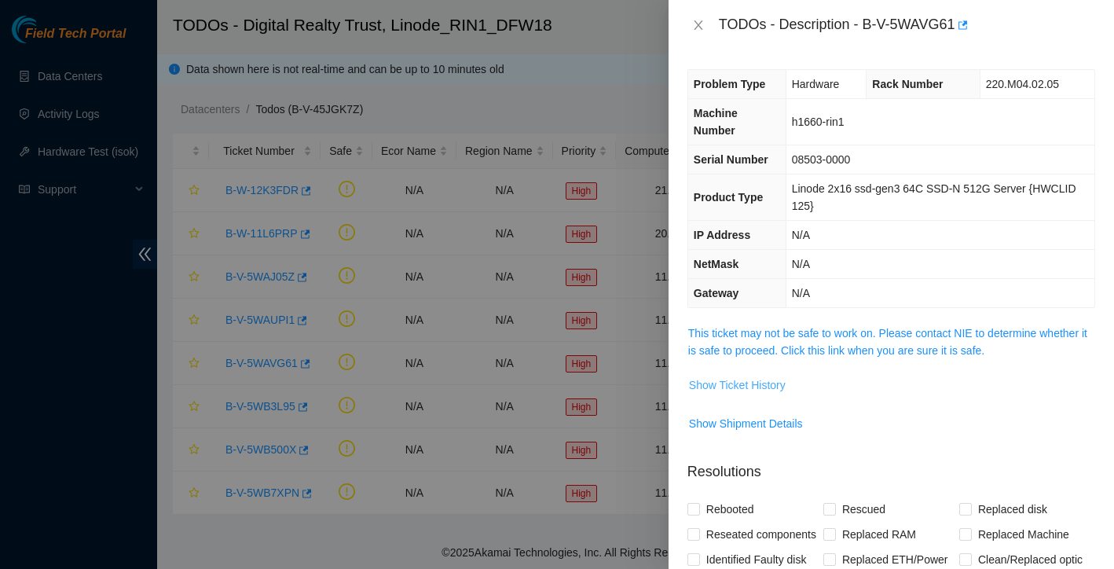
click at [734, 387] on span "Show Ticket History" at bounding box center [737, 384] width 97 height 17
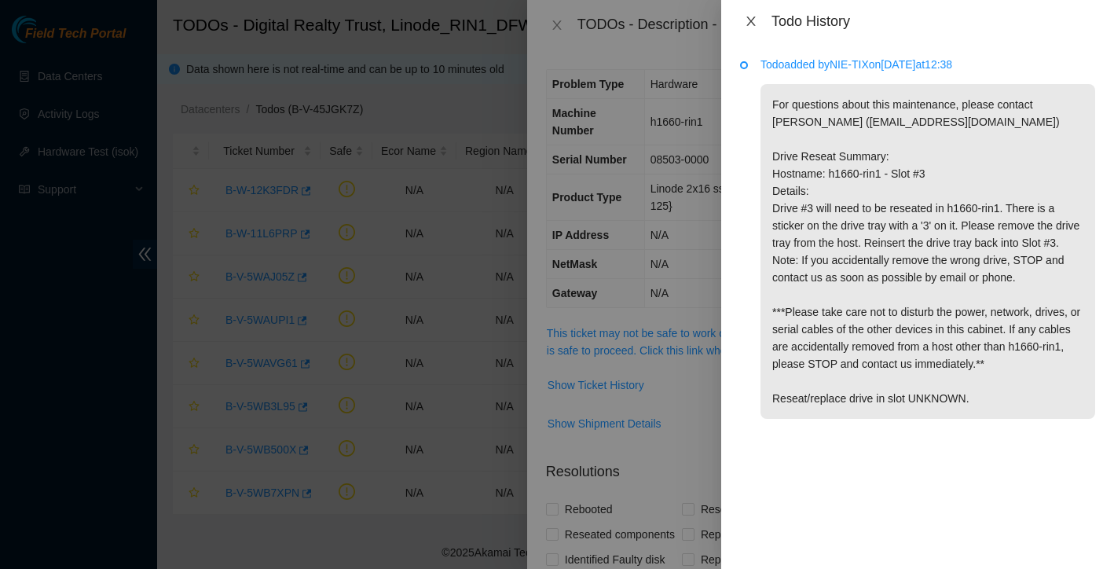
click at [752, 24] on icon "close" at bounding box center [751, 21] width 13 height 13
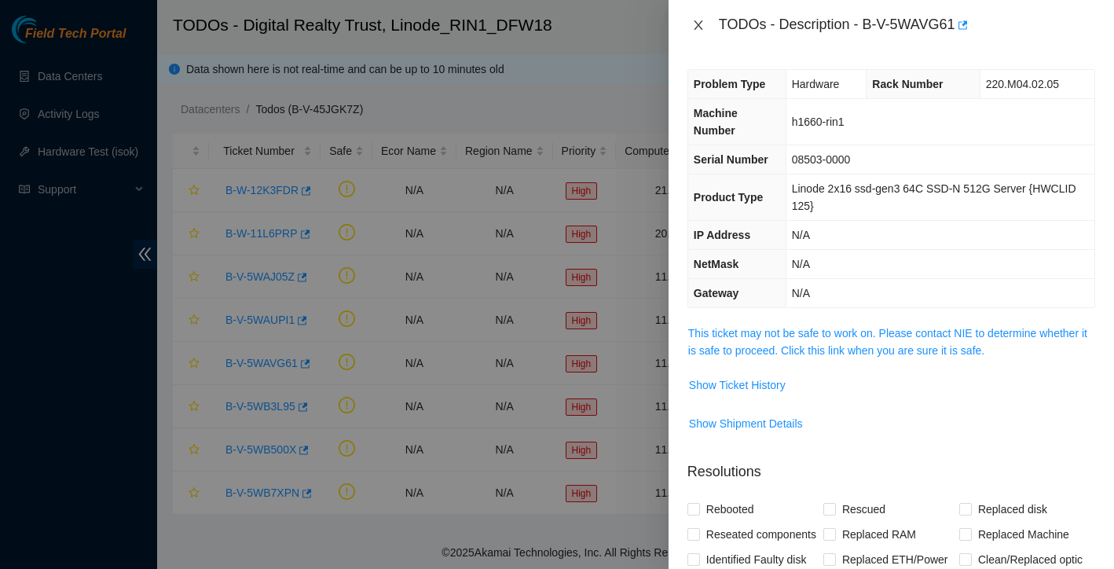
click at [696, 24] on icon "close" at bounding box center [698, 25] width 13 height 13
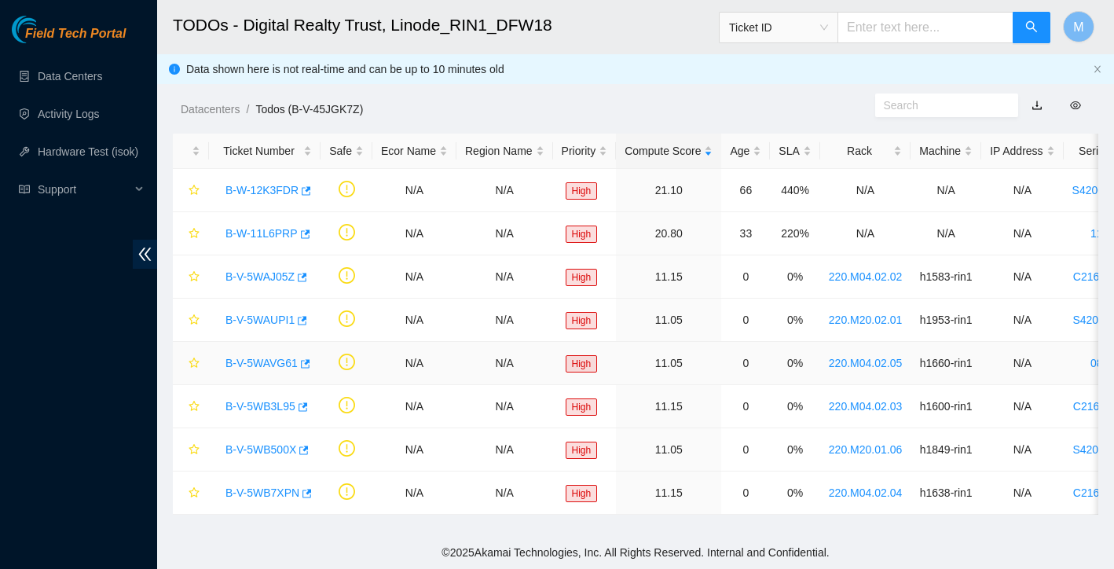
click at [258, 359] on link "B-V-5WAVG61" at bounding box center [262, 363] width 72 height 13
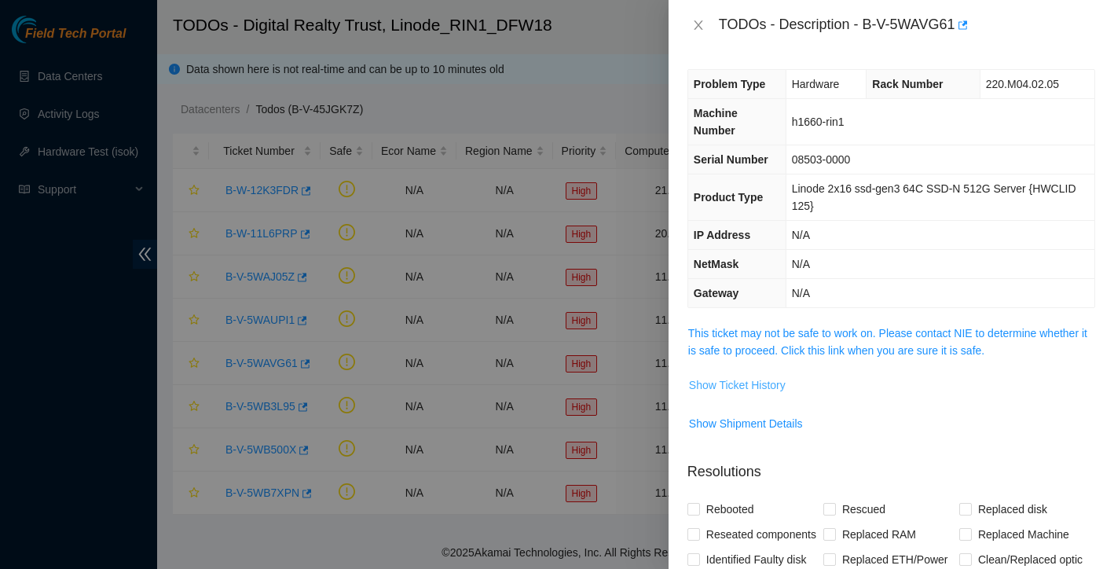
click at [746, 383] on span "Show Ticket History" at bounding box center [737, 384] width 97 height 17
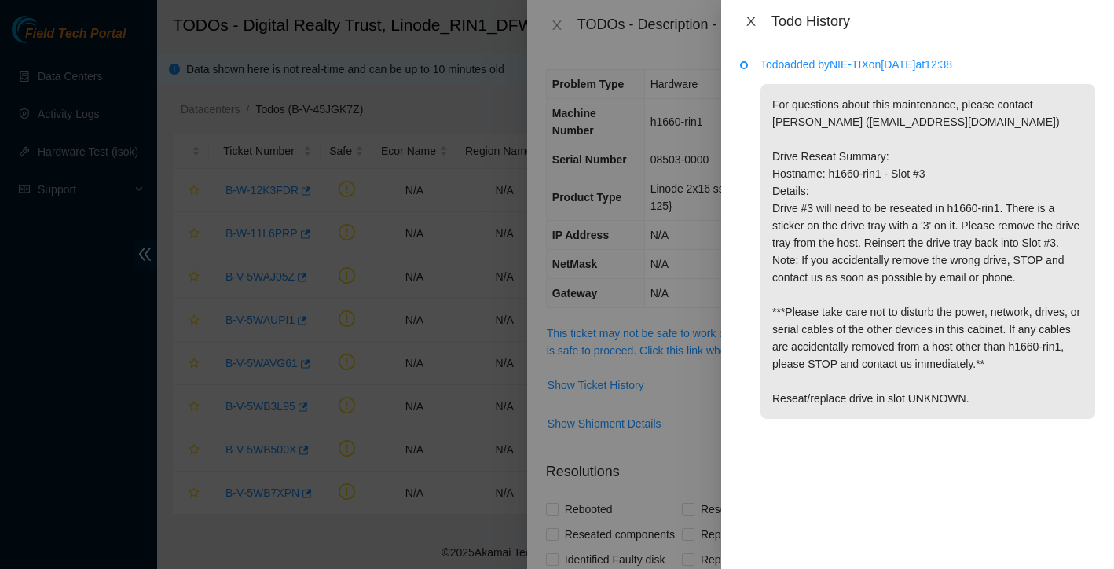
click at [750, 25] on icon "close" at bounding box center [751, 21] width 13 height 13
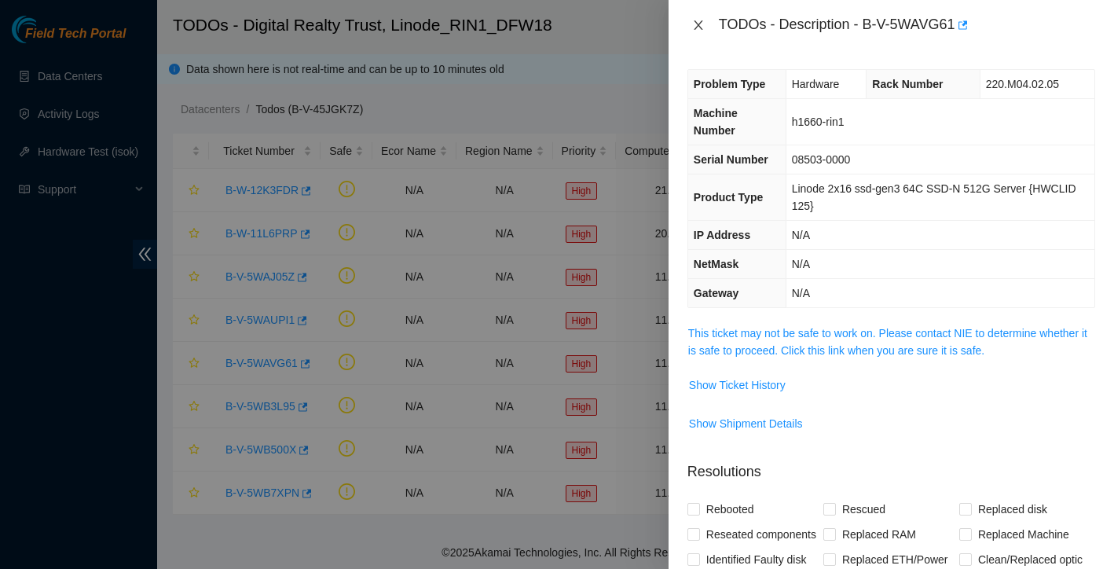
click at [704, 25] on icon "close" at bounding box center [698, 25] width 13 height 13
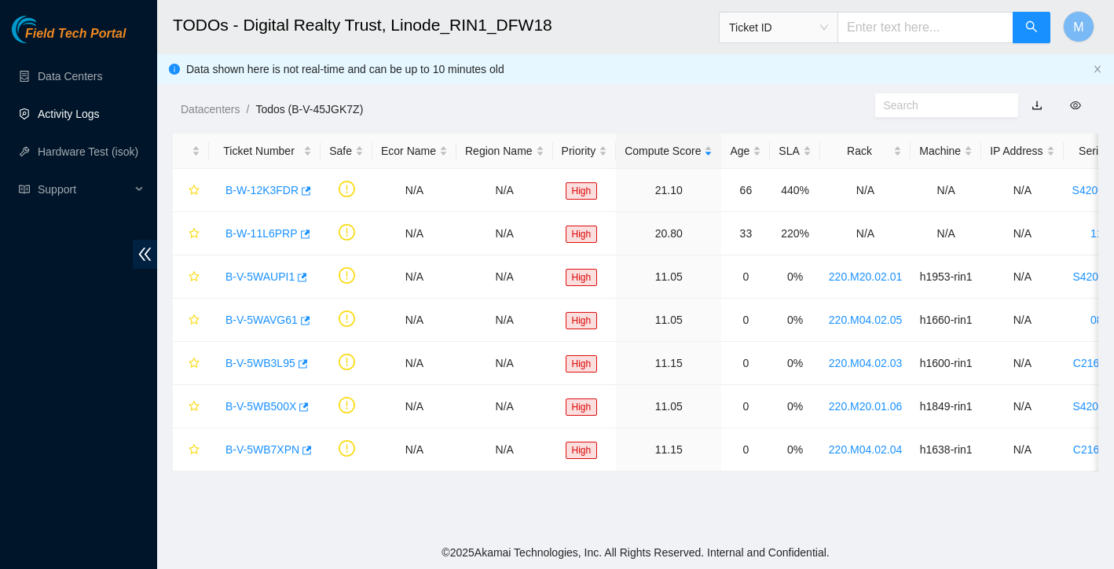
click at [64, 117] on link "Activity Logs" at bounding box center [69, 114] width 62 height 13
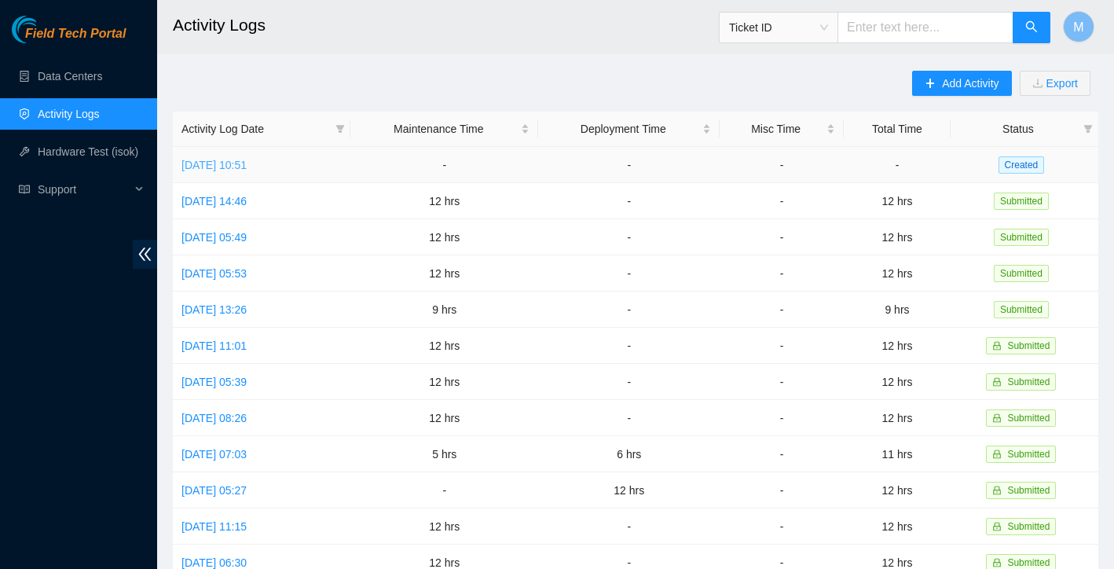
click at [222, 163] on link "[DATE] 10:51" at bounding box center [214, 165] width 65 height 13
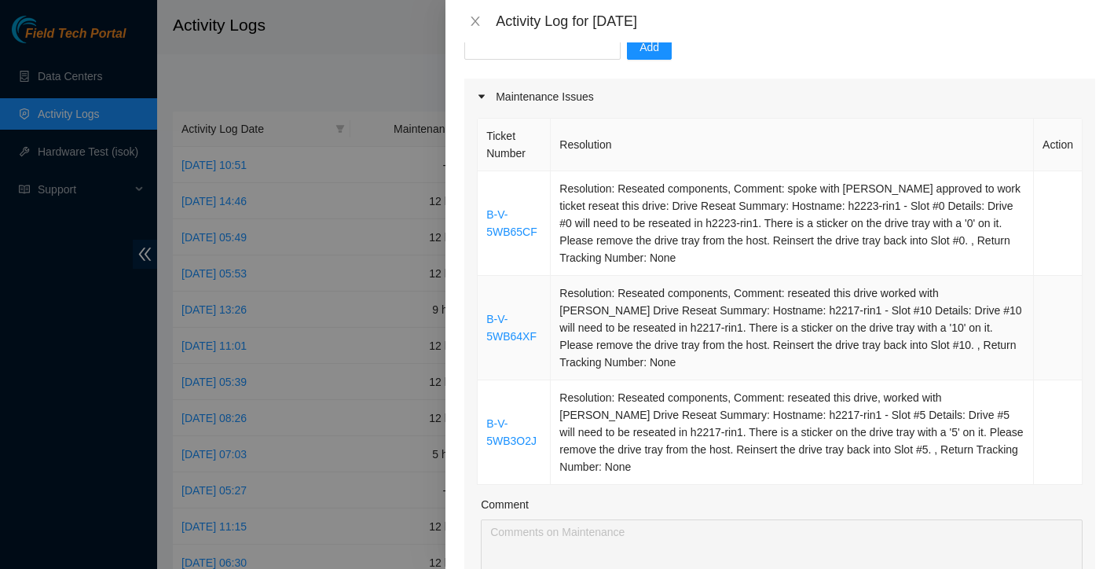
scroll to position [168, 0]
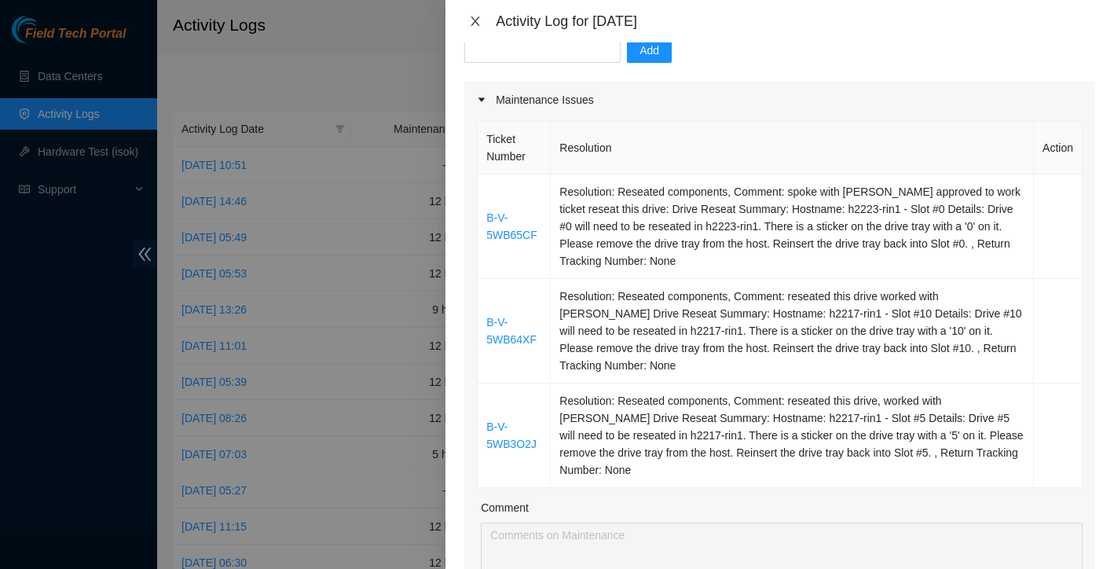
click at [475, 18] on icon "close" at bounding box center [475, 21] width 13 height 13
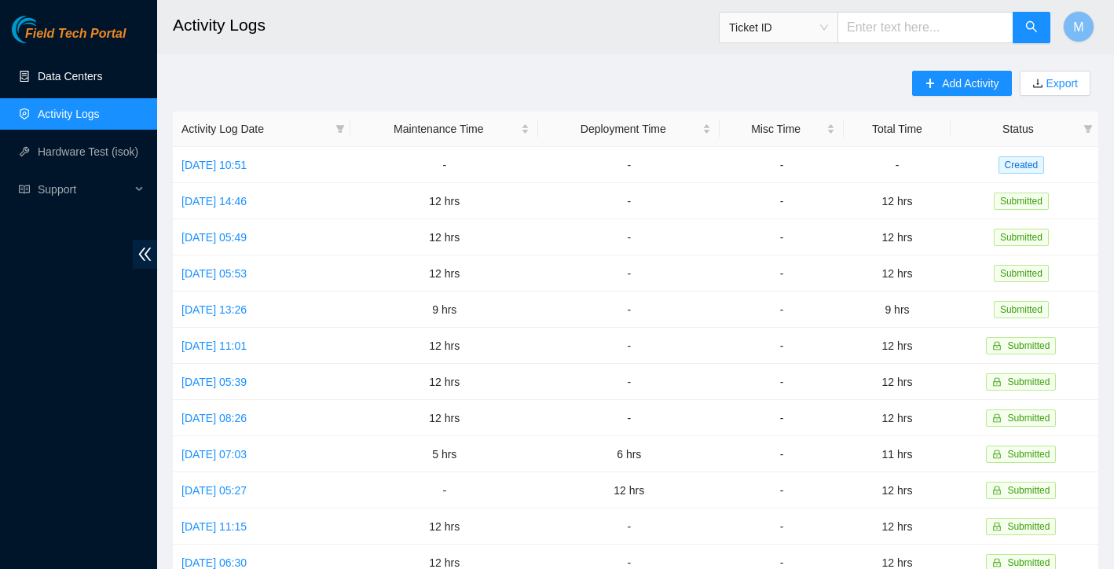
click at [61, 70] on link "Data Centers" at bounding box center [70, 76] width 64 height 13
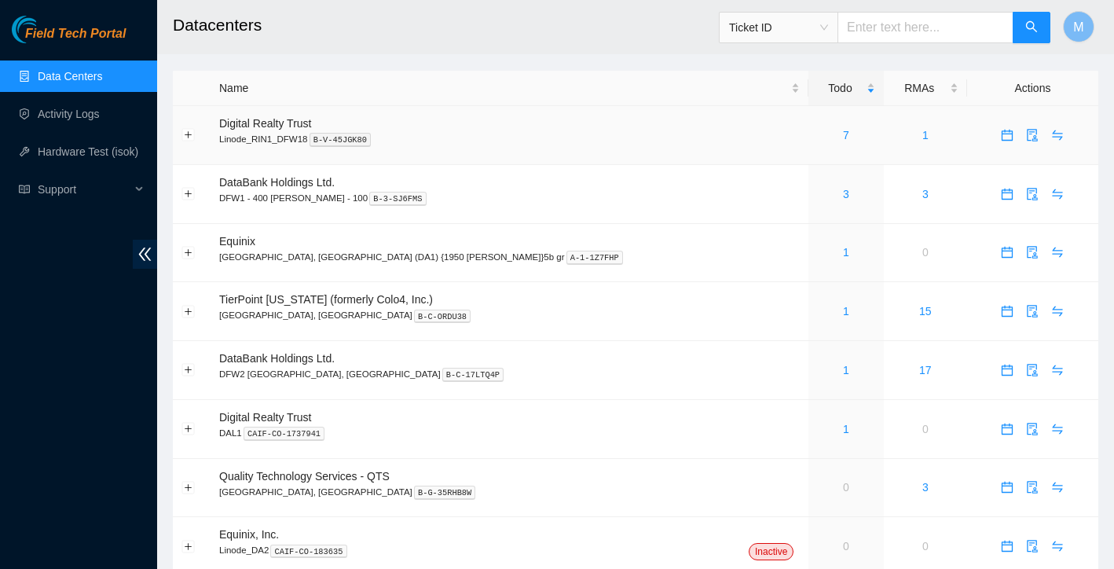
click at [817, 135] on div "7" at bounding box center [845, 135] width 57 height 17
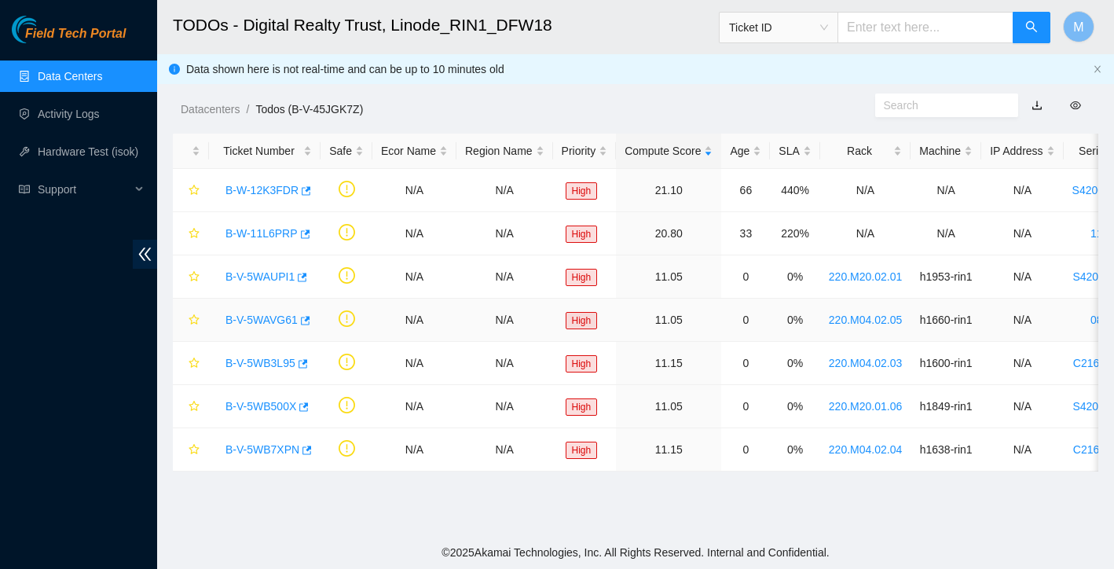
click at [266, 321] on link "B-V-5WAVG61" at bounding box center [262, 320] width 72 height 13
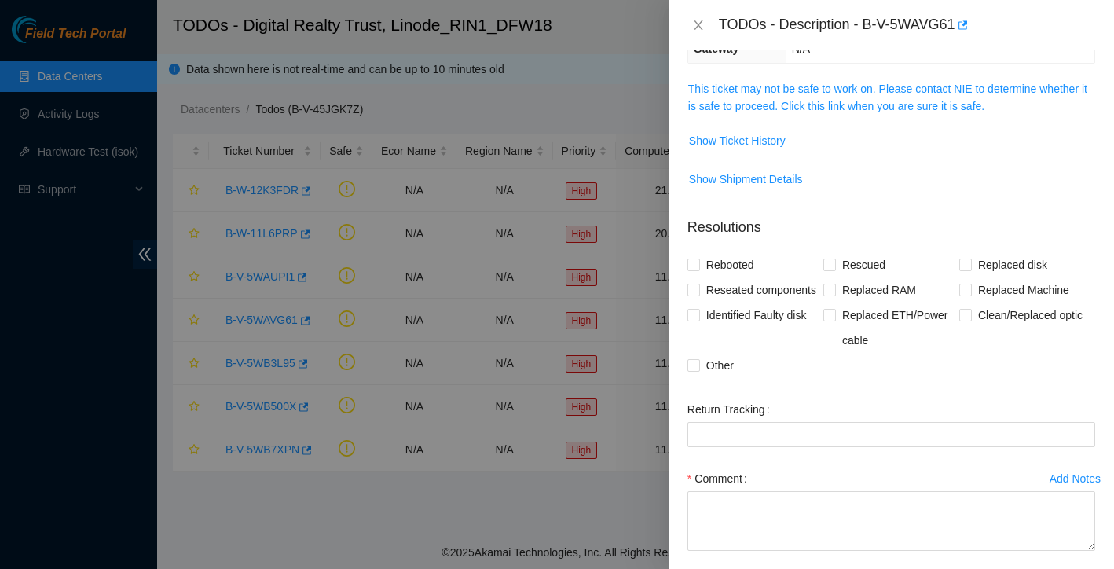
scroll to position [182, 0]
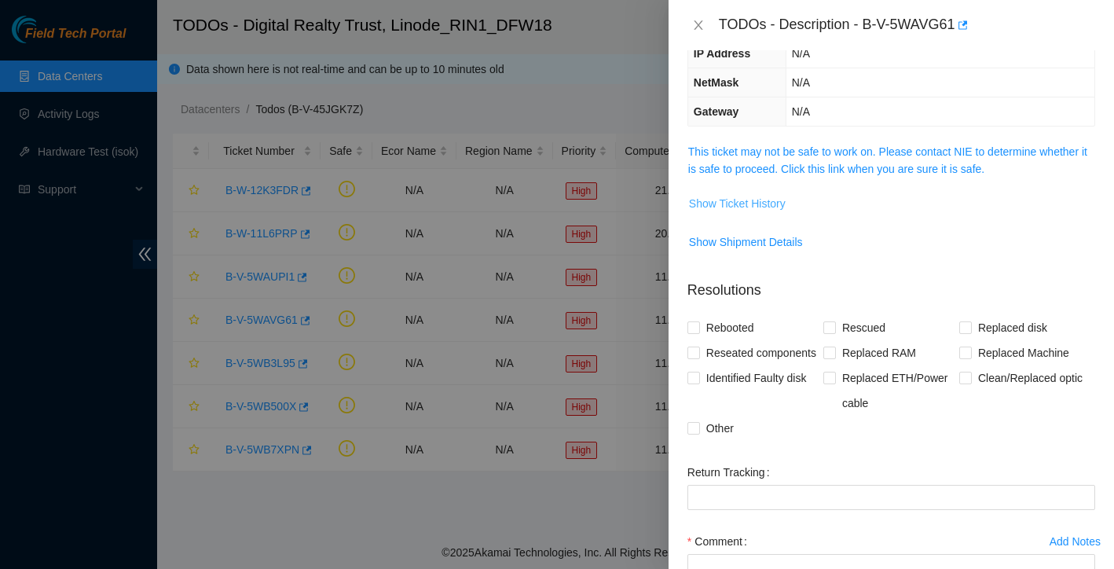
click at [755, 203] on span "Show Ticket History" at bounding box center [737, 203] width 97 height 17
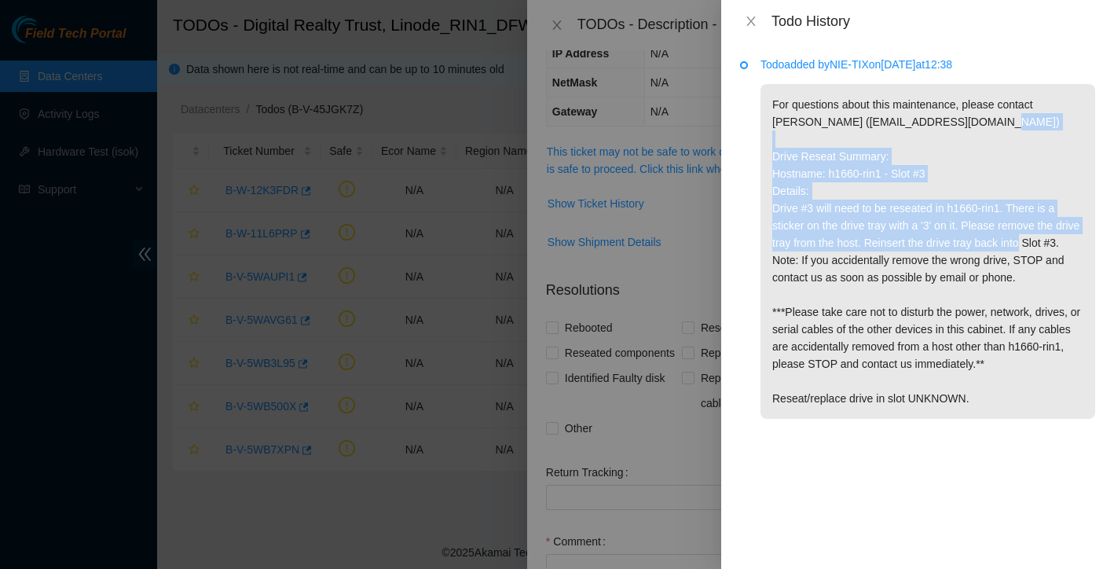
drag, startPoint x: 774, startPoint y: 152, endPoint x: 878, endPoint y: 255, distance: 146.7
click at [878, 255] on p "For questions about this maintenance, please contact Alex Abelson (aabelson@aka…" at bounding box center [928, 251] width 335 height 335
copy p "Drive Reseat Summary: Hostname: h1660-rin1 - Slot #3 Details: Drive #3 will nee…"
click at [754, 20] on icon "close" at bounding box center [751, 21] width 13 height 13
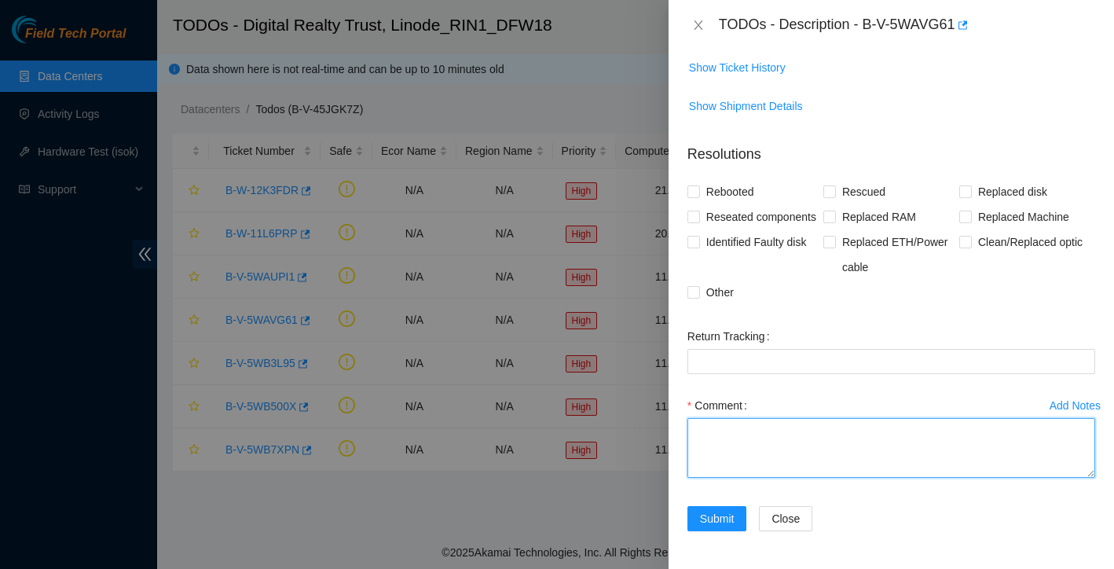
scroll to position [343, 0]
click at [766, 436] on textarea "Comment" at bounding box center [892, 448] width 408 height 60
paste textarea "Drive Reseat Summary: Hostname: h1660-rin1 - Slot #3 Details: Drive #3 will nee…"
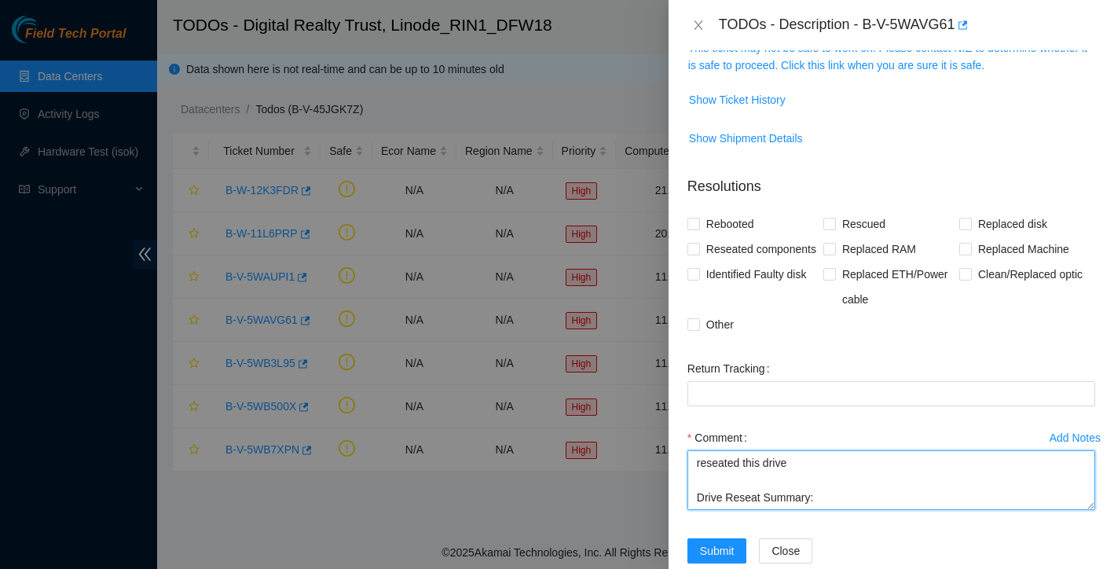
scroll to position [9, 0]
type textarea "reseated this drive Drive Reseat Summary: Hostname: h1660-rin1 - Slot #3 Detail…"
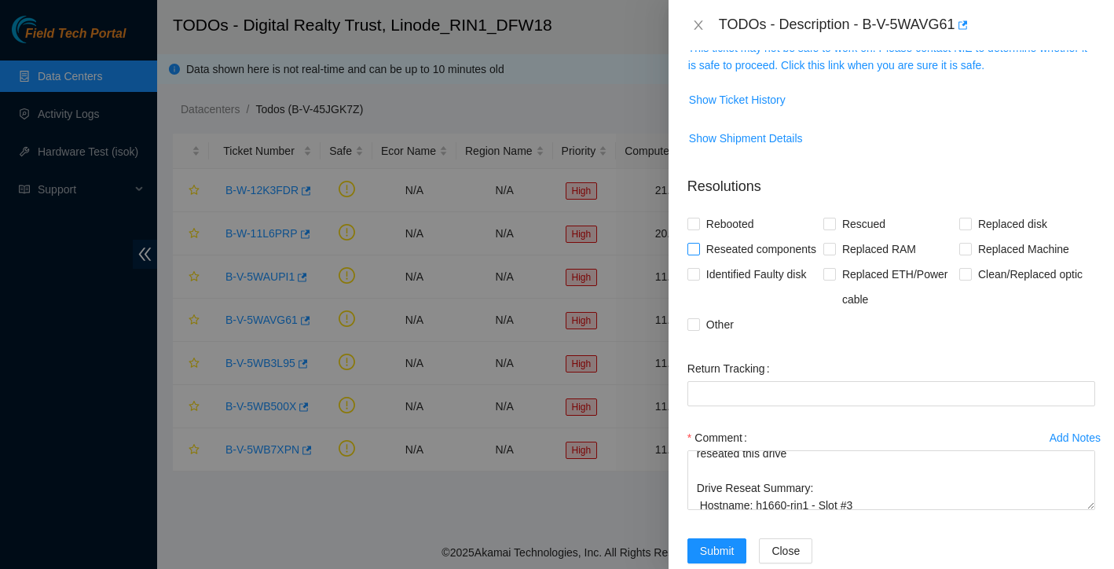
click at [695, 248] on input "Reseated components" at bounding box center [693, 248] width 11 height 11
checkbox input "true"
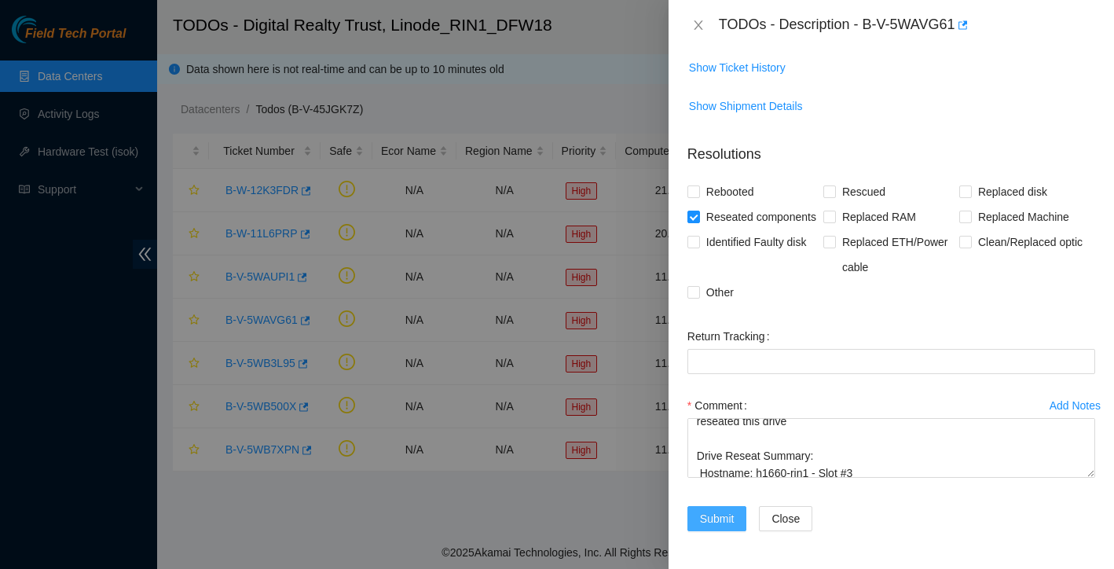
scroll to position [343, 0]
click at [727, 516] on span "Submit" at bounding box center [717, 518] width 35 height 17
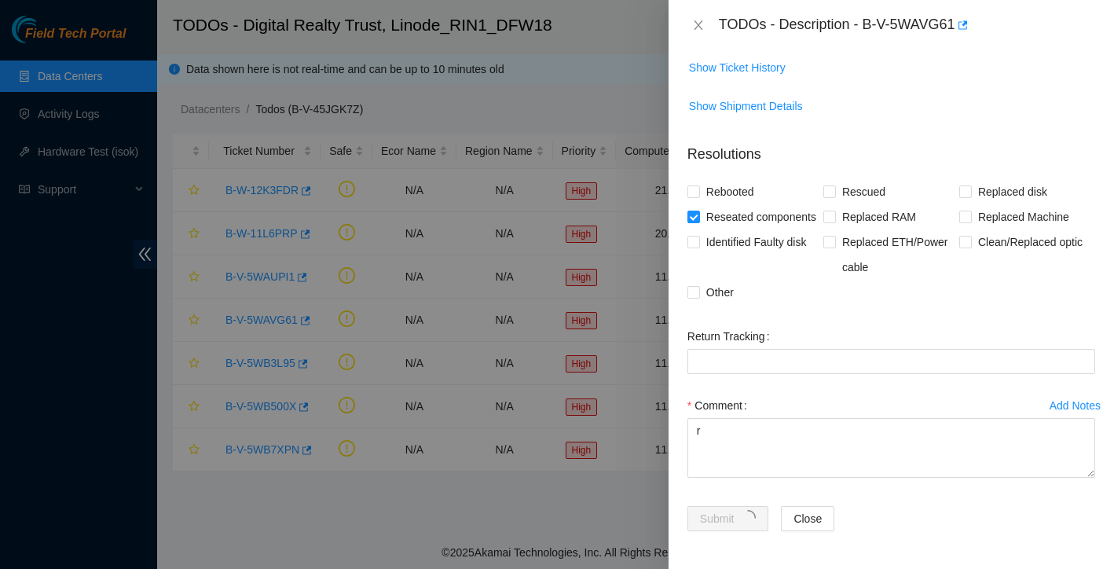
scroll to position [308, 0]
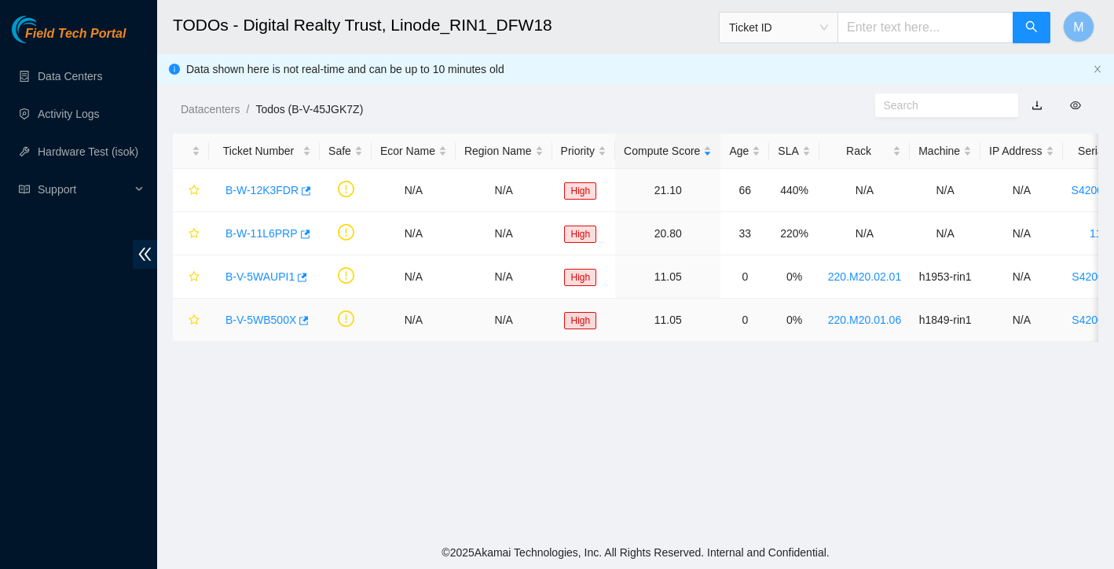
click at [269, 316] on link "B-V-5WB500X" at bounding box center [261, 320] width 71 height 13
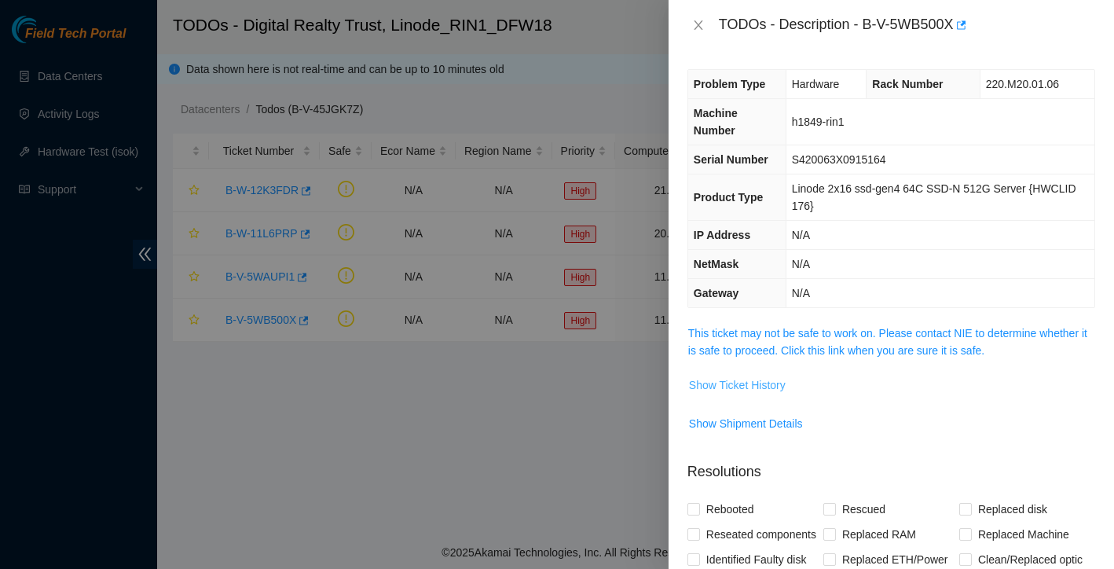
click at [711, 385] on span "Show Ticket History" at bounding box center [737, 384] width 97 height 17
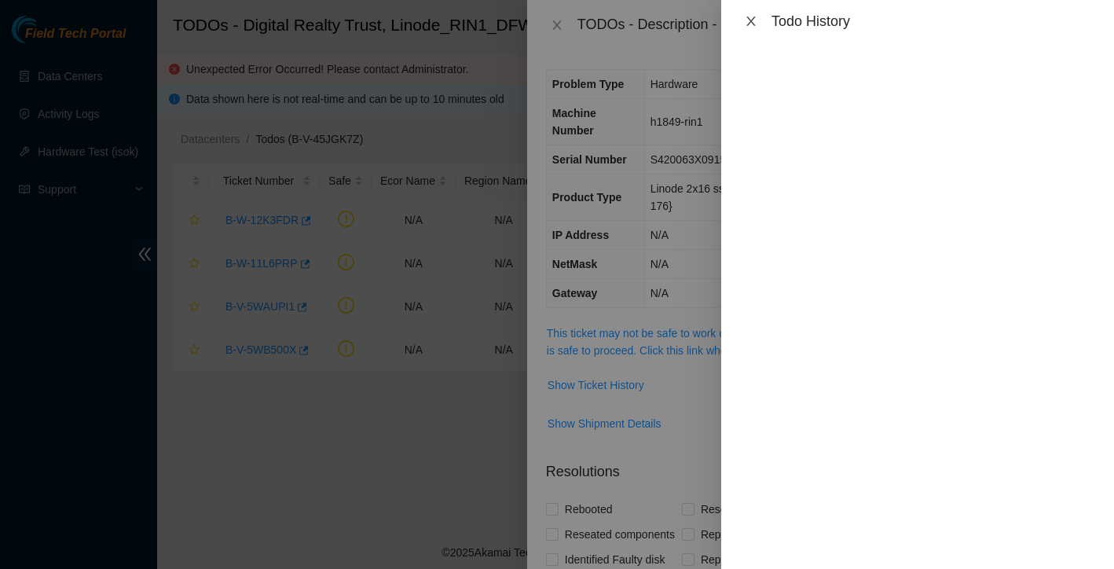
click at [752, 19] on icon "close" at bounding box center [751, 21] width 13 height 13
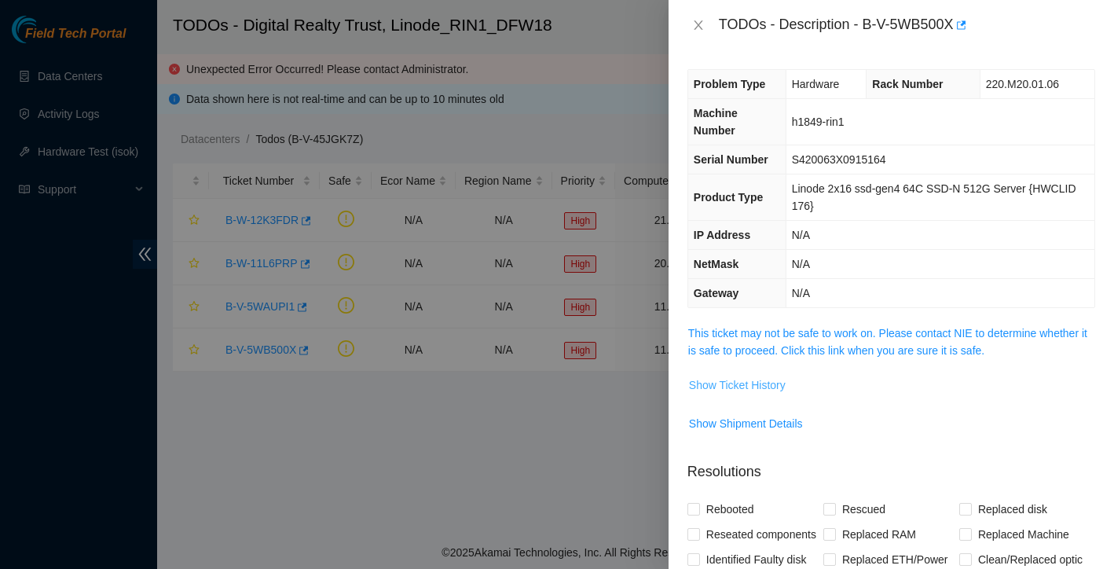
click at [768, 380] on span "Show Ticket History" at bounding box center [737, 384] width 97 height 17
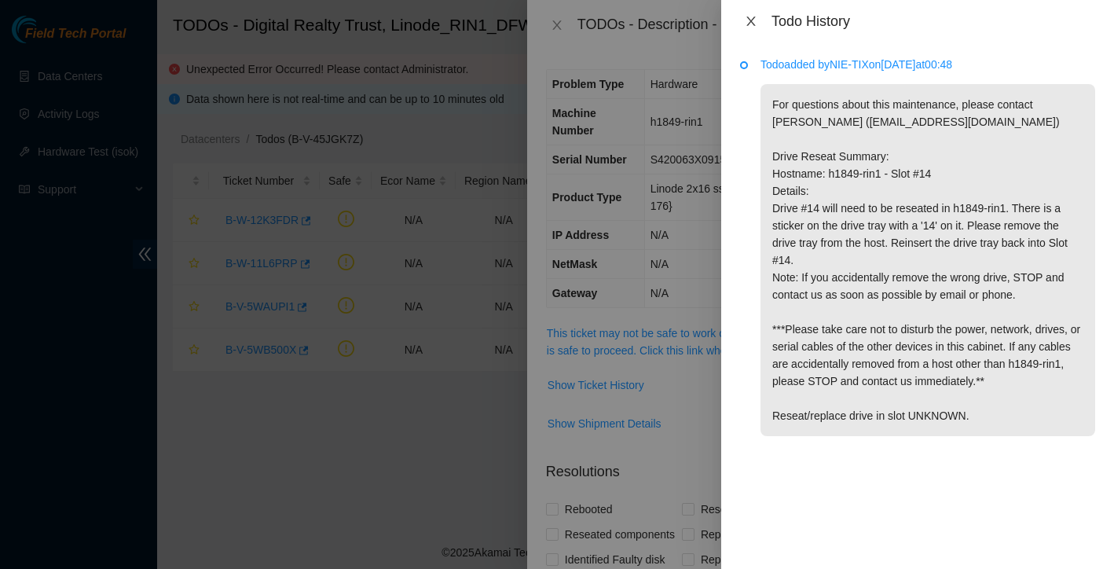
click at [754, 24] on icon "close" at bounding box center [750, 21] width 9 height 9
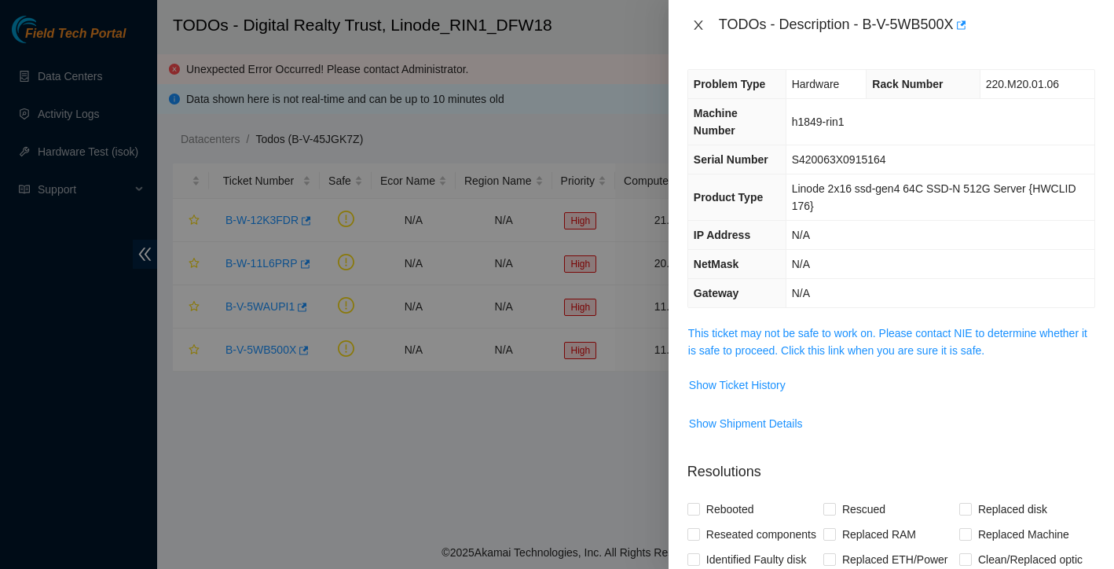
click at [697, 27] on icon "close" at bounding box center [698, 24] width 9 height 9
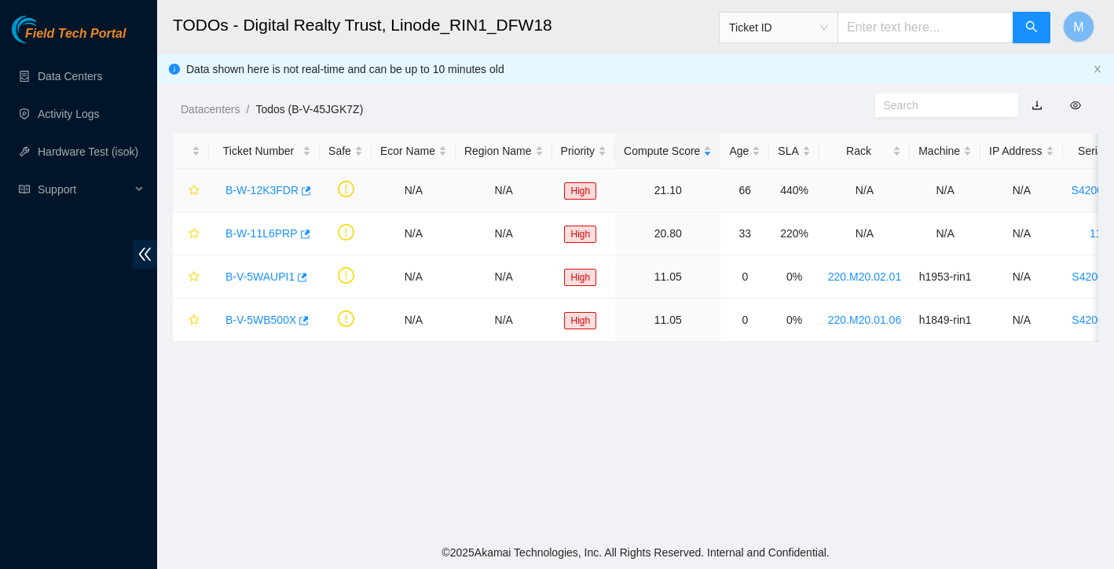
click at [280, 190] on link "B-W-12K3FDR" at bounding box center [262, 190] width 73 height 13
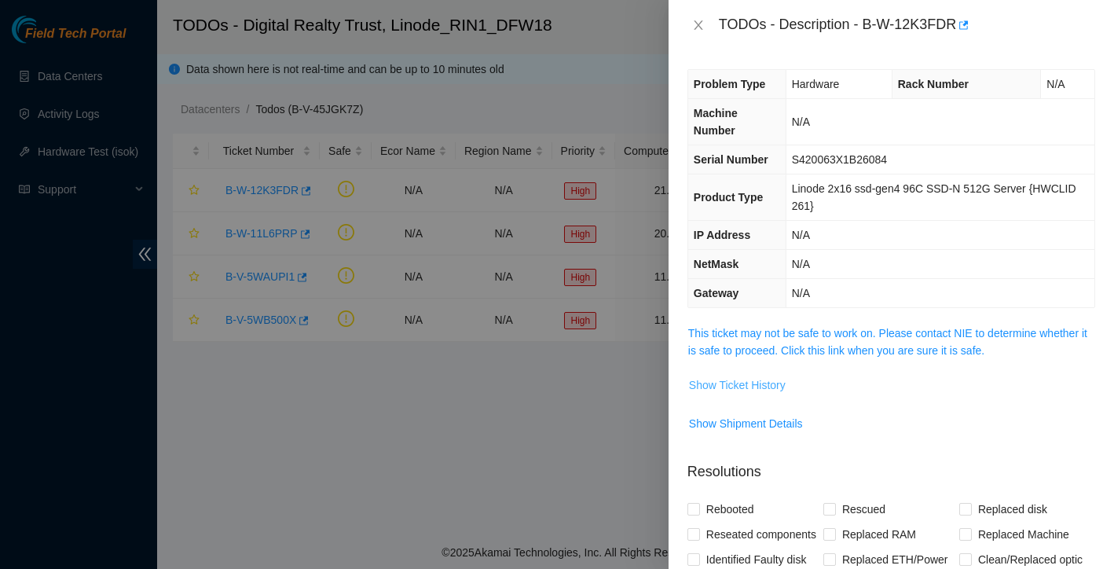
click at [749, 380] on span "Show Ticket History" at bounding box center [737, 384] width 97 height 17
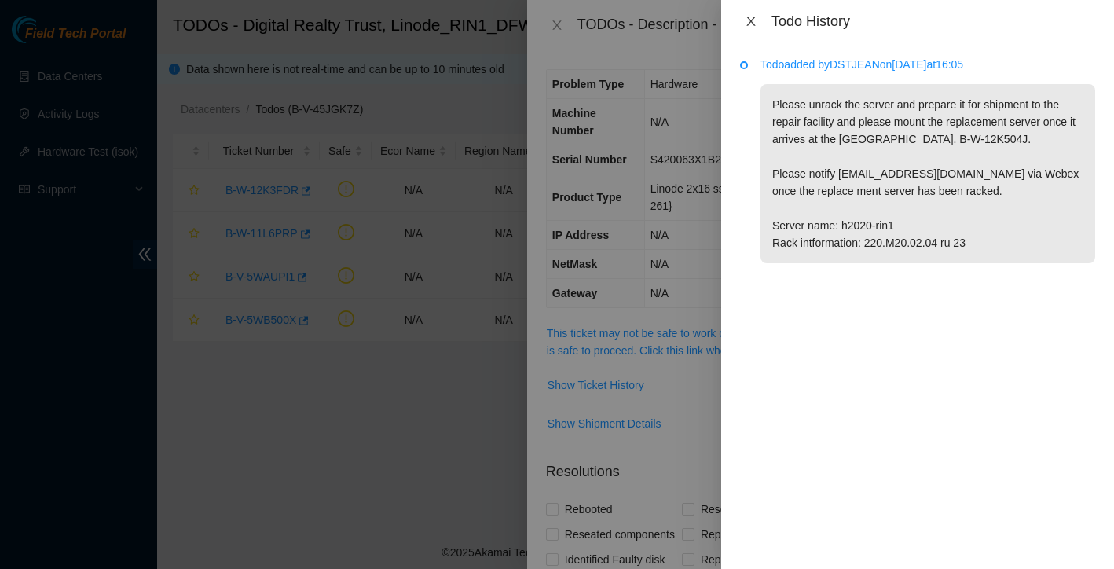
click at [752, 21] on icon "close" at bounding box center [750, 21] width 9 height 9
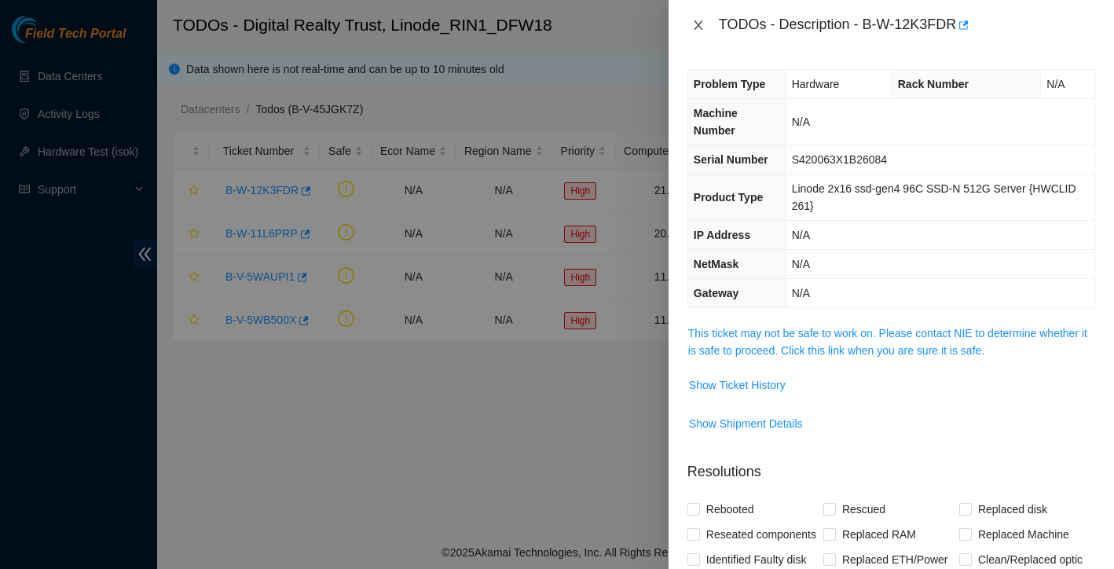
click at [696, 25] on icon "close" at bounding box center [698, 25] width 13 height 13
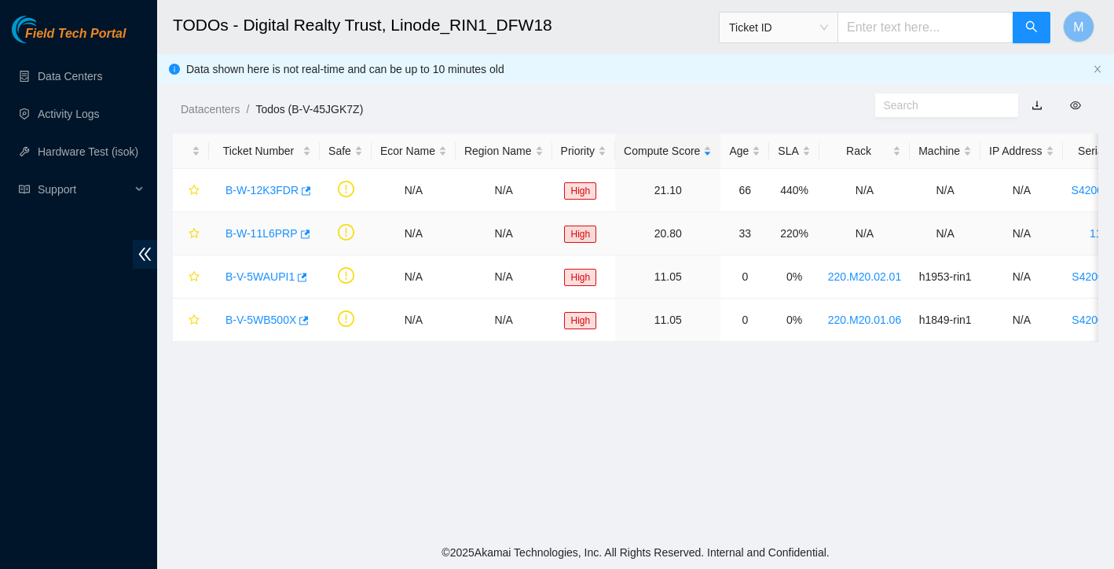
click at [240, 233] on link "B-W-11L6PRP" at bounding box center [262, 233] width 72 height 13
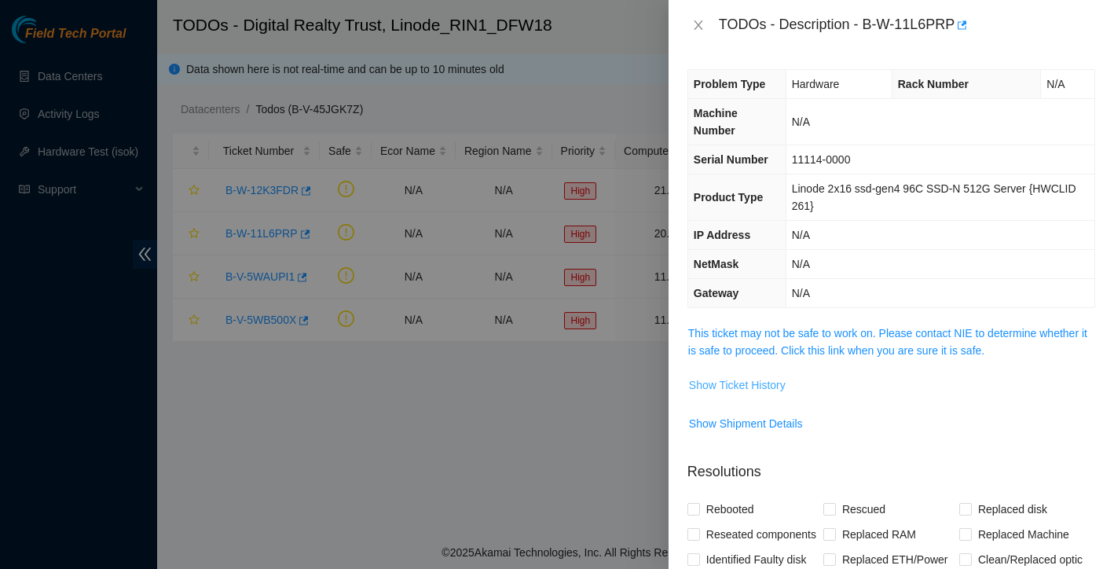
click at [749, 381] on span "Show Ticket History" at bounding box center [737, 384] width 97 height 17
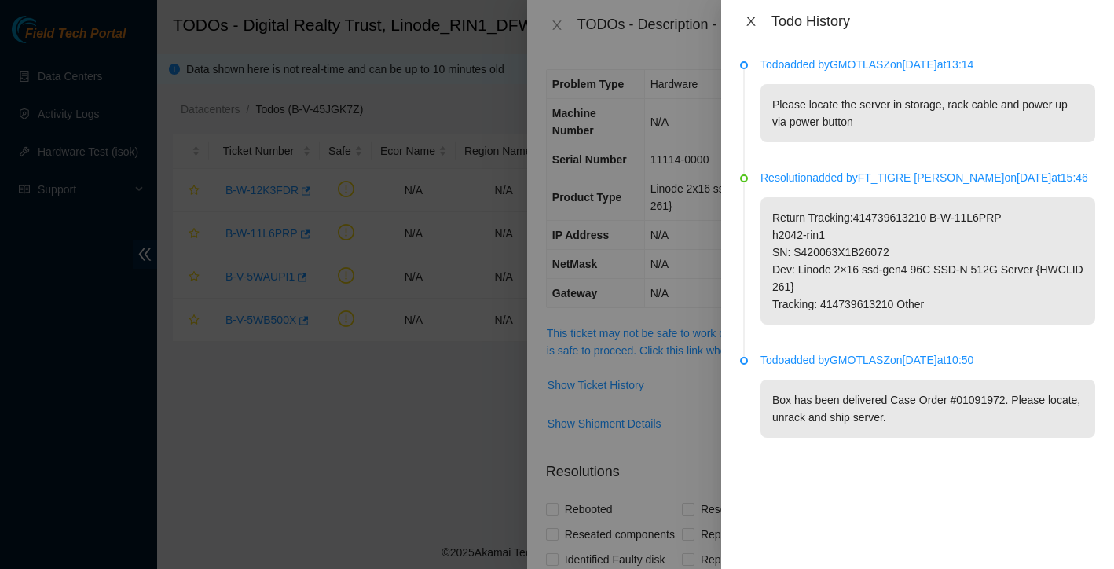
click at [752, 17] on icon "close" at bounding box center [751, 21] width 13 height 13
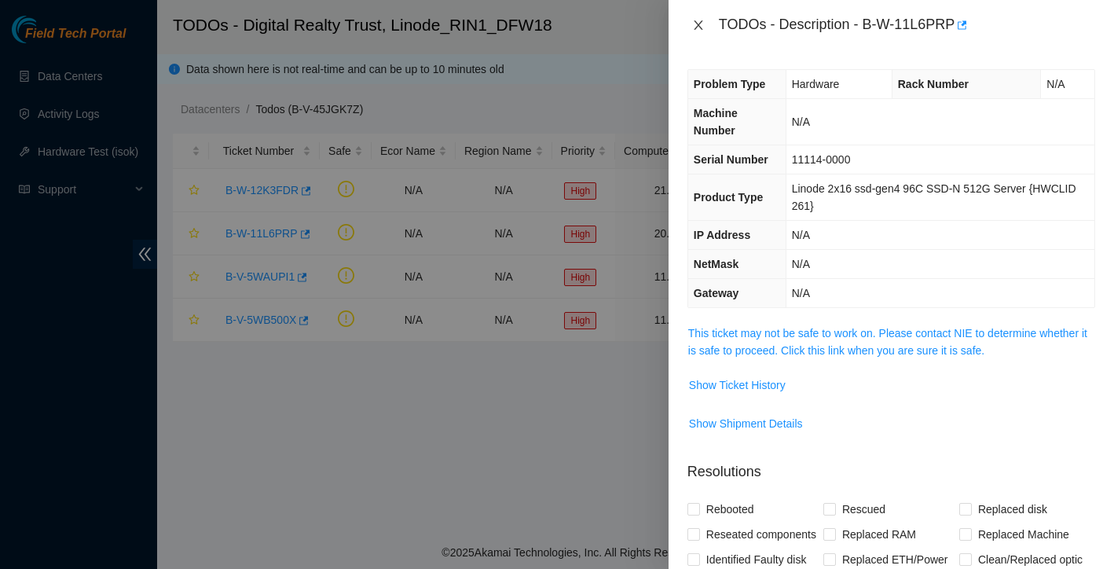
click at [699, 27] on icon "close" at bounding box center [698, 24] width 9 height 9
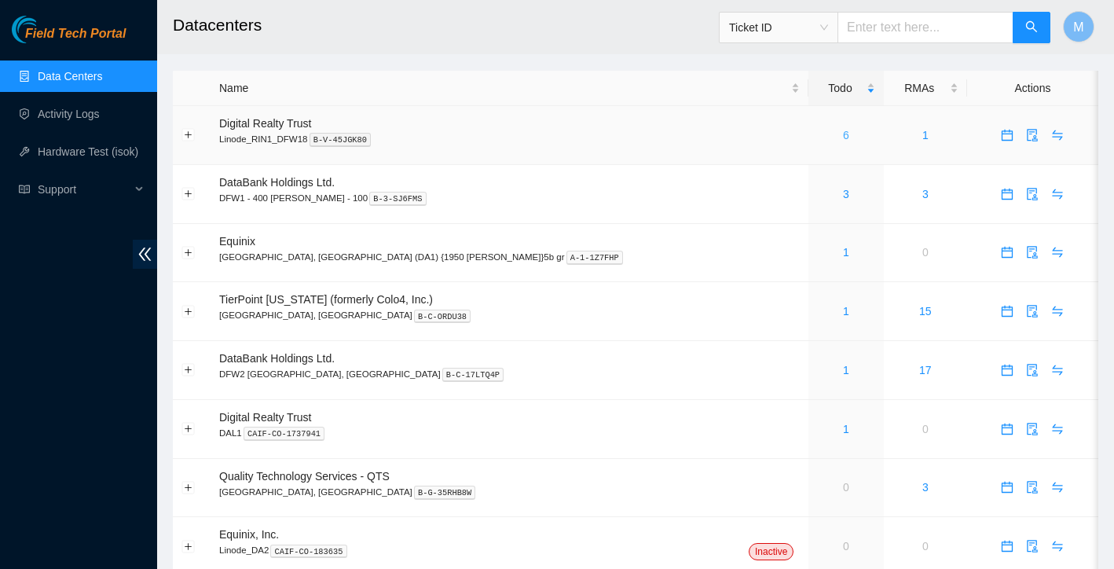
click at [843, 134] on link "6" at bounding box center [846, 135] width 6 height 13
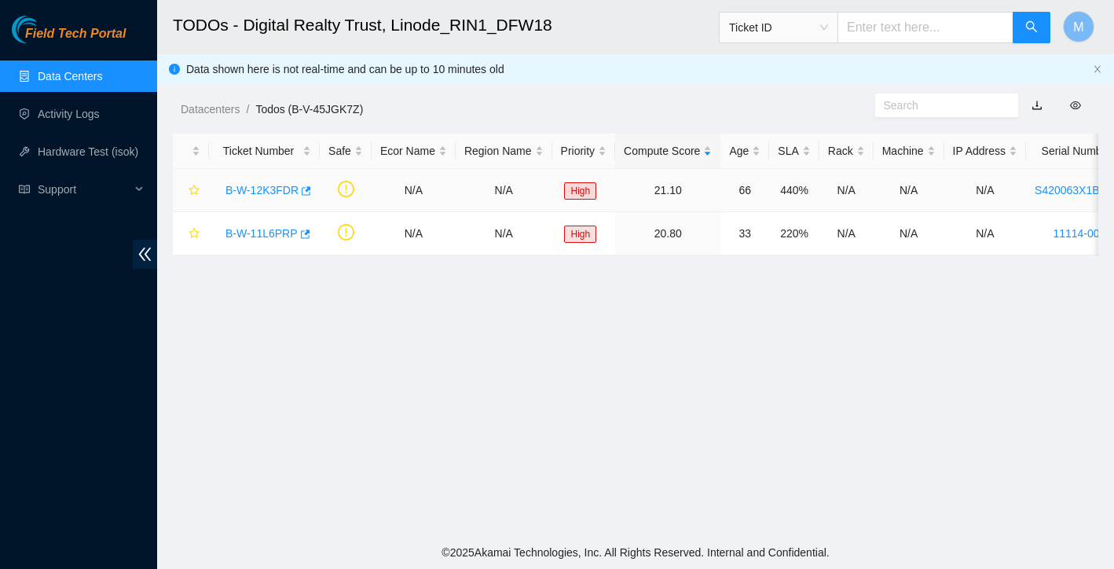
click at [270, 185] on link "B-W-12K3FDR" at bounding box center [262, 190] width 73 height 13
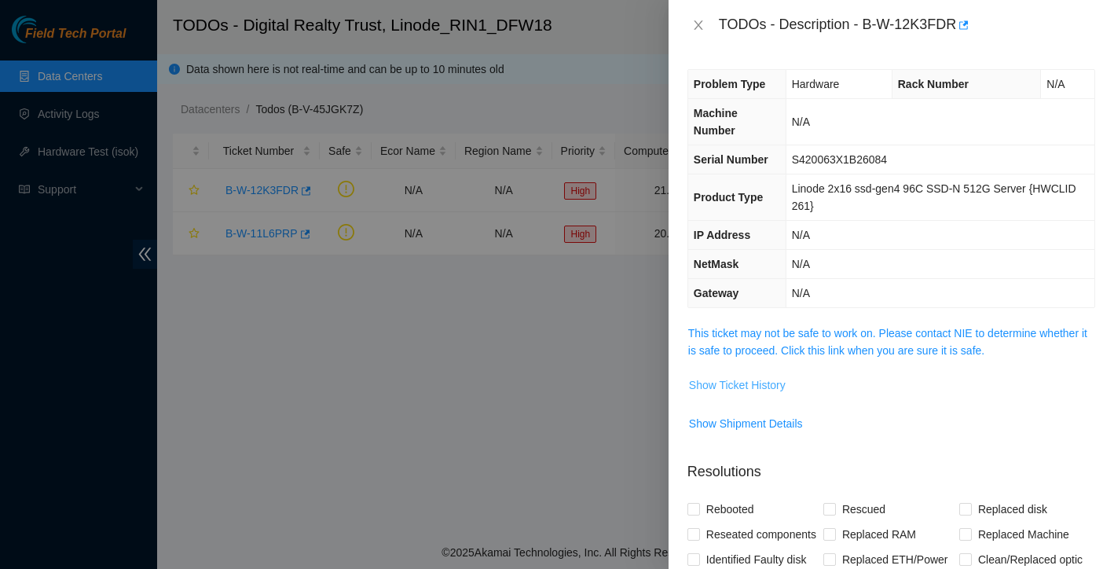
click at [746, 382] on span "Show Ticket History" at bounding box center [737, 384] width 97 height 17
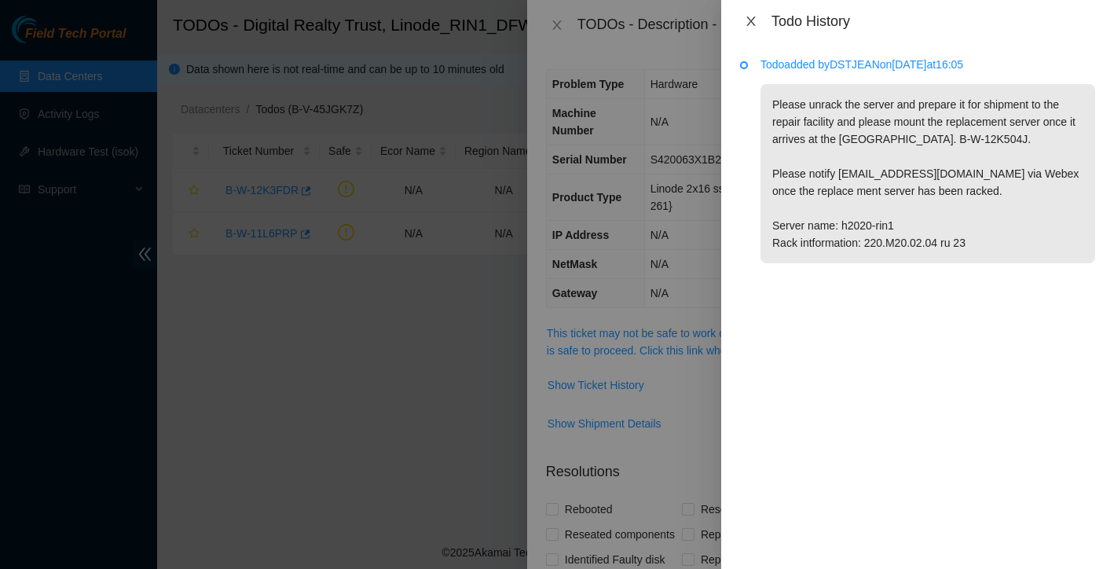
click at [751, 19] on icon "close" at bounding box center [751, 21] width 13 height 13
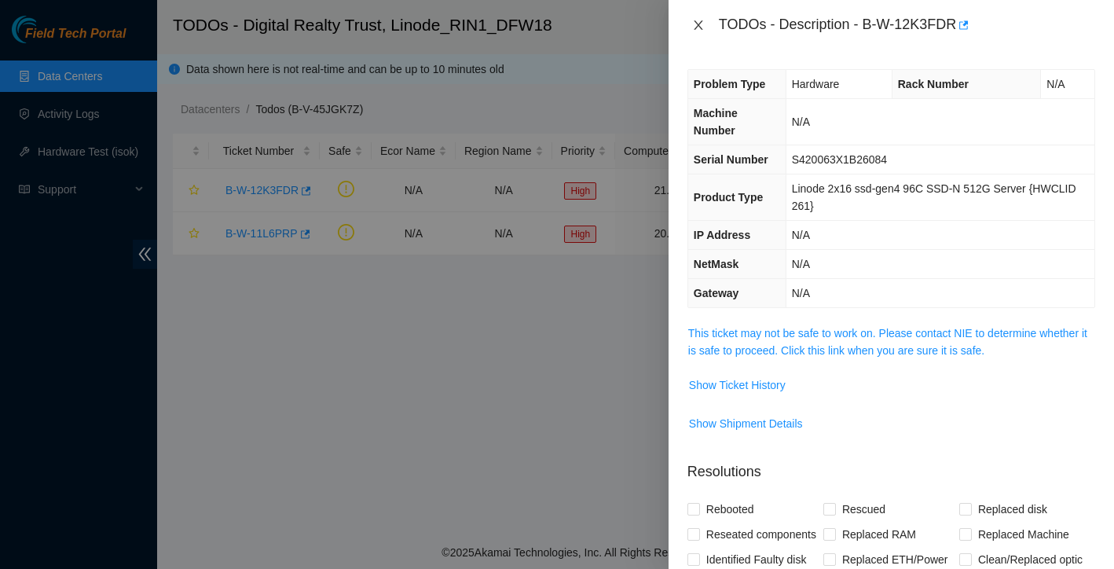
click at [702, 25] on icon "close" at bounding box center [698, 25] width 13 height 13
